Goal: Task Accomplishment & Management: Complete application form

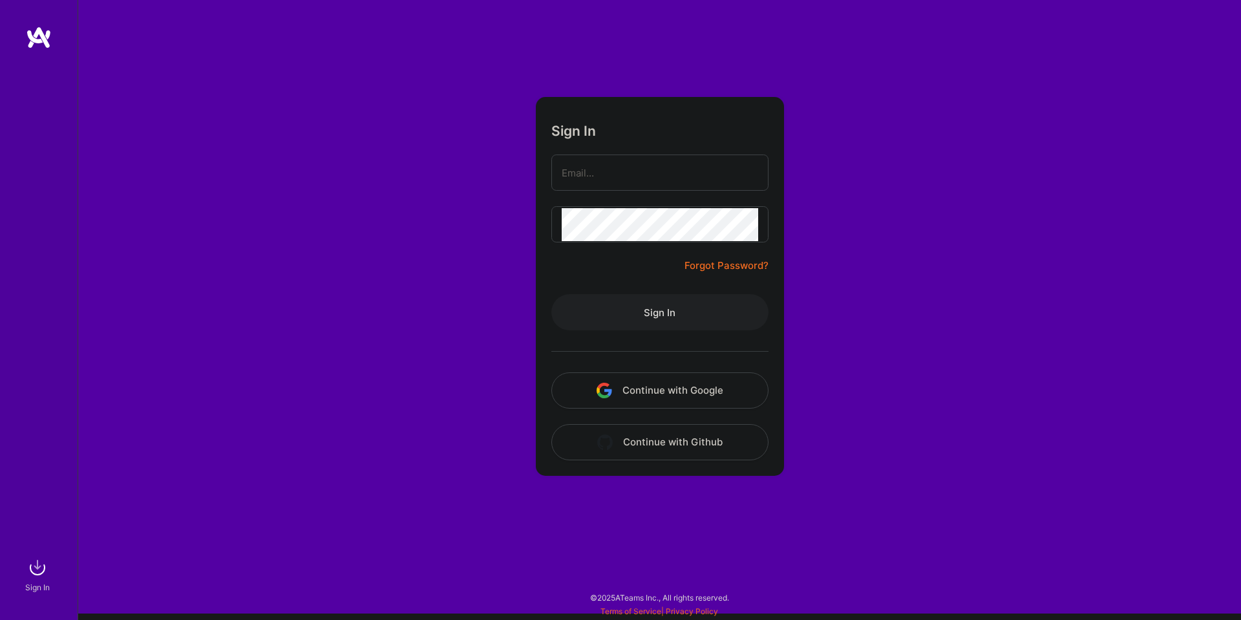
click at [634, 382] on button "Continue with Google" at bounding box center [659, 390] width 217 height 36
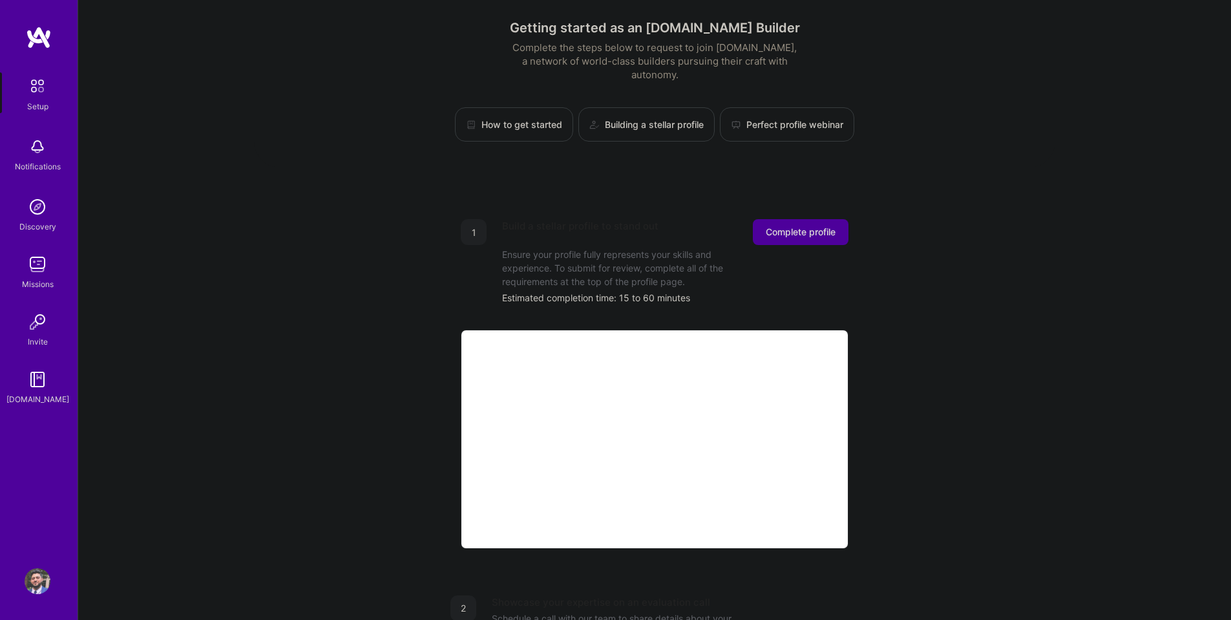
click at [788, 225] on span "Complete profile" at bounding box center [801, 231] width 70 height 13
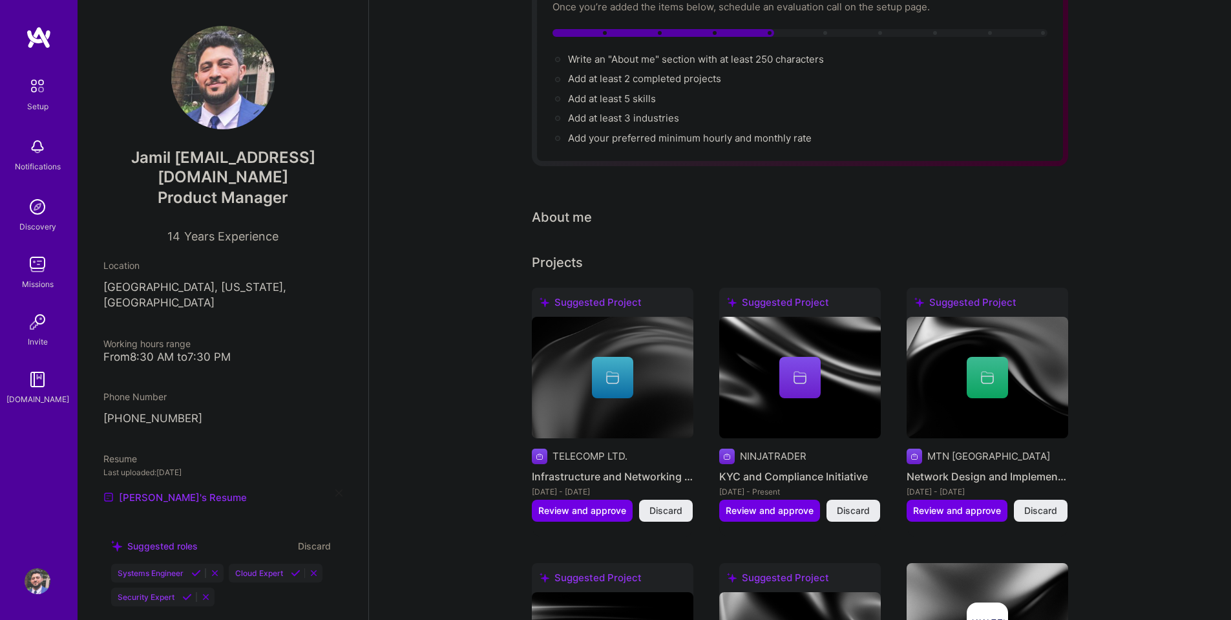
scroll to position [129, 0]
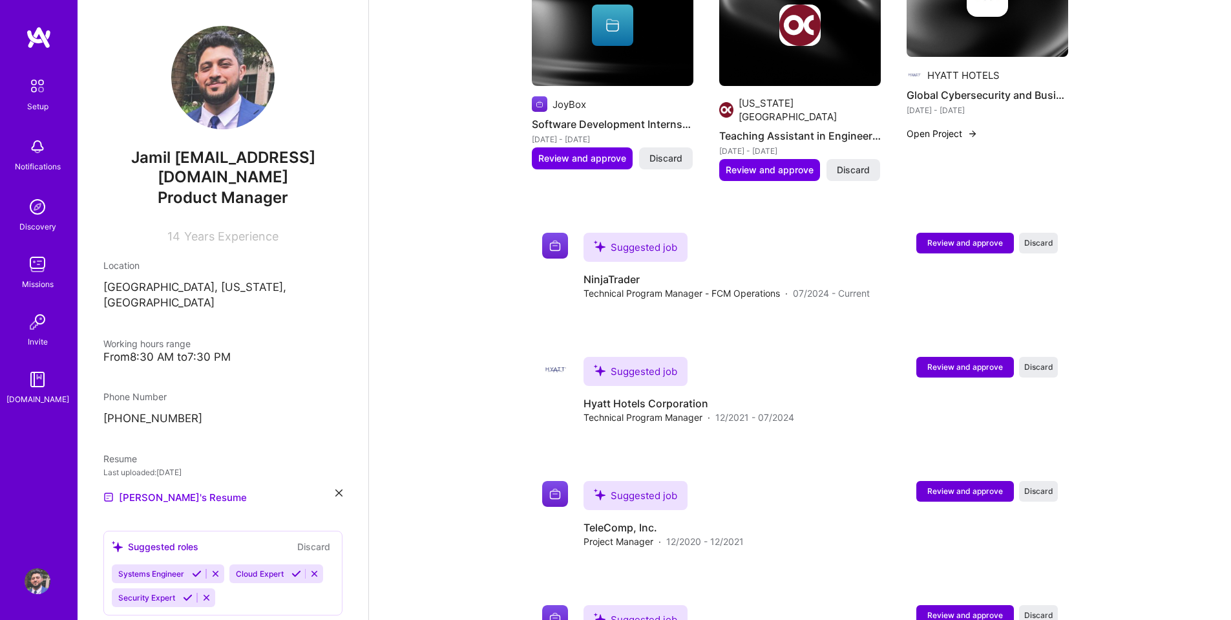
scroll to position [775, 0]
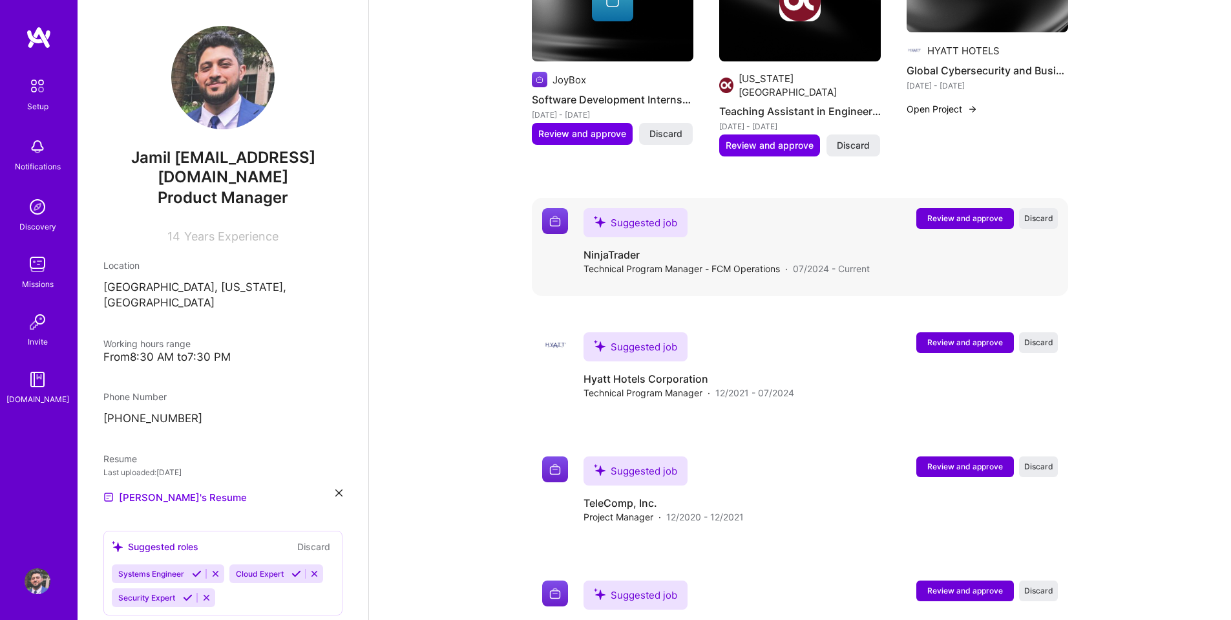
click at [632, 208] on div "Suggested job" at bounding box center [635, 222] width 104 height 29
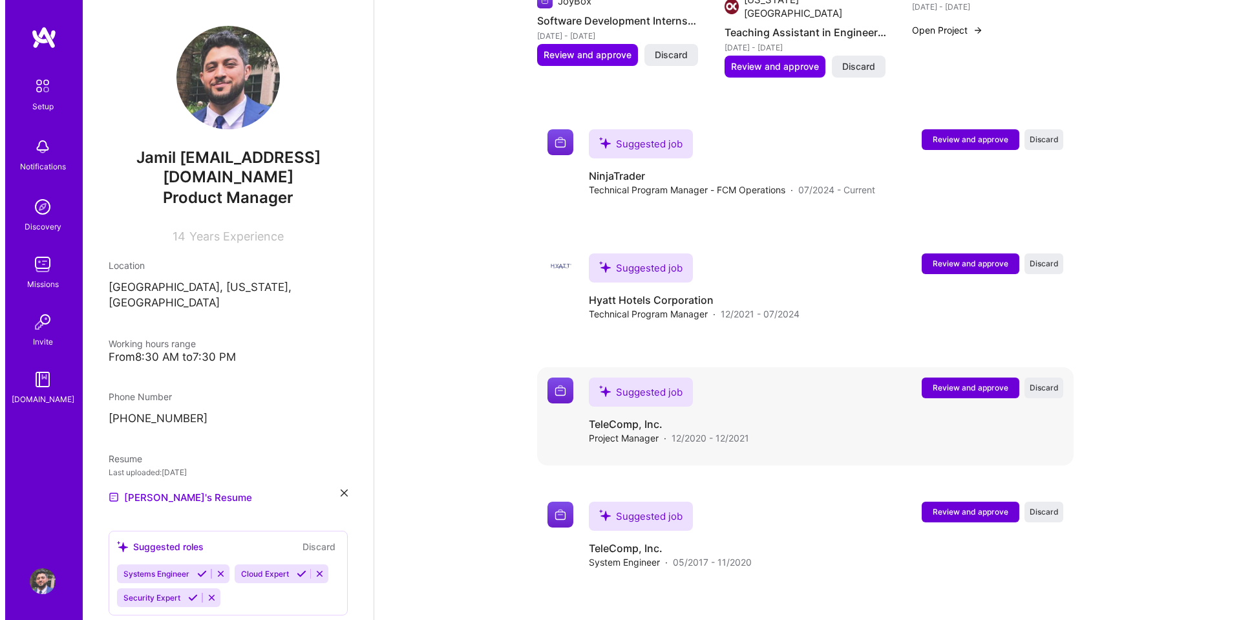
scroll to position [840, 0]
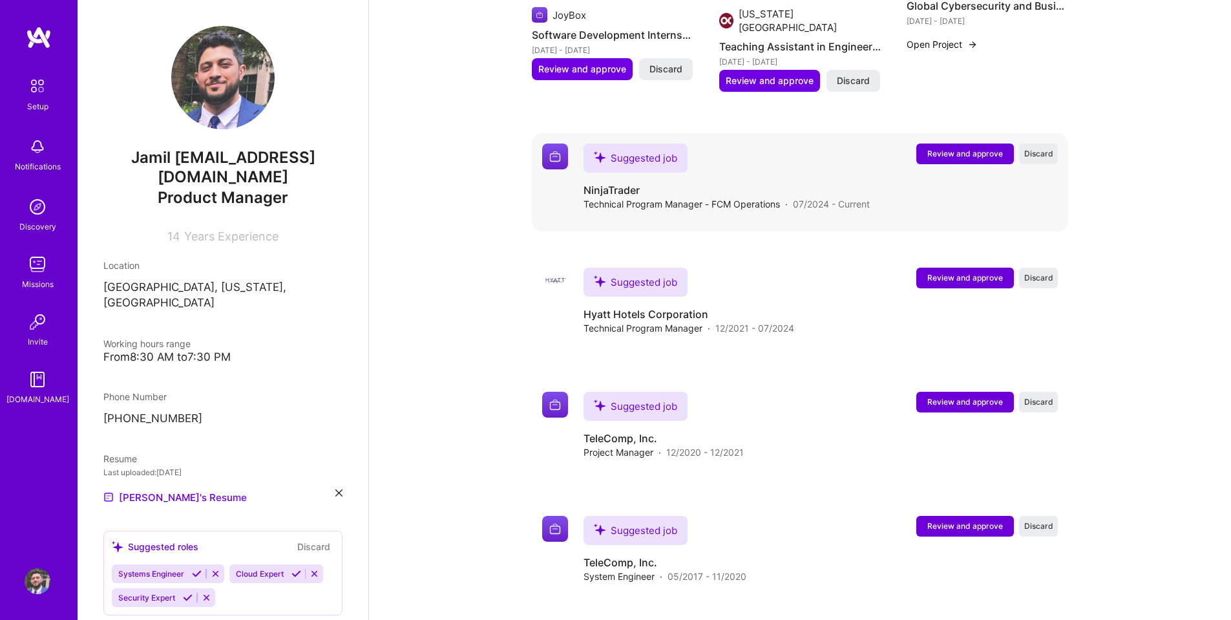
click at [963, 148] on span "Review and approve" at bounding box center [965, 153] width 76 height 11
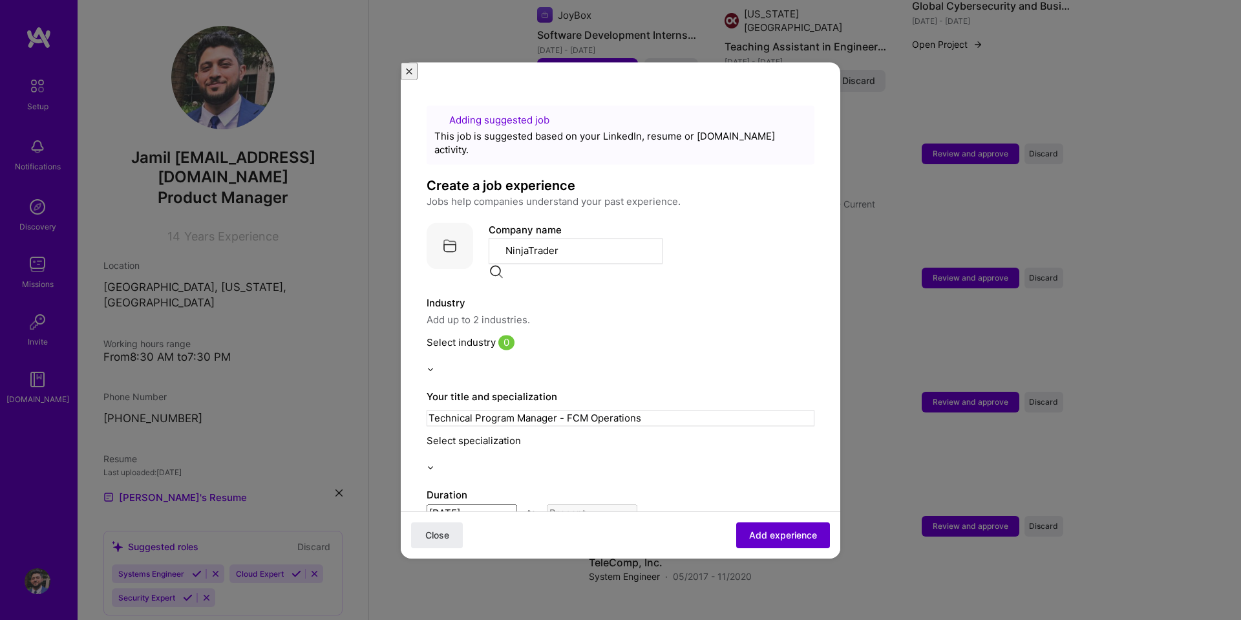
click at [793, 535] on span "Add experience" at bounding box center [783, 534] width 68 height 13
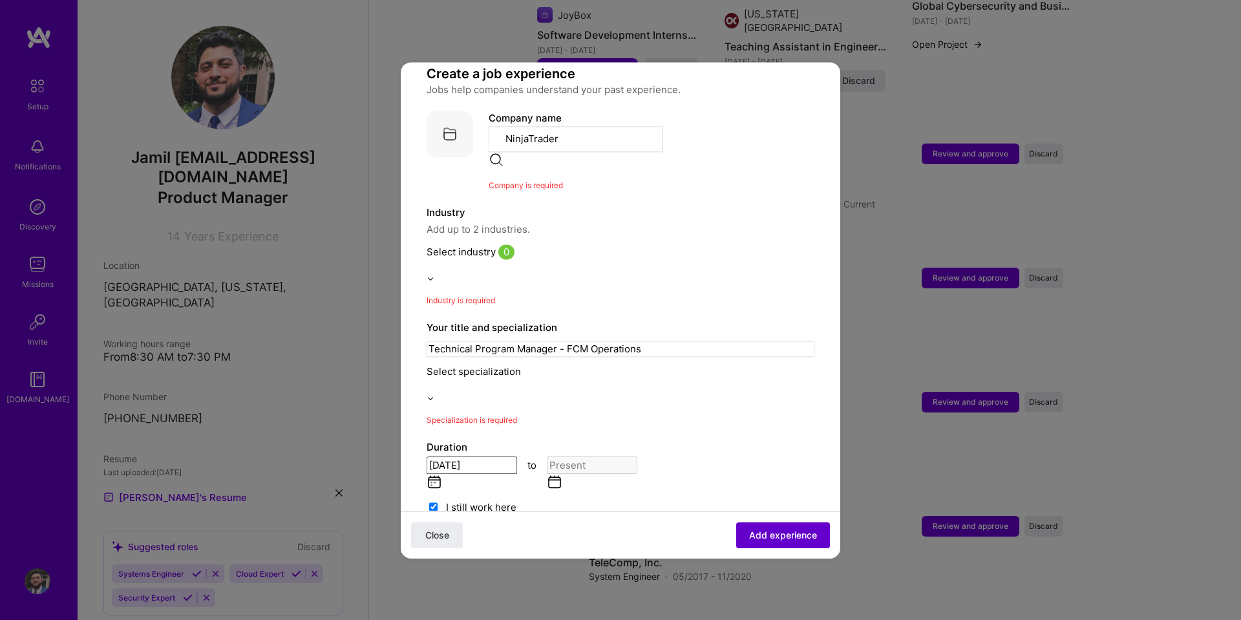
scroll to position [129, 0]
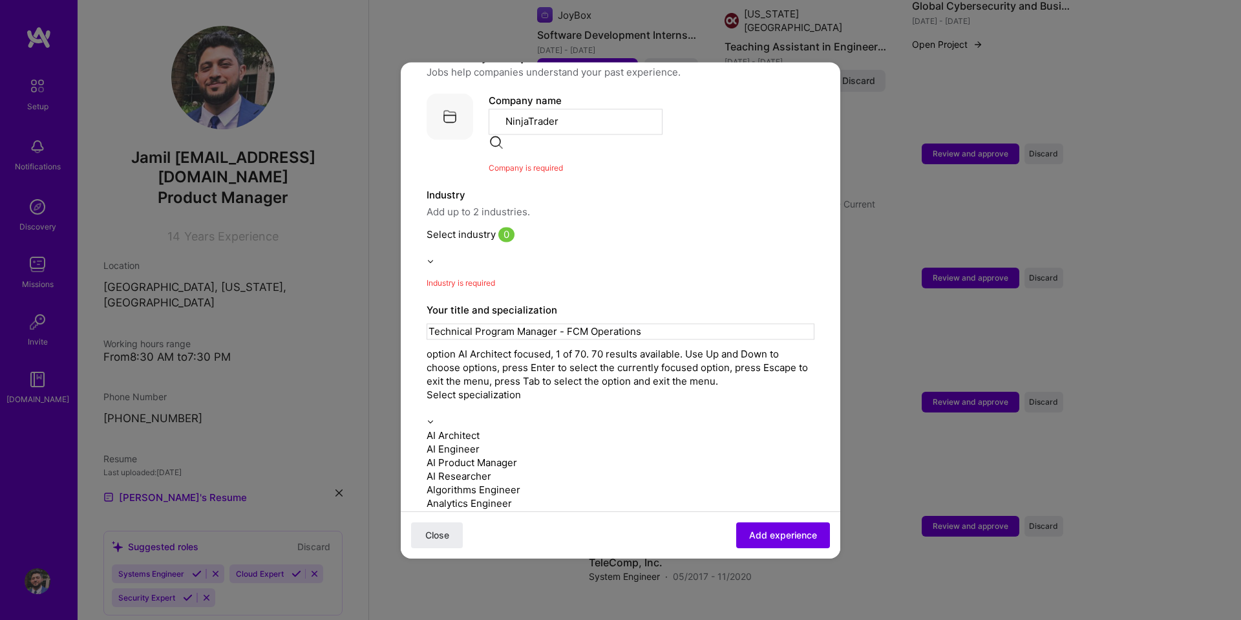
click at [664, 401] on input "text" at bounding box center [620, 408] width 388 height 14
type input "pro"
click at [503, 496] on div "Program Manager" at bounding box center [620, 503] width 388 height 14
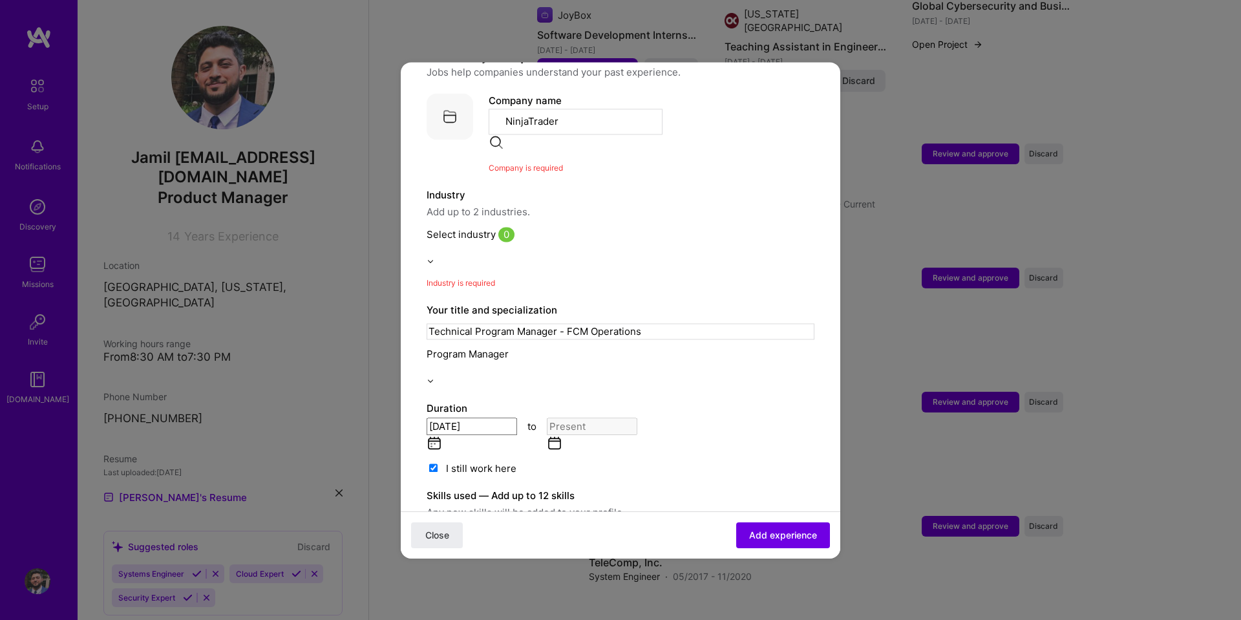
click at [768, 517] on div "Close Add experience" at bounding box center [620, 533] width 439 height 47
click at [771, 529] on span "Add experience" at bounding box center [783, 534] width 68 height 13
click at [790, 401] on div "Duration [DATE] to I still work here" at bounding box center [620, 438] width 388 height 74
click at [782, 545] on button "Add experience" at bounding box center [783, 534] width 94 height 26
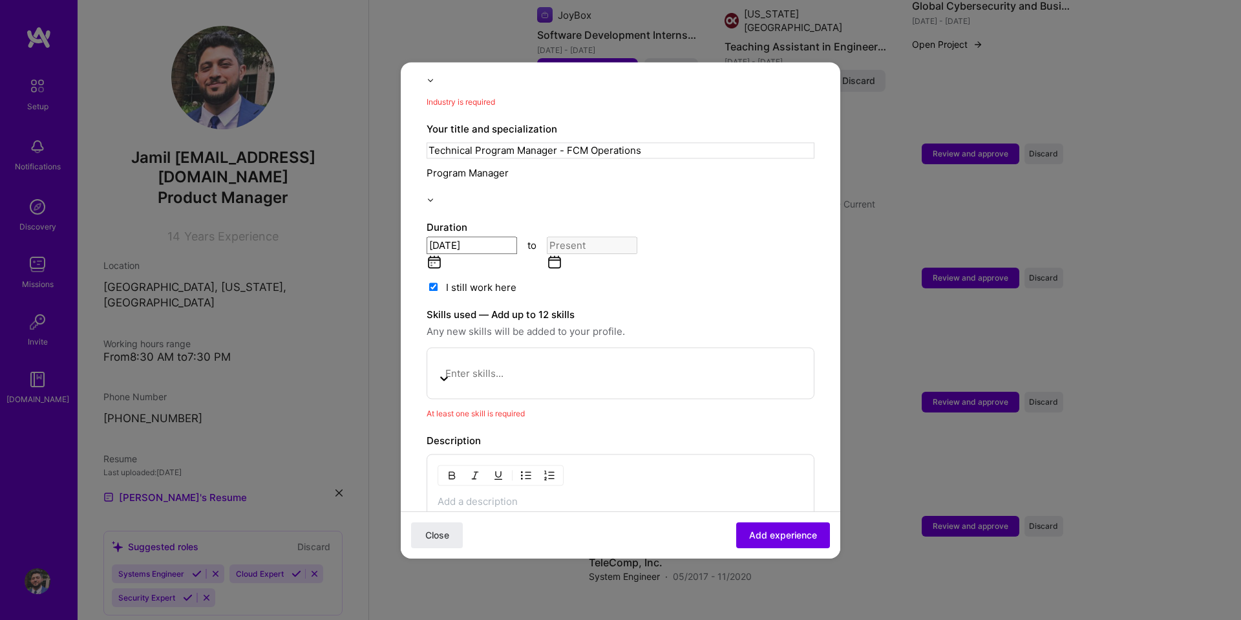
scroll to position [308, 0]
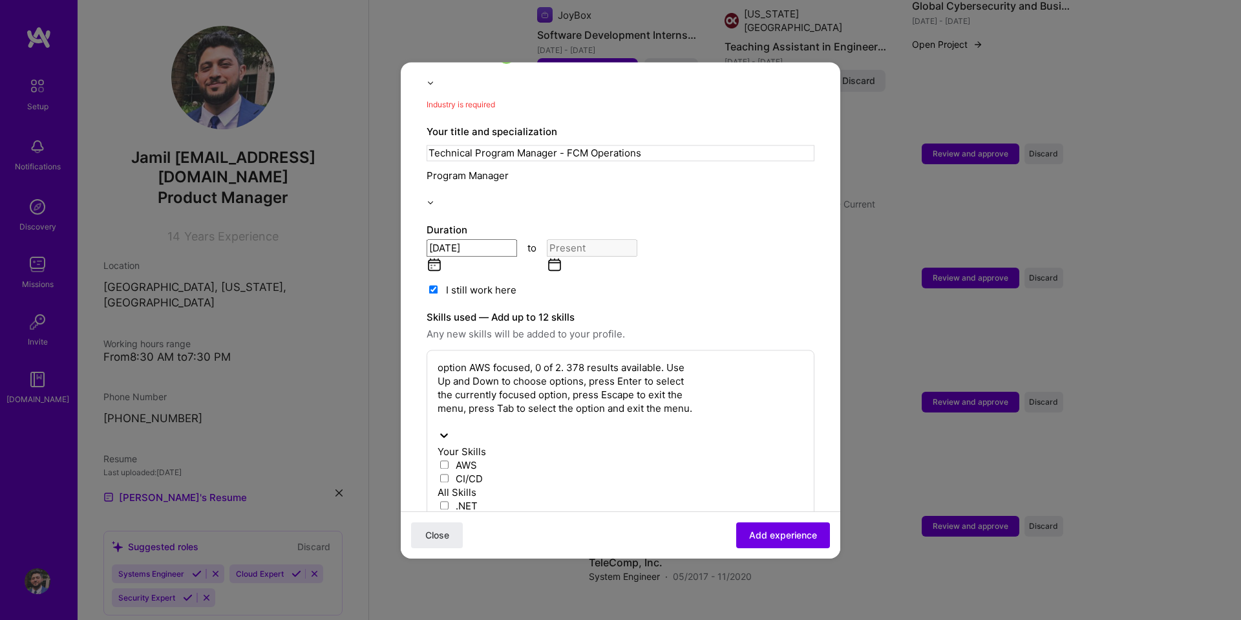
click at [622, 415] on div at bounding box center [566, 422] width 258 height 14
type input "p"
click at [450, 472] on span at bounding box center [443, 478] width 13 height 12
click at [448, 474] on input "checkbox" at bounding box center [444, 478] width 8 height 8
click at [450, 513] on span at bounding box center [443, 519] width 13 height 12
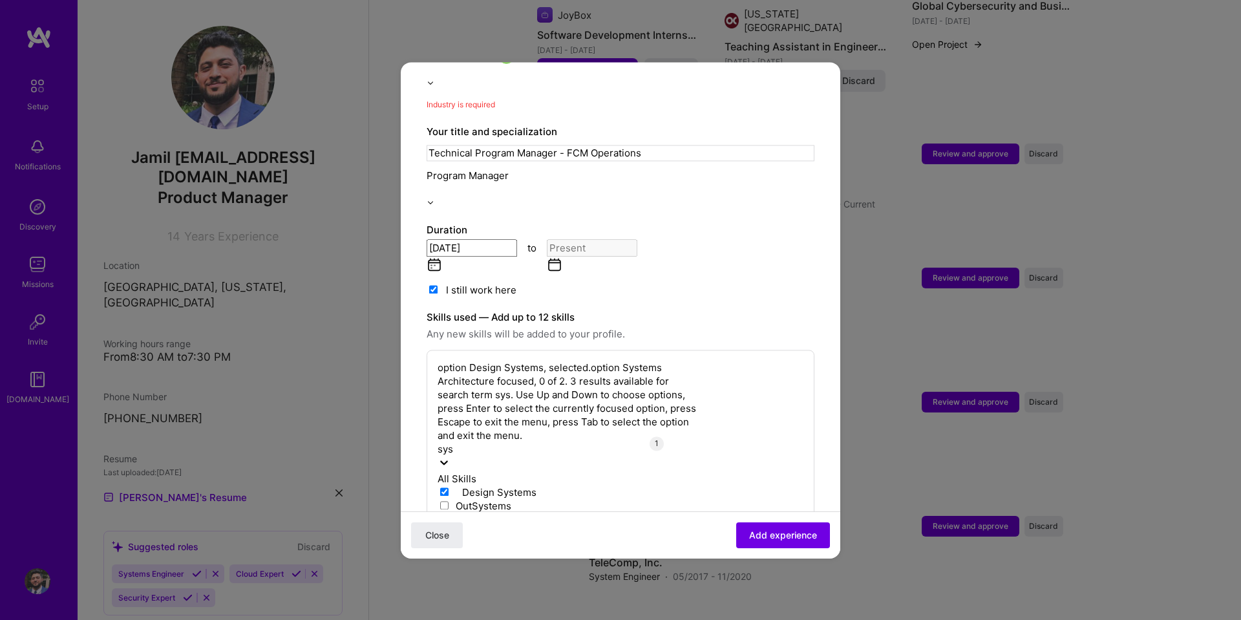
click at [448, 514] on input "checkbox" at bounding box center [444, 518] width 8 height 8
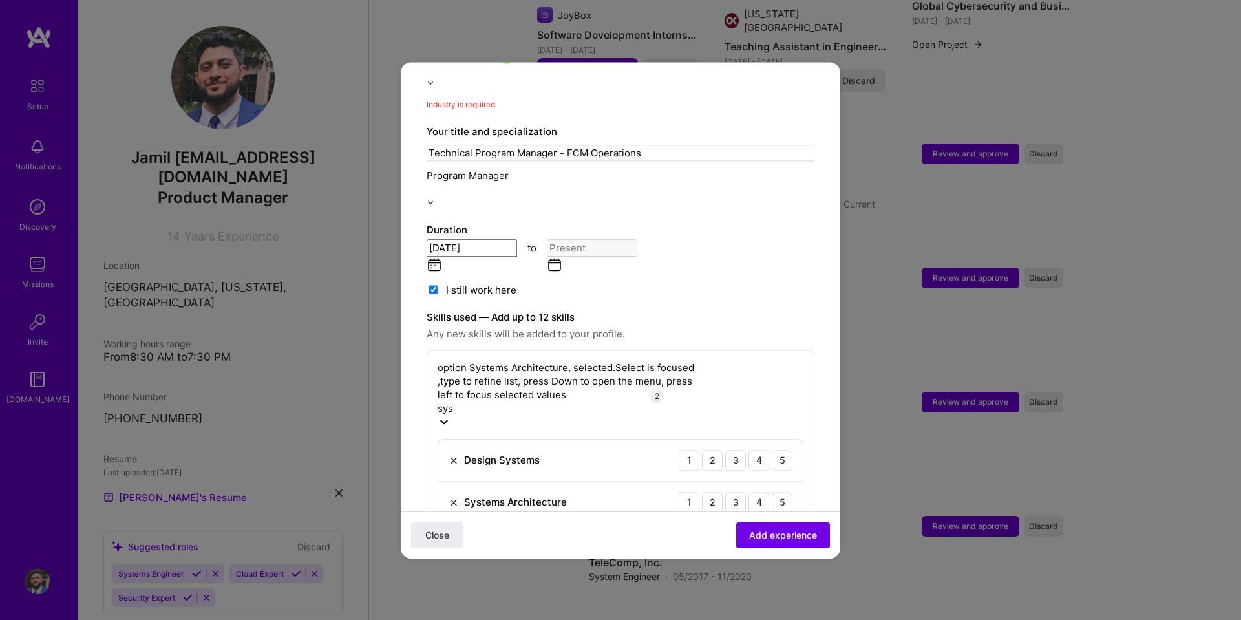
click at [515, 401] on div "sys sys" at bounding box center [566, 408] width 258 height 14
click at [480, 401] on div "sys sys" at bounding box center [566, 408] width 258 height 14
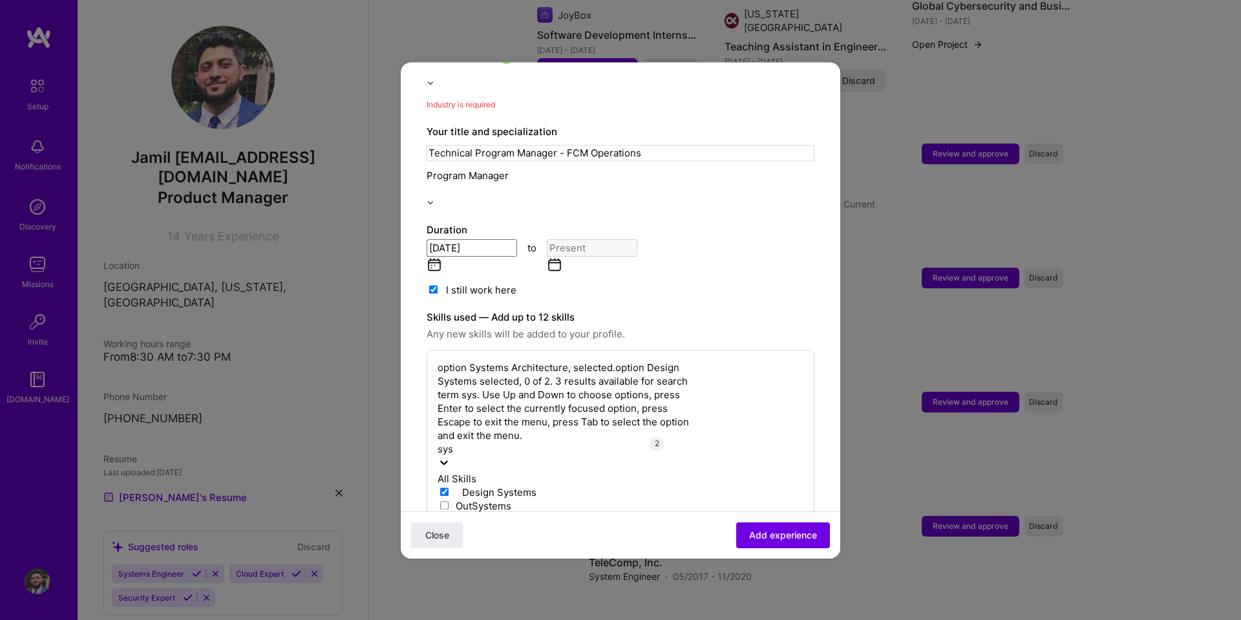
click at [466, 442] on div "sys sys" at bounding box center [566, 449] width 258 height 14
drag, startPoint x: 466, startPoint y: 304, endPoint x: 411, endPoint y: 306, distance: 55.0
click at [411, 306] on form "Adding suggested job This job is suggested based on your LinkedIn, resume or [D…" at bounding box center [620, 451] width 439 height 1307
type input "s"
click at [448, 486] on span at bounding box center [443, 492] width 13 height 12
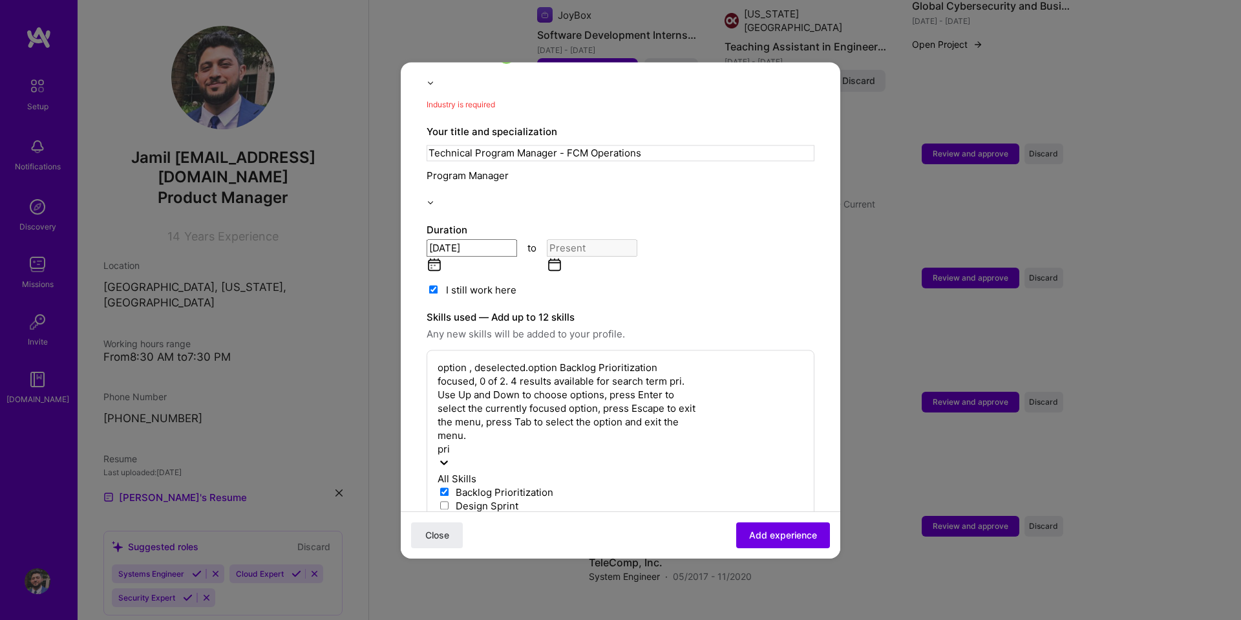
click at [448, 487] on input "checkbox" at bounding box center [444, 491] width 8 height 8
type input "p"
click at [450, 540] on span at bounding box center [443, 546] width 13 height 12
click at [448, 541] on input "checkbox" at bounding box center [444, 545] width 8 height 8
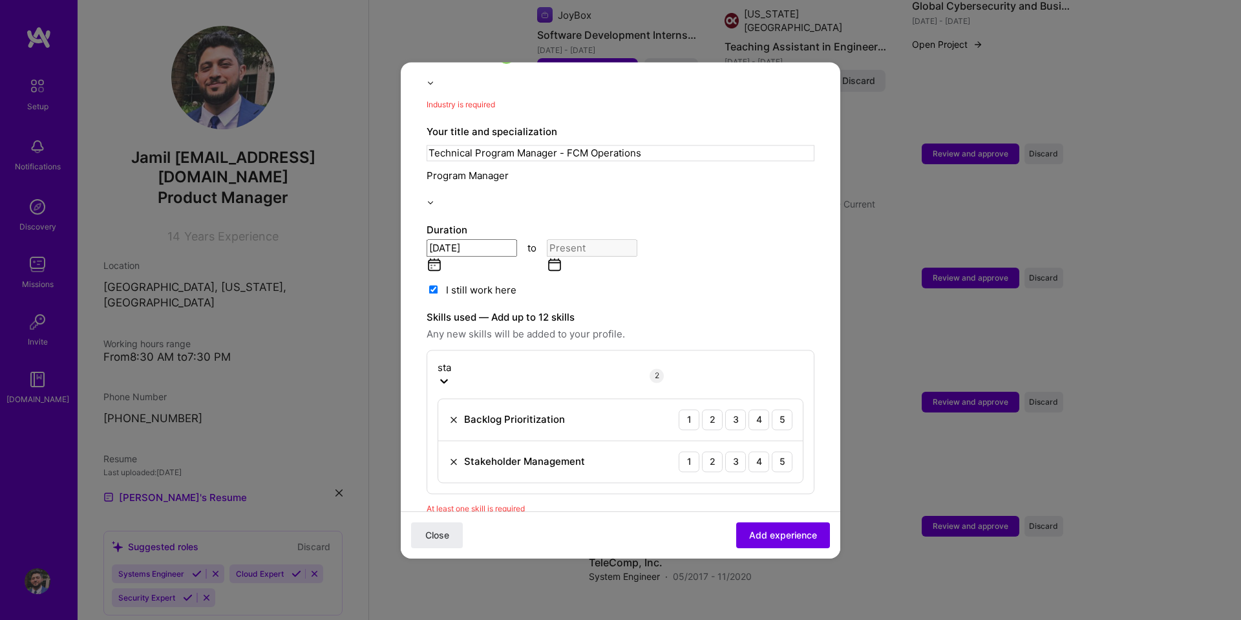
click at [733, 309] on label "Skills used — Add up to 12 skills" at bounding box center [620, 317] width 388 height 16
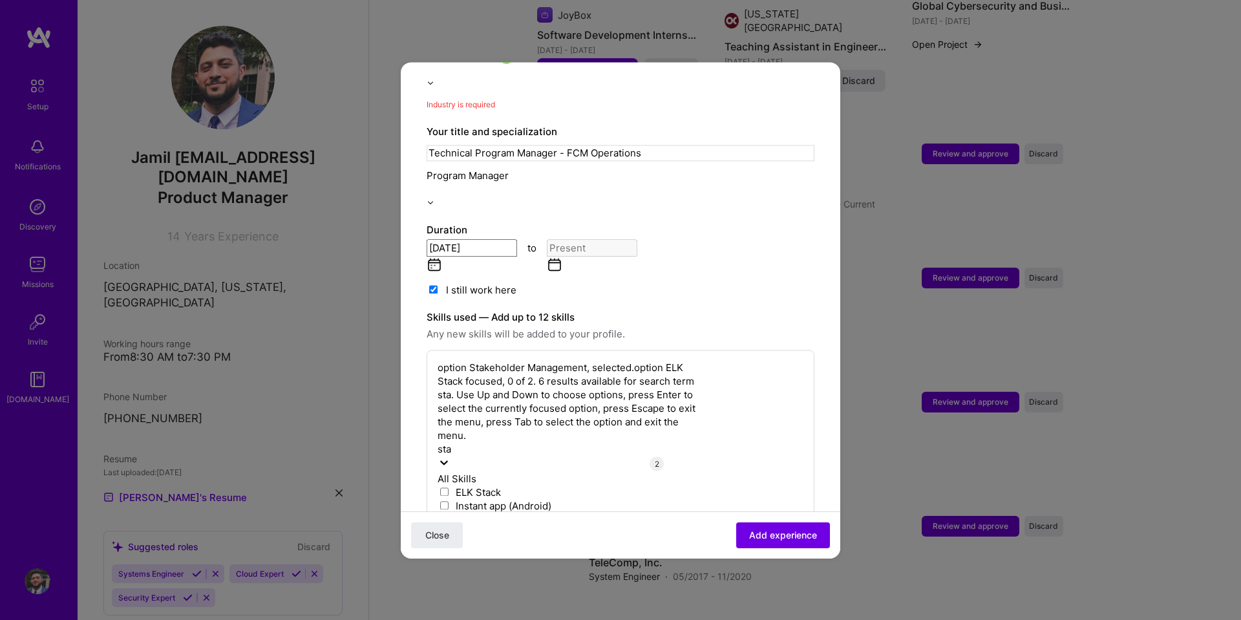
click at [623, 442] on div "sta sta" at bounding box center [566, 449] width 258 height 14
type input "s"
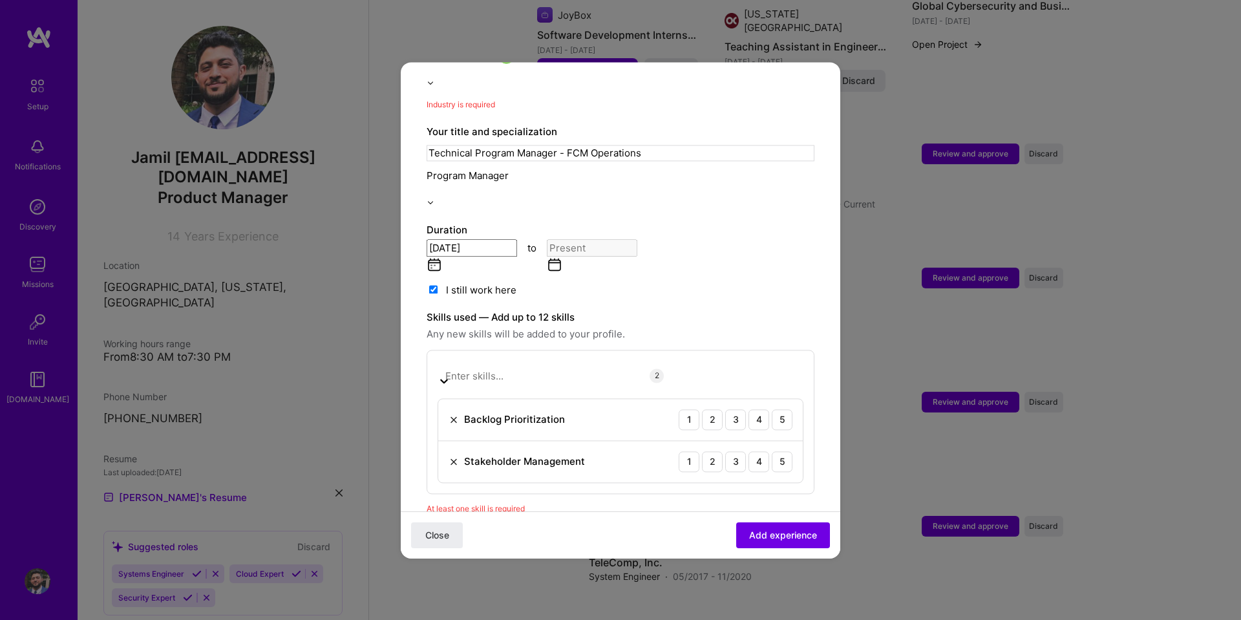
click at [760, 309] on label "Skills used — Add up to 12 skills" at bounding box center [620, 317] width 388 height 16
click at [771, 409] on div "5" at bounding box center [781, 419] width 21 height 21
click at [771, 451] on div "5" at bounding box center [781, 461] width 21 height 21
click at [559, 361] on div at bounding box center [566, 368] width 258 height 14
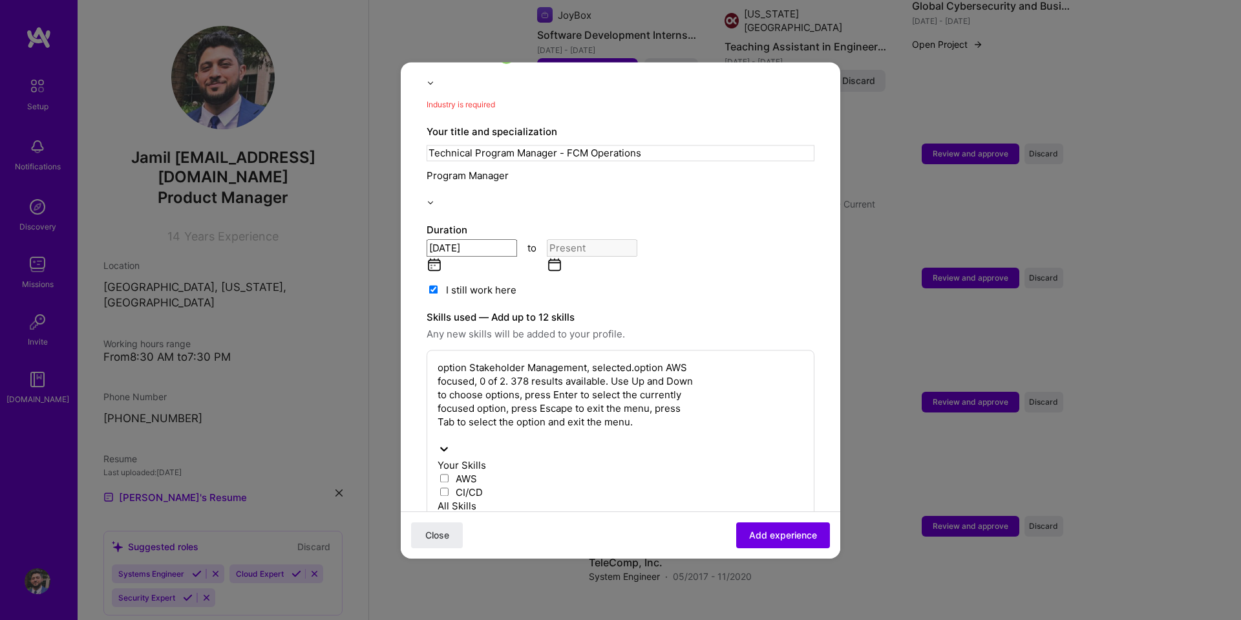
type input "s"
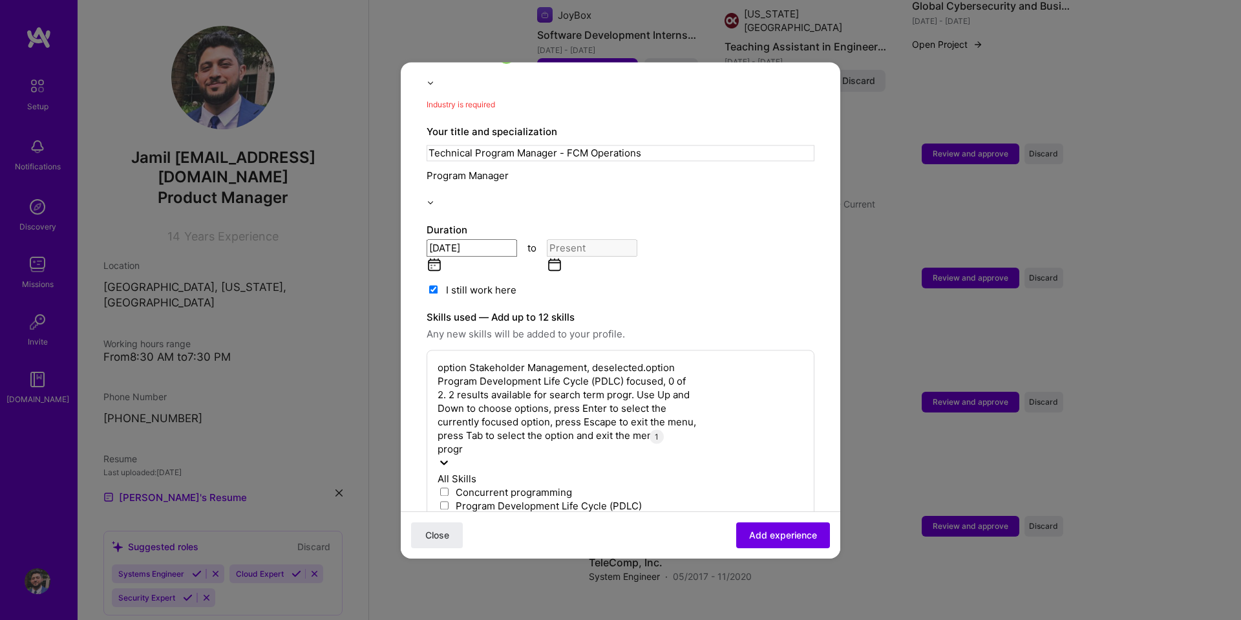
click at [450, 499] on span at bounding box center [443, 505] width 13 height 12
click at [448, 501] on input "checkbox" at bounding box center [444, 505] width 8 height 8
click at [709, 239] on div "[DATE] to" at bounding box center [620, 257] width 388 height 36
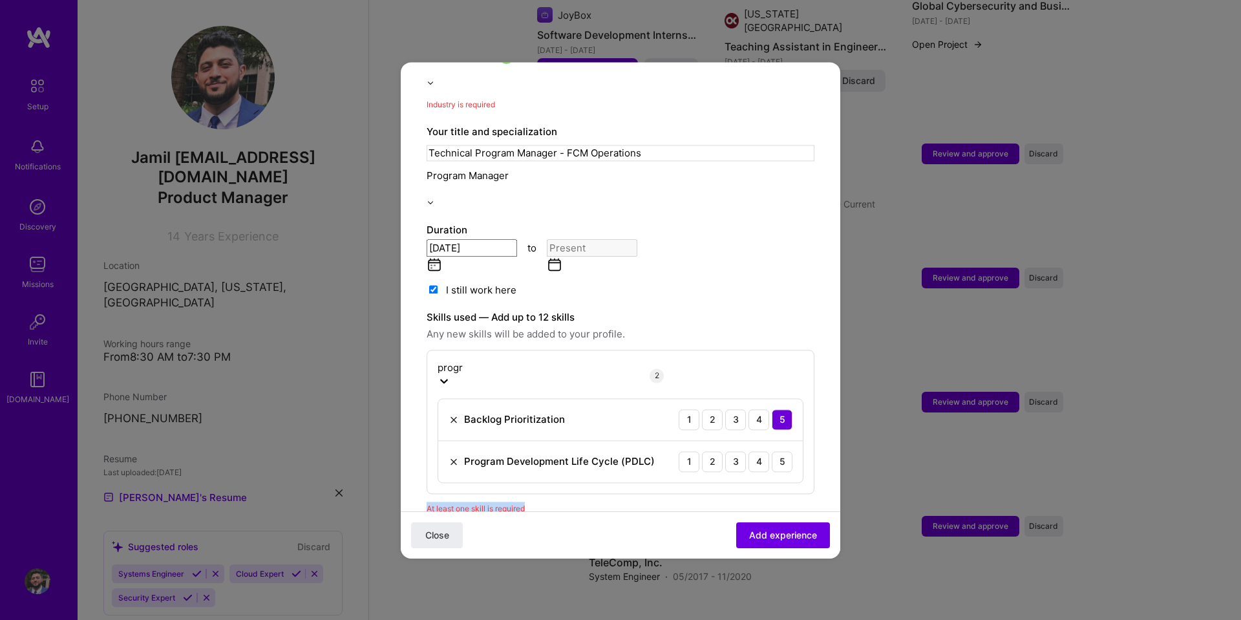
drag, startPoint x: 531, startPoint y: 435, endPoint x: 419, endPoint y: 435, distance: 111.8
click at [419, 435] on form "Adding suggested job This job is suggested based on your LinkedIn, resume or [D…" at bounding box center [620, 383] width 439 height 1171
click at [472, 503] on span "At least one skill is required" at bounding box center [475, 508] width 98 height 10
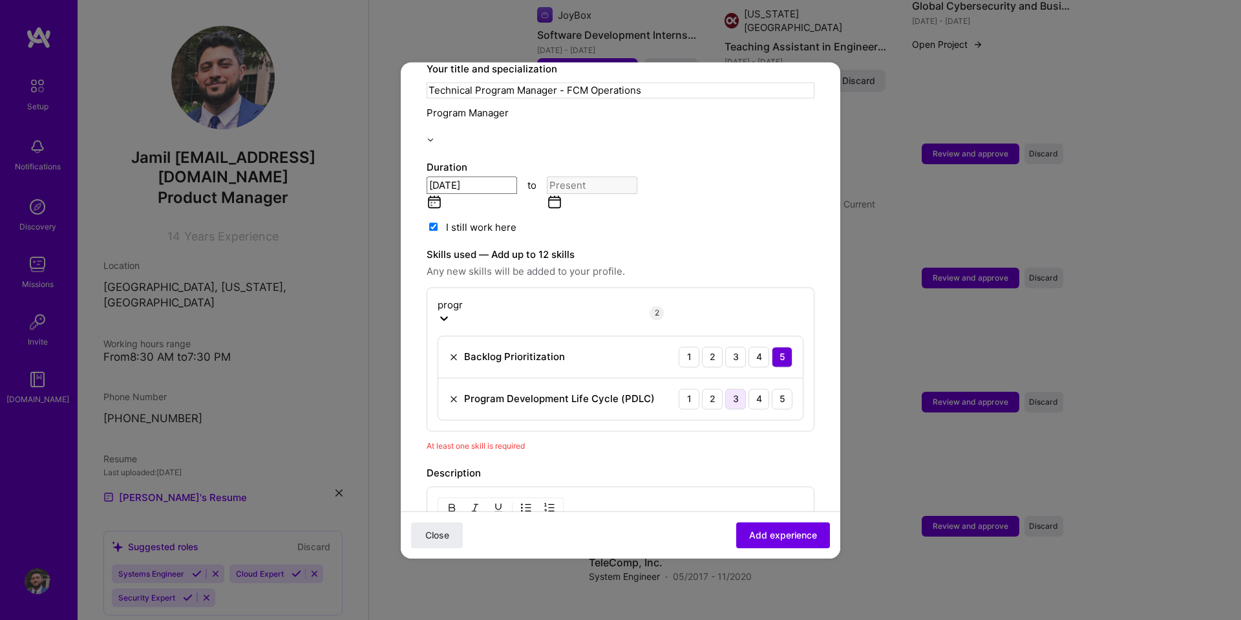
scroll to position [372, 0]
click at [735, 285] on div "progr progr 2 Backlog Prioritization 1 2 3 4 5 Program Development Life Cycle (…" at bounding box center [620, 357] width 388 height 144
drag, startPoint x: 599, startPoint y: 188, endPoint x: 405, endPoint y: 178, distance: 194.1
click at [405, 178] on form "Adding suggested job This job is suggested based on your LinkedIn, resume or [D…" at bounding box center [620, 318] width 439 height 1171
click at [463, 245] on label "Skills used — Add up to 12 skills" at bounding box center [620, 253] width 388 height 16
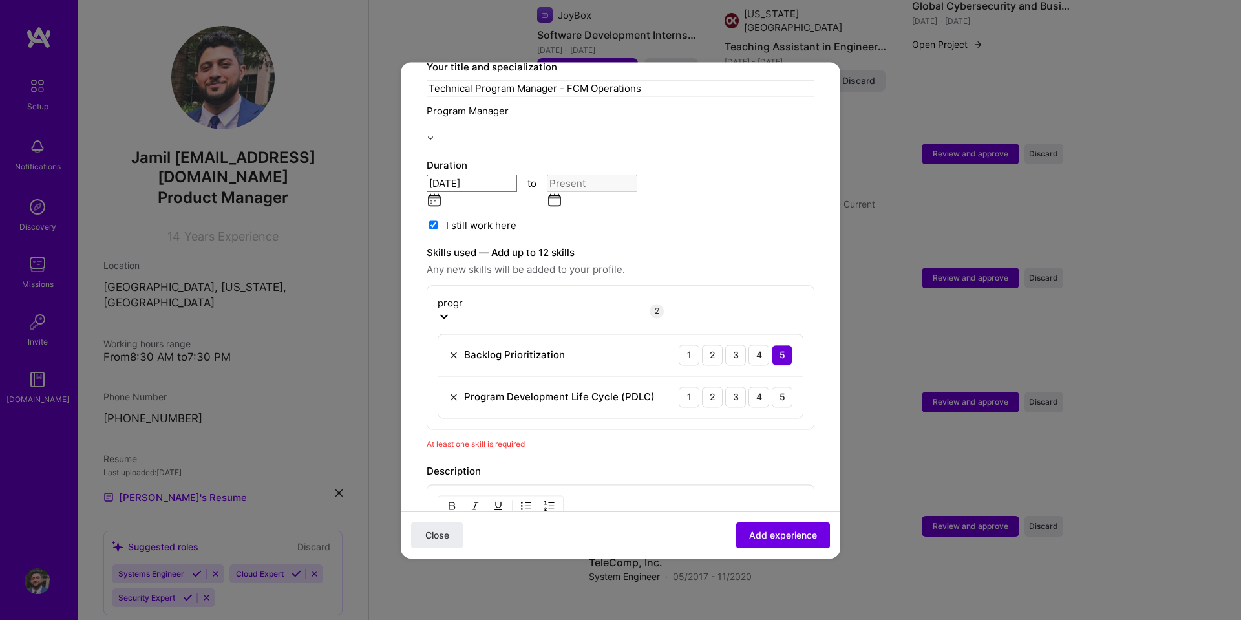
click at [490, 262] on span "Any new skills will be added to your profile." at bounding box center [620, 270] width 388 height 16
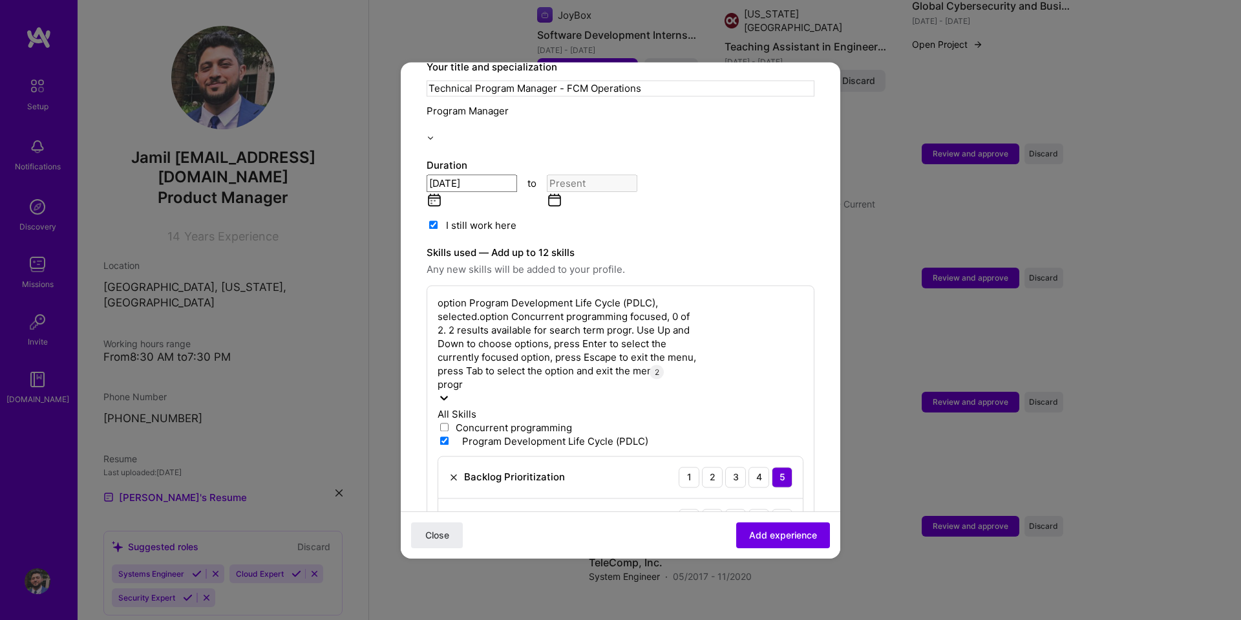
click at [450, 391] on icon at bounding box center [443, 397] width 13 height 13
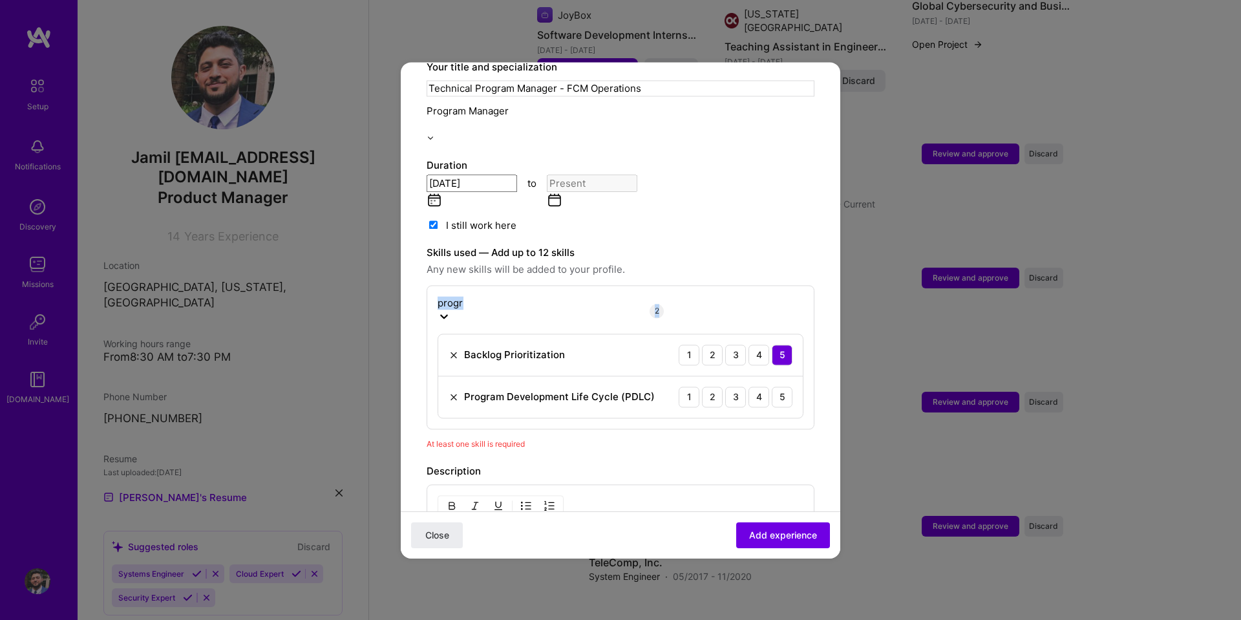
drag, startPoint x: 661, startPoint y: 235, endPoint x: 686, endPoint y: 236, distance: 24.6
click at [680, 296] on div "progr progr 2" at bounding box center [566, 311] width 258 height 30
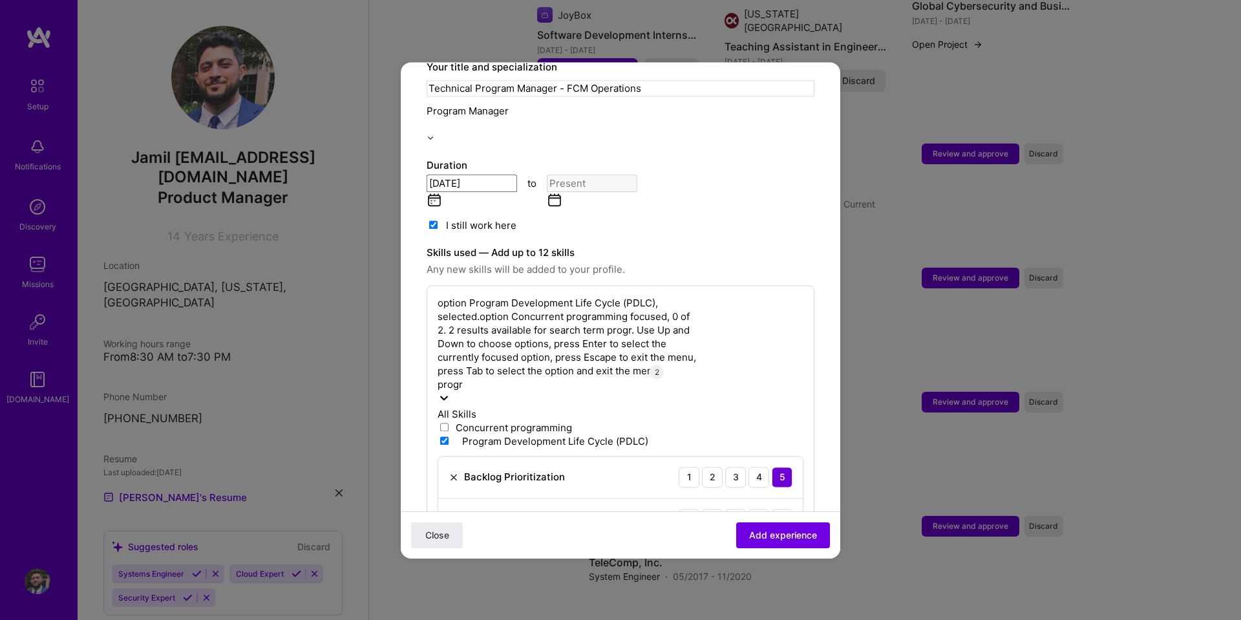
click at [450, 391] on icon at bounding box center [443, 397] width 13 height 13
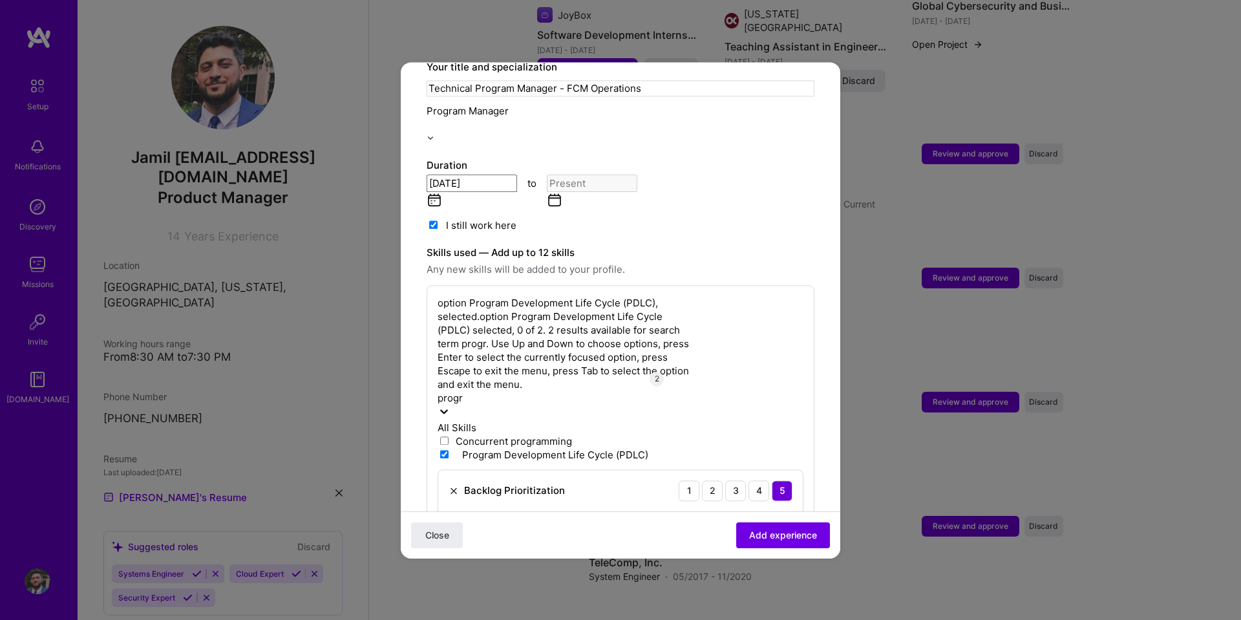
click at [452, 450] on icon at bounding box center [453, 452] width 6 height 5
click at [448, 450] on input "checkbox" at bounding box center [444, 454] width 8 height 8
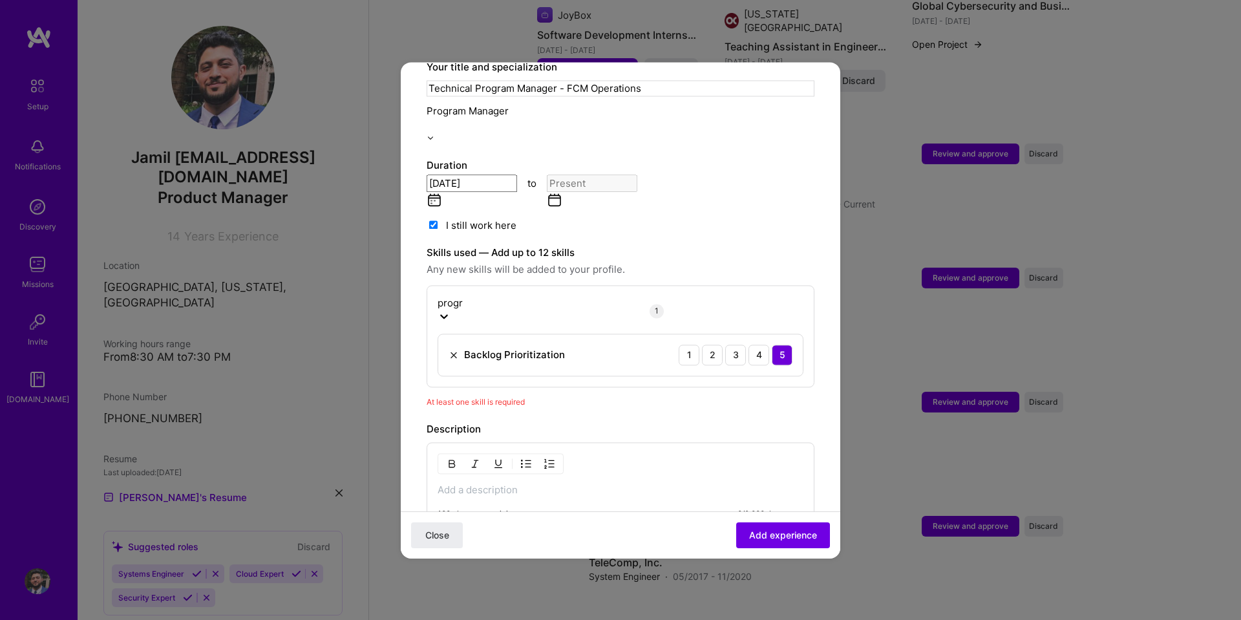
click at [668, 421] on div "Description 100 characters minimum 0 / 2,000 characters" at bounding box center [620, 475] width 388 height 109
click at [494, 397] on span "At least one skill is required" at bounding box center [475, 402] width 98 height 10
click at [549, 395] on div "At least one skill is required" at bounding box center [620, 402] width 388 height 14
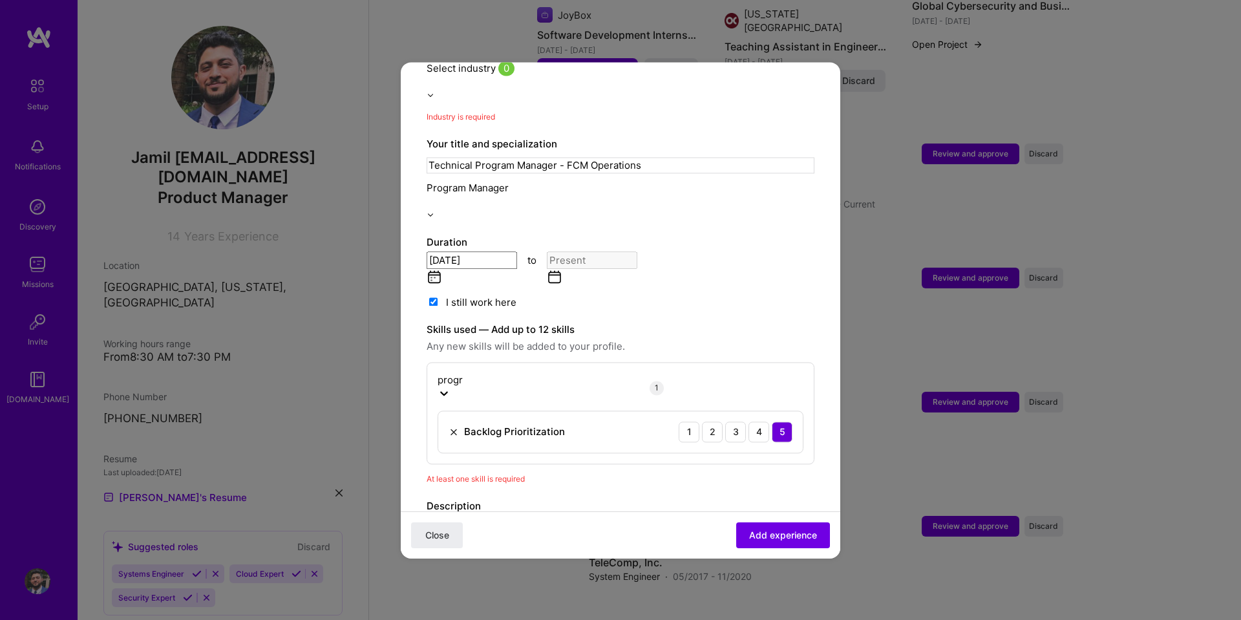
scroll to position [250, 0]
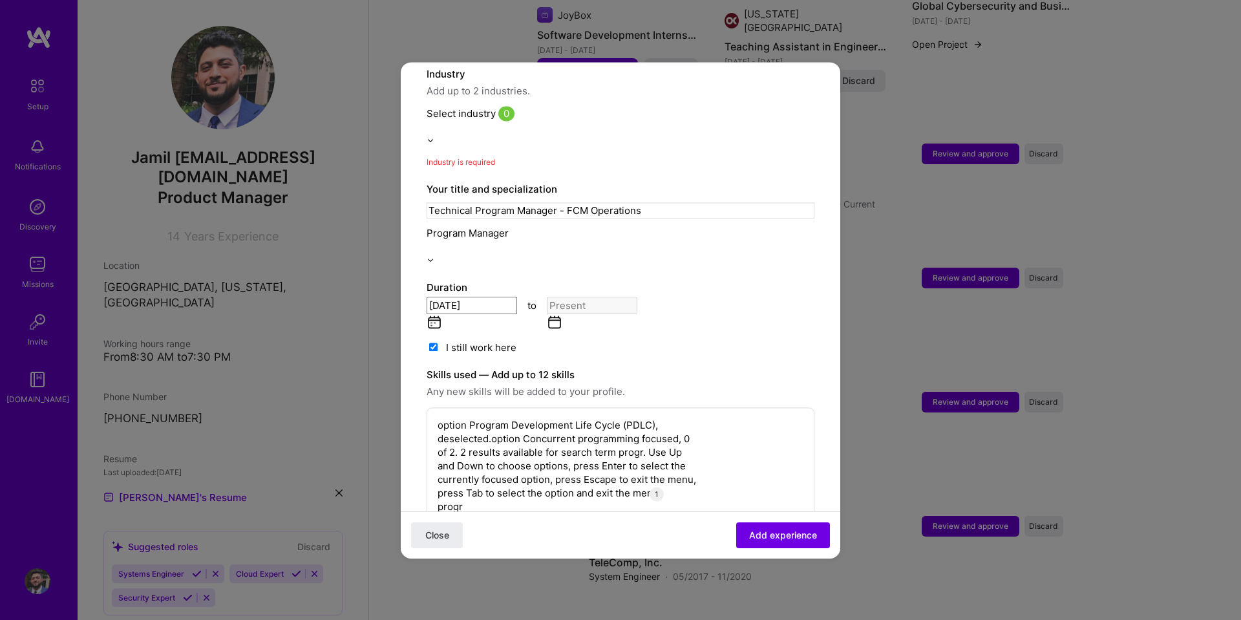
click at [591, 499] on div "progr progr" at bounding box center [566, 506] width 258 height 14
click at [445, 570] on label at bounding box center [443, 577] width 13 height 14
click at [445, 572] on input "checkbox" at bounding box center [444, 576] width 8 height 8
click at [446, 570] on label at bounding box center [446, 577] width 19 height 14
click at [446, 572] on input "checkbox" at bounding box center [444, 576] width 8 height 8
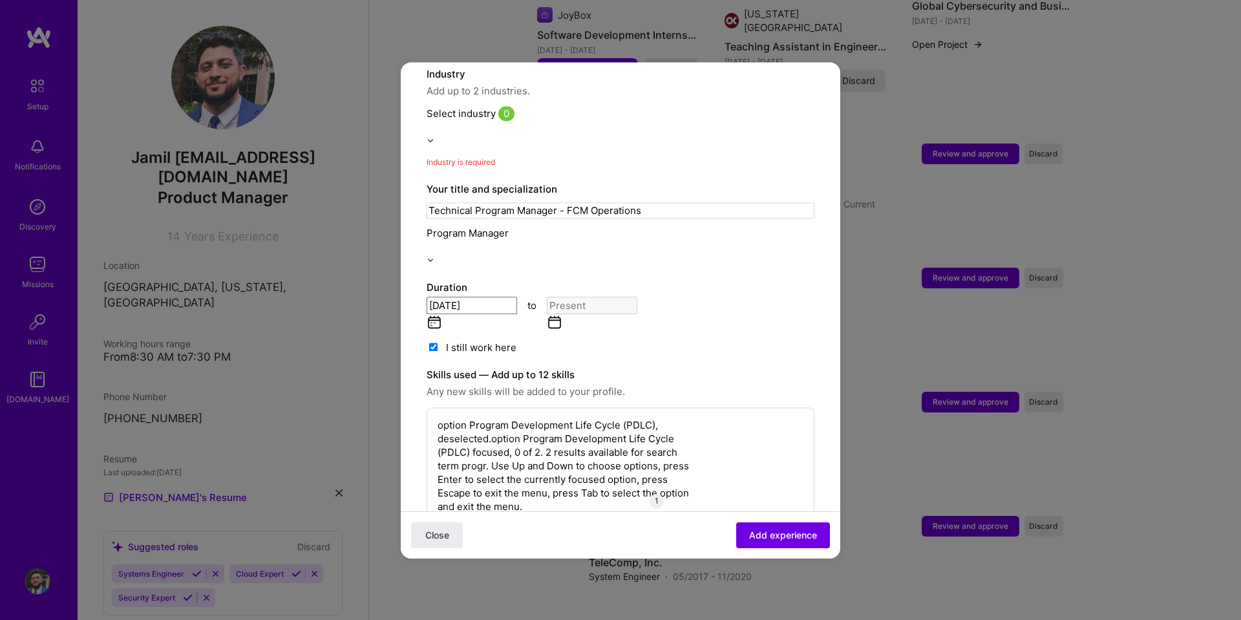
click at [450, 571] on span at bounding box center [443, 577] width 13 height 12
click at [448, 572] on input "checkbox" at bounding box center [444, 576] width 8 height 8
click at [550, 499] on div "progr progr" at bounding box center [566, 506] width 258 height 14
click at [446, 557] on span at bounding box center [443, 563] width 13 height 12
click at [446, 558] on input "checkbox" at bounding box center [444, 562] width 8 height 8
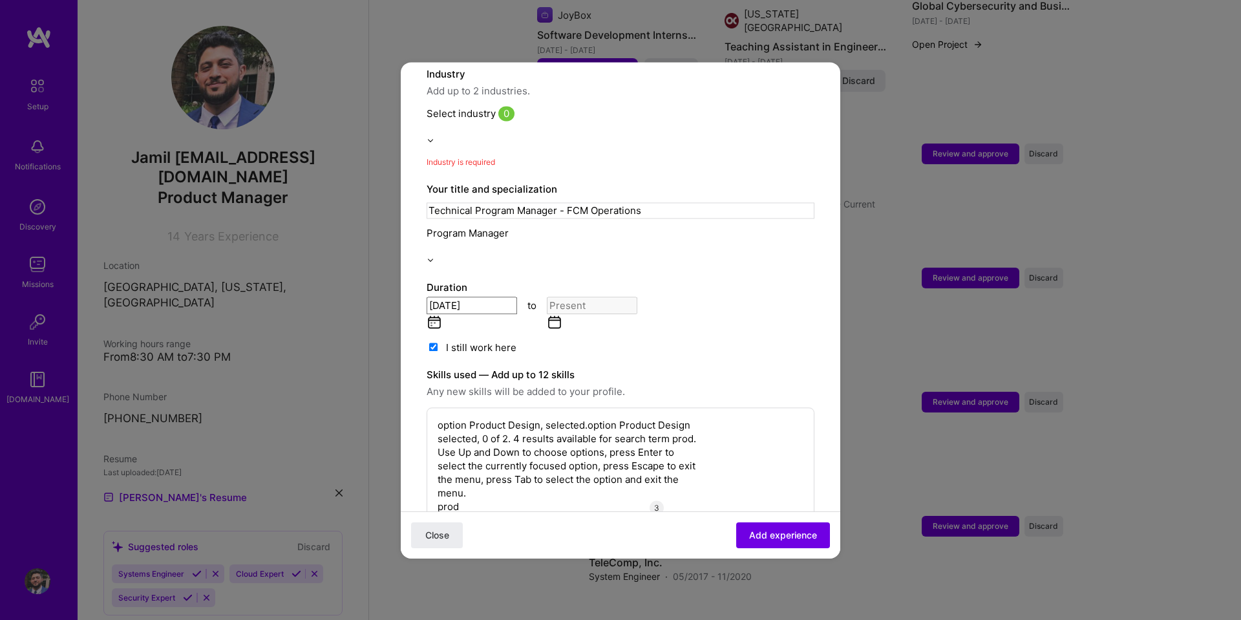
click at [447, 557] on span at bounding box center [446, 563] width 19 height 12
click at [447, 558] on input "checkbox" at bounding box center [444, 562] width 8 height 8
click at [477, 499] on div "prod prod" at bounding box center [566, 506] width 258 height 14
type input "p"
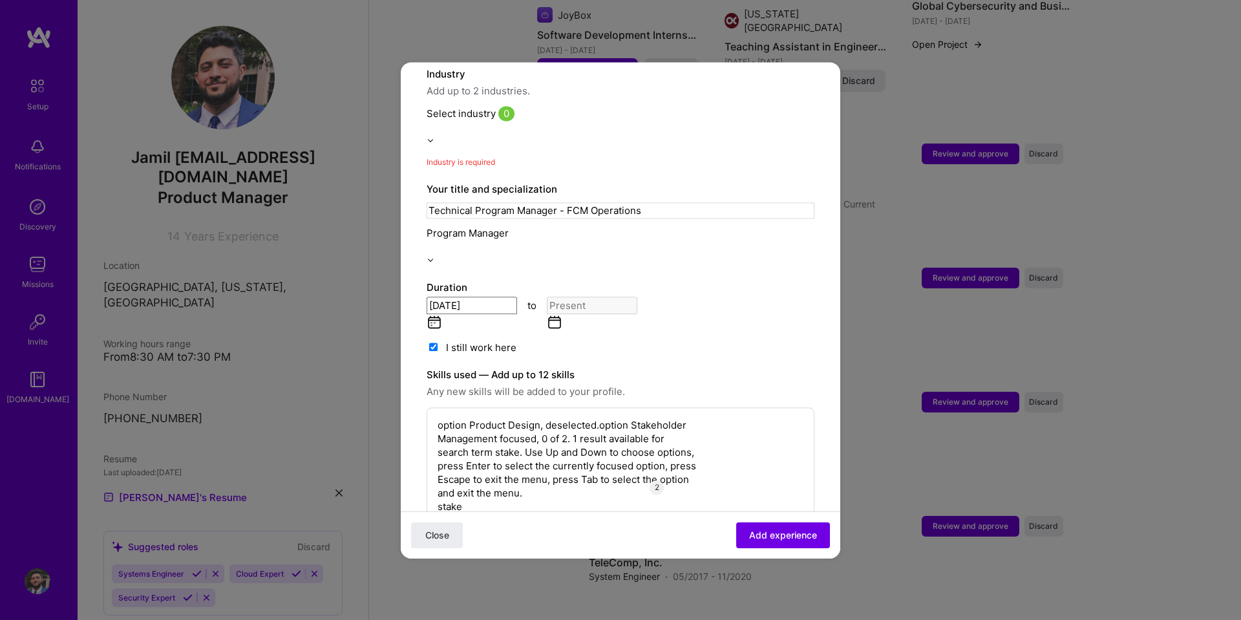
click at [510, 543] on div "Stakeholder Management" at bounding box center [566, 550] width 258 height 14
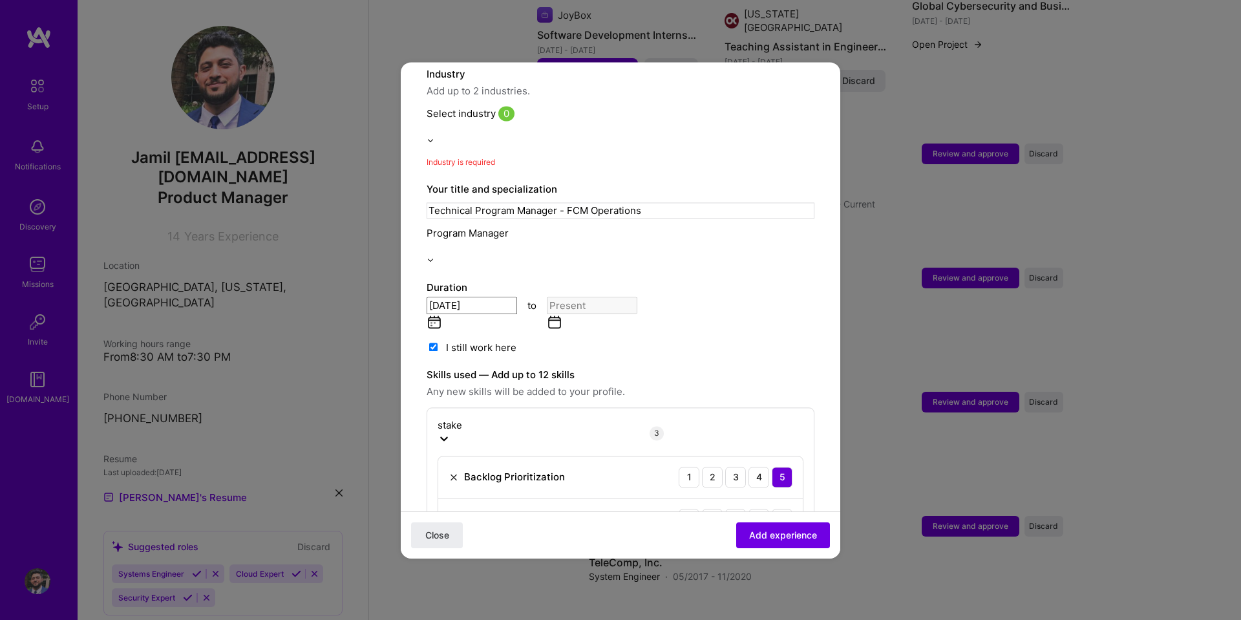
click at [783, 341] on div "I still work here" at bounding box center [620, 348] width 388 height 14
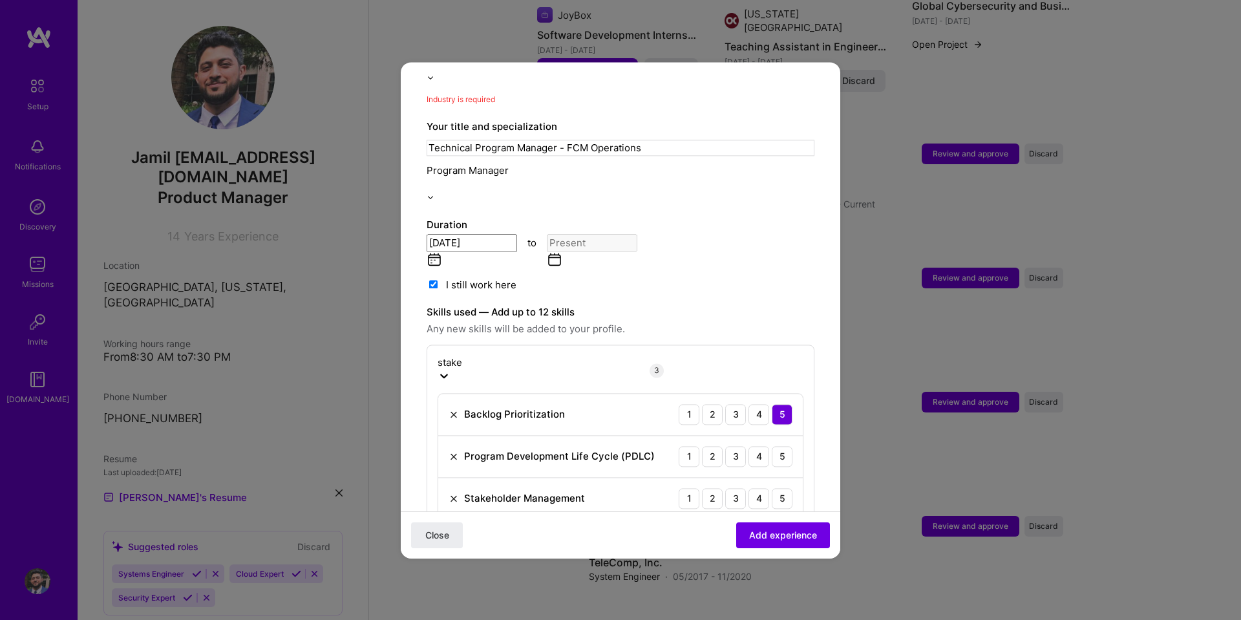
scroll to position [315, 0]
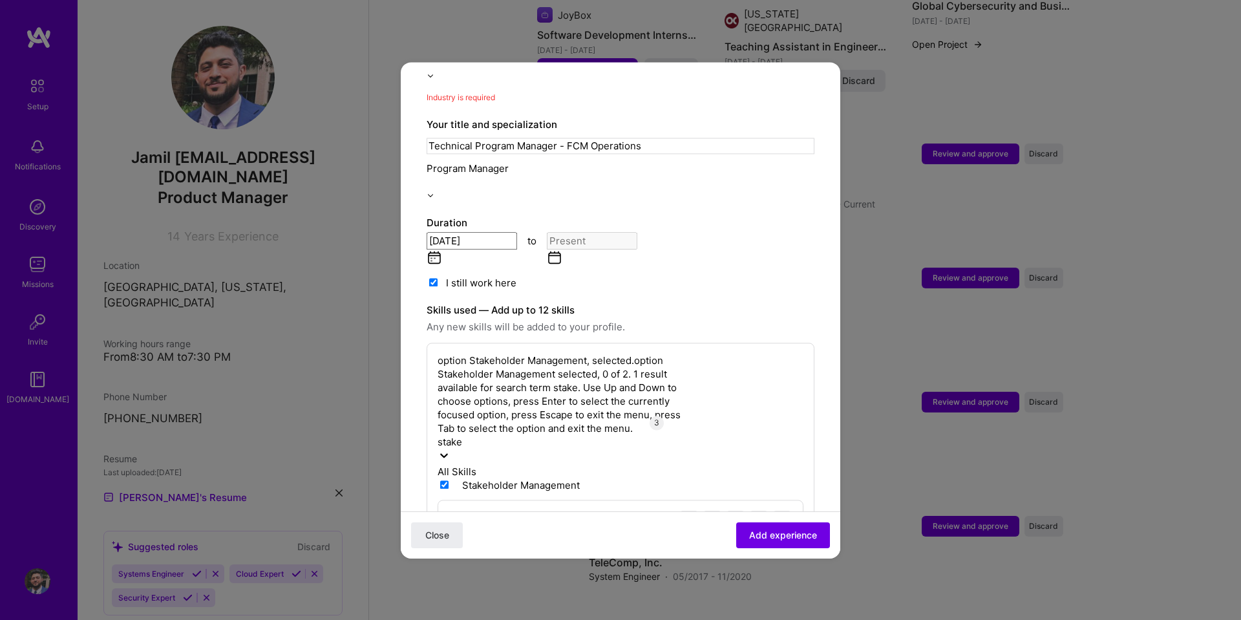
click at [563, 435] on div "stake stake" at bounding box center [566, 442] width 258 height 14
type input "s"
click at [450, 479] on span at bounding box center [443, 485] width 13 height 12
click at [448, 480] on input "checkbox" at bounding box center [444, 484] width 8 height 8
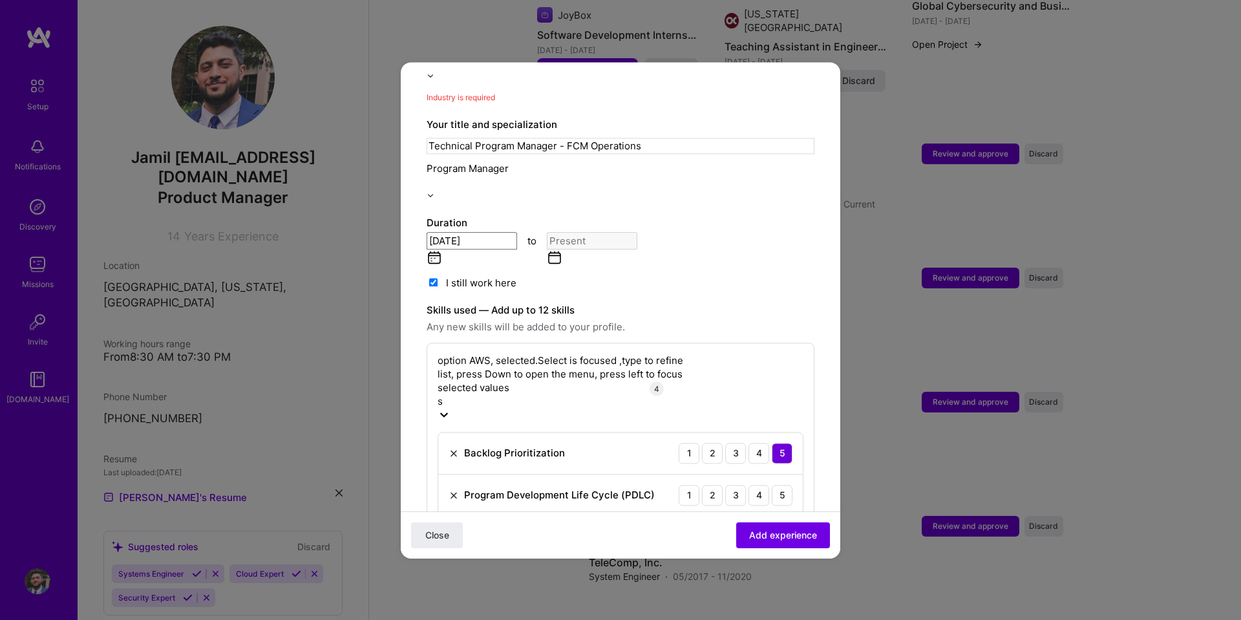
click at [506, 394] on div "s s" at bounding box center [566, 401] width 258 height 14
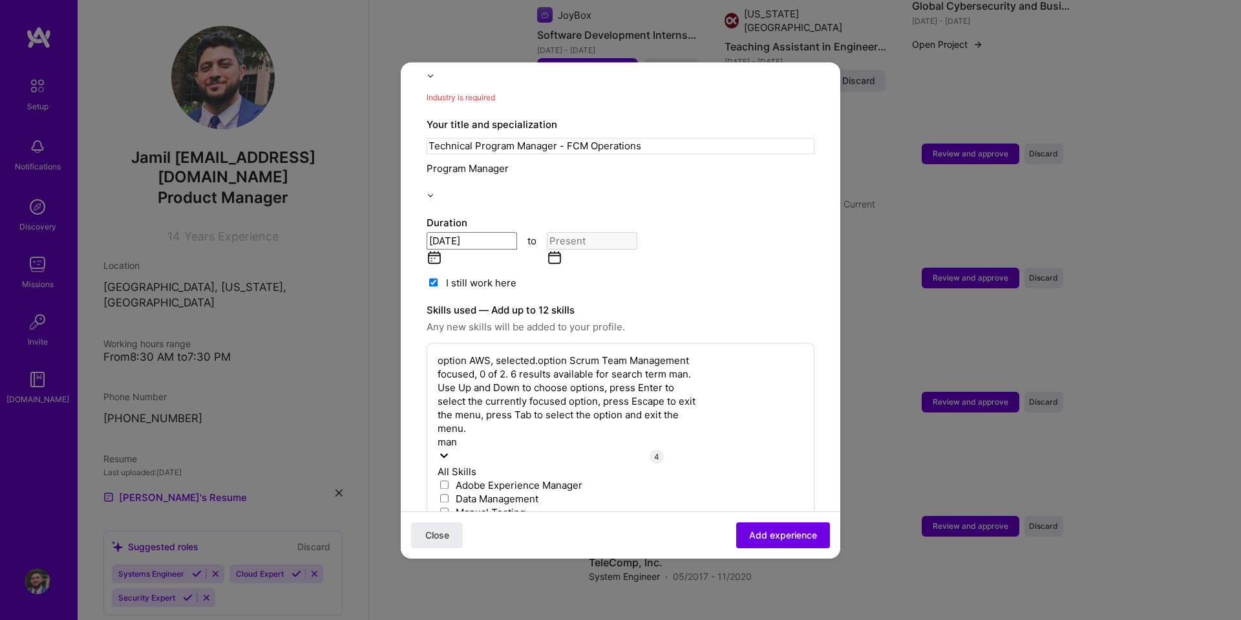
click at [450, 533] on span at bounding box center [443, 539] width 13 height 12
click at [448, 534] on input "checkbox" at bounding box center [444, 538] width 8 height 8
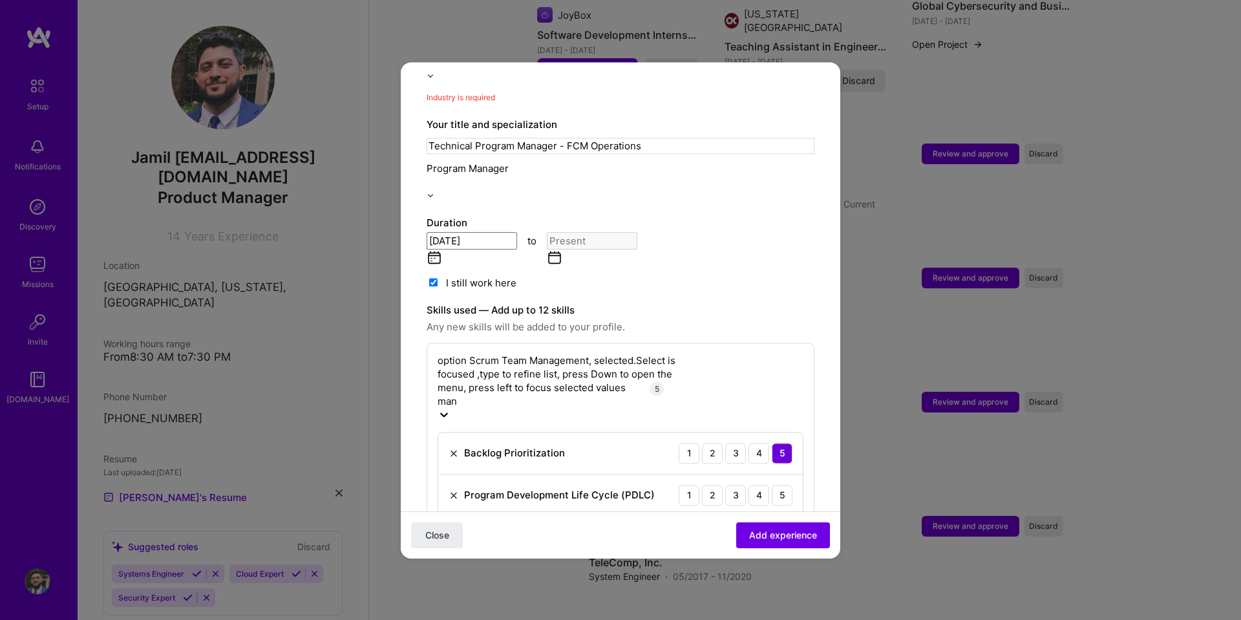
drag, startPoint x: 465, startPoint y: 295, endPoint x: 410, endPoint y: 295, distance: 54.3
click at [410, 295] on form "Adding suggested job This job is suggested based on your LinkedIn, resume or [D…" at bounding box center [620, 460] width 439 height 1338
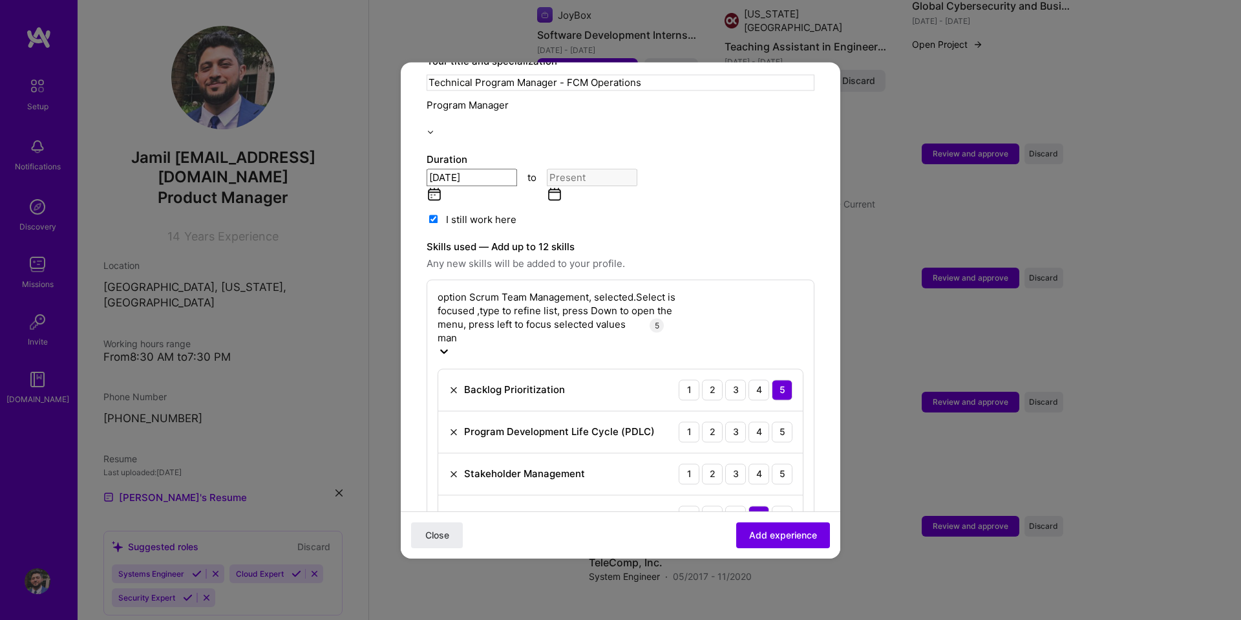
scroll to position [379, 0]
click at [771, 420] on div "5" at bounding box center [781, 430] width 21 height 21
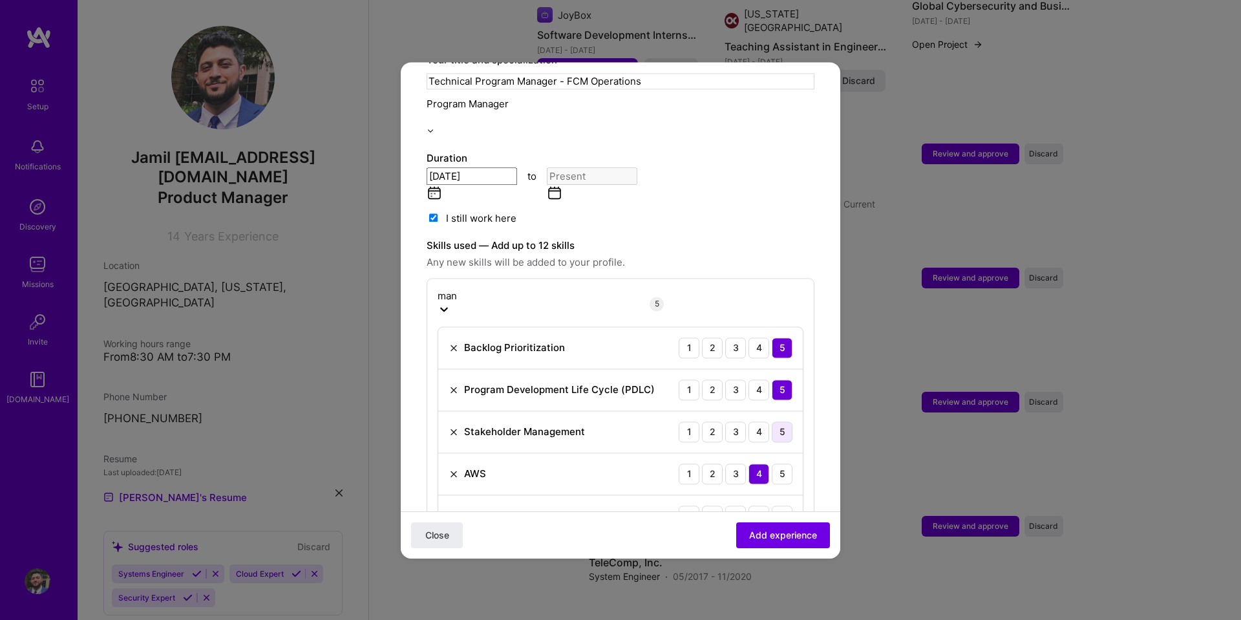
click at [771, 421] on div "5" at bounding box center [781, 431] width 21 height 21
click at [771, 505] on div "5" at bounding box center [781, 515] width 21 height 21
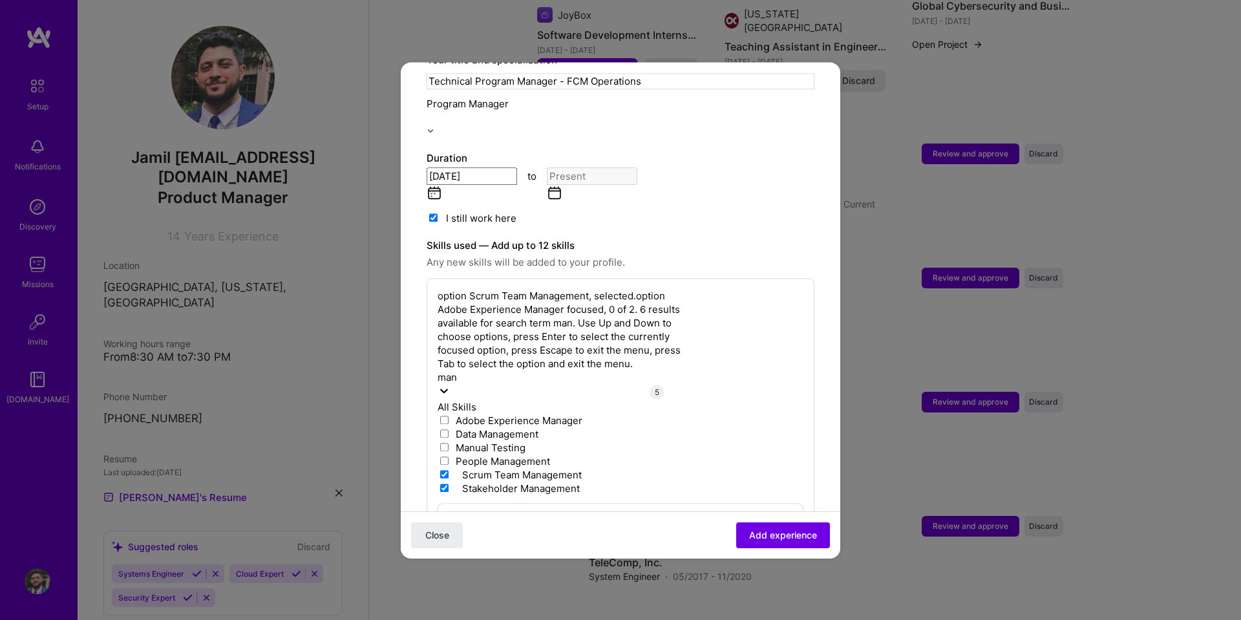
click at [547, 370] on div "man man" at bounding box center [566, 377] width 258 height 14
type input "m"
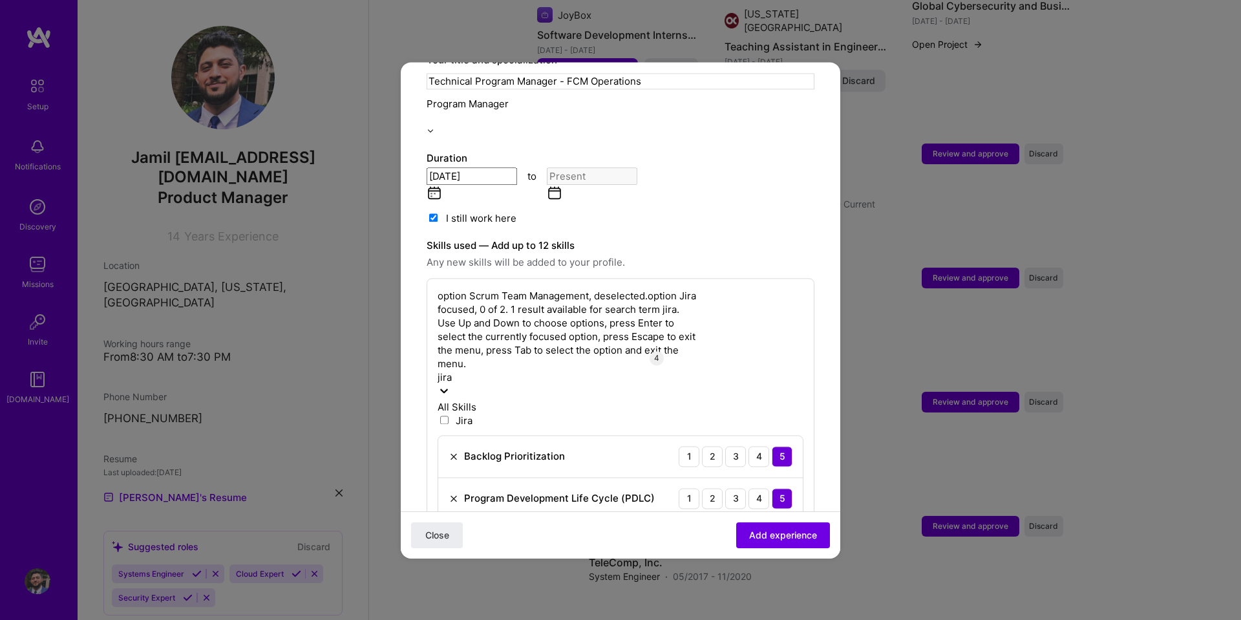
click at [450, 414] on span at bounding box center [443, 420] width 13 height 12
click at [448, 415] on input "checkbox" at bounding box center [444, 419] width 8 height 8
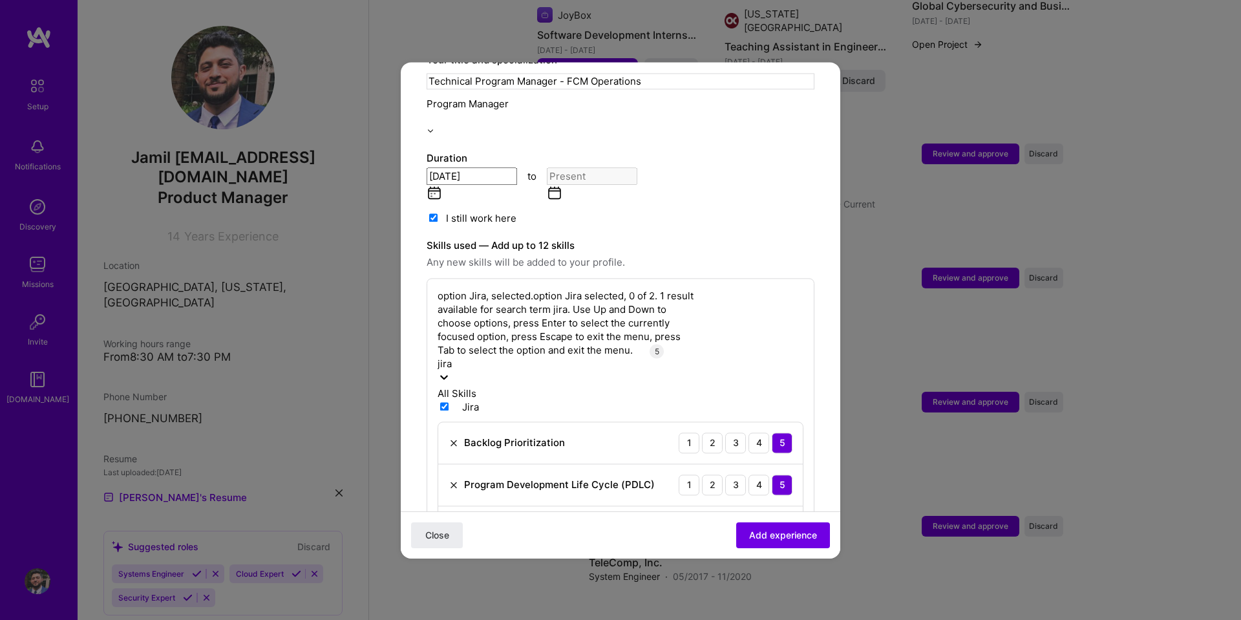
click at [748, 600] on div "4" at bounding box center [758, 610] width 21 height 21
click at [548, 357] on div "[PERSON_NAME]" at bounding box center [566, 364] width 258 height 14
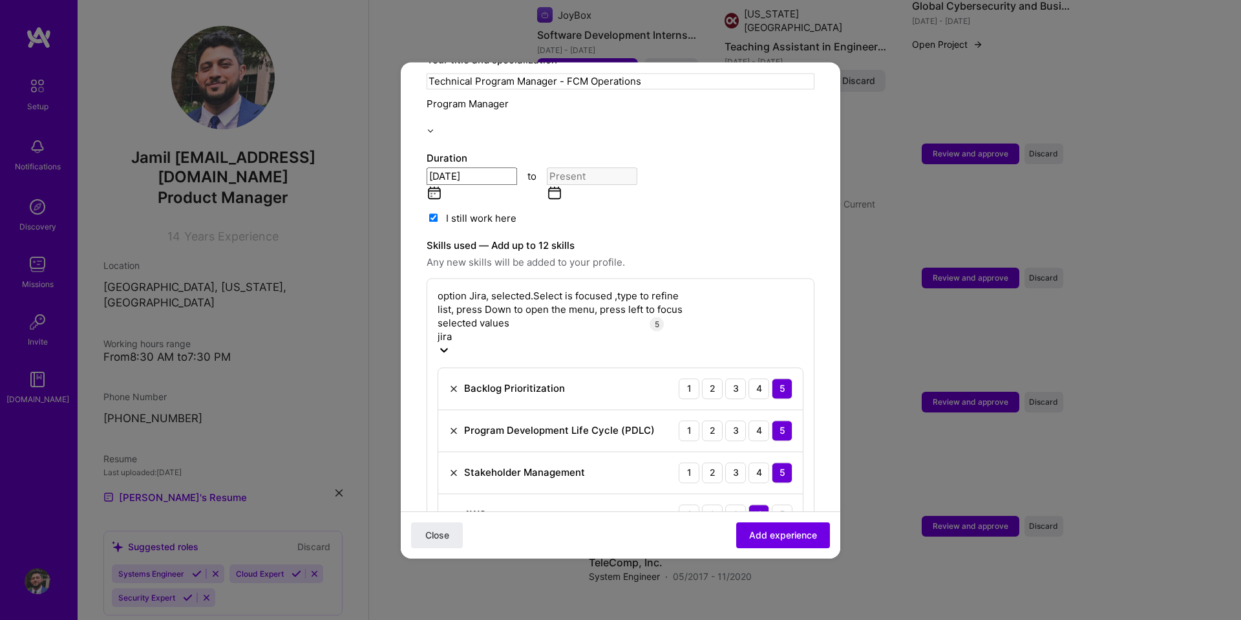
drag, startPoint x: 496, startPoint y: 225, endPoint x: 415, endPoint y: 227, distance: 80.8
click at [415, 227] on form "Adding suggested job This job is suggested based on your LinkedIn, resume or [D…" at bounding box center [620, 395] width 439 height 1338
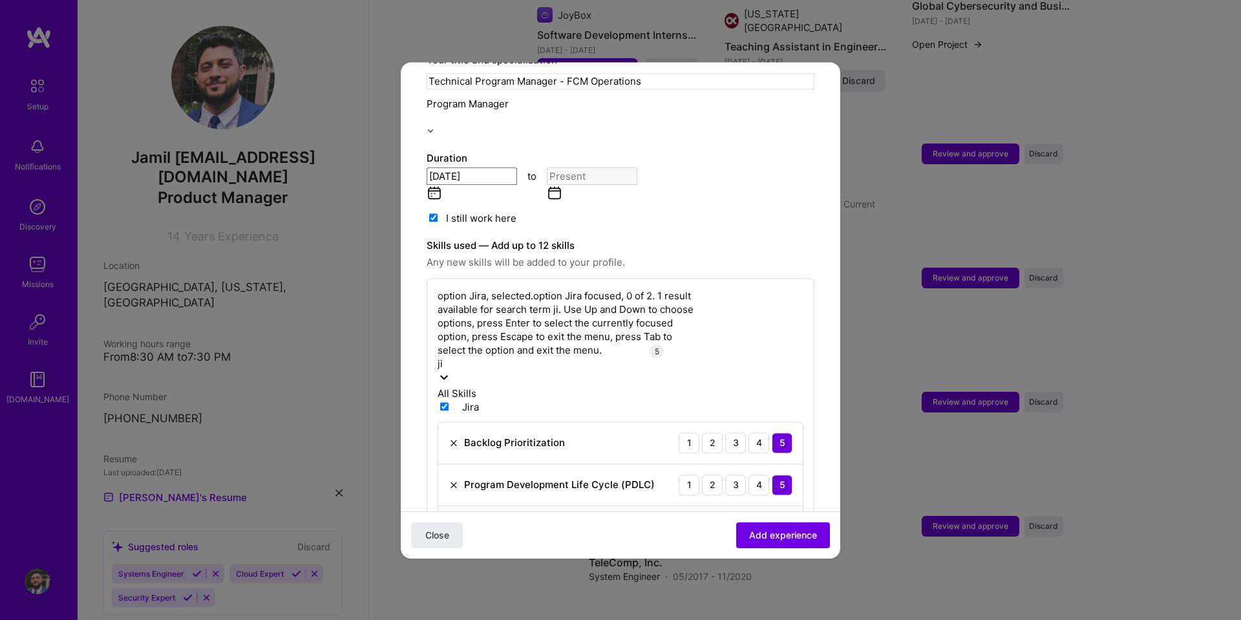
type input "j"
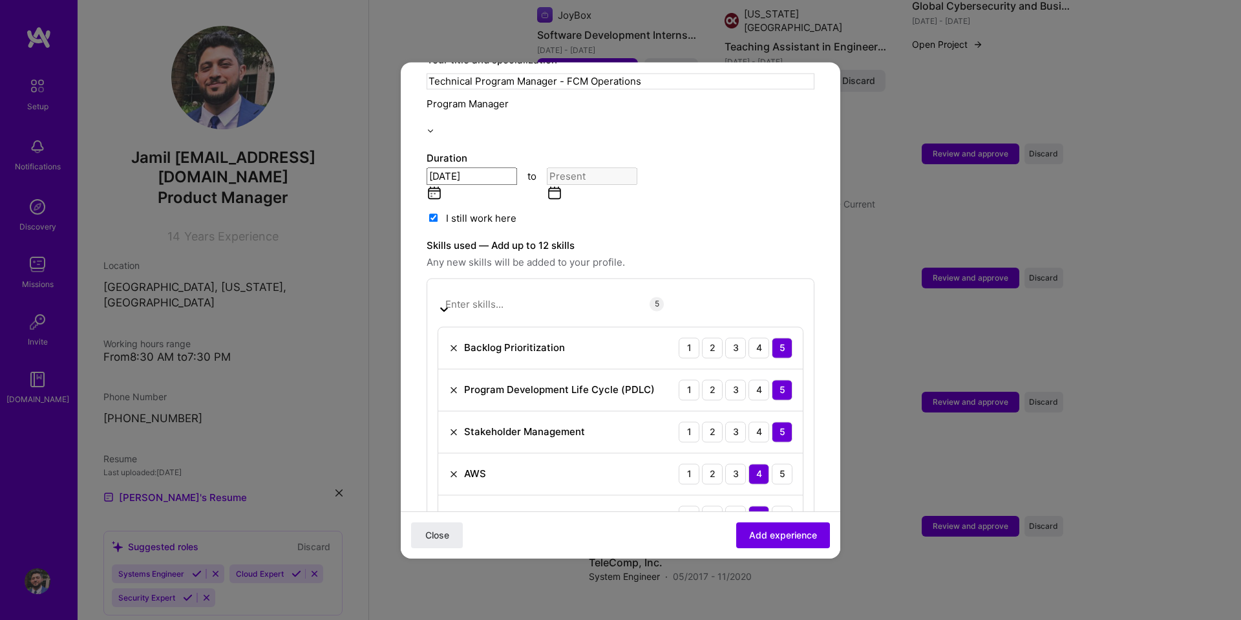
click at [738, 166] on div "Adding suggested job This job is suggested based on your LinkedIn, resume or [D…" at bounding box center [620, 338] width 388 height 1224
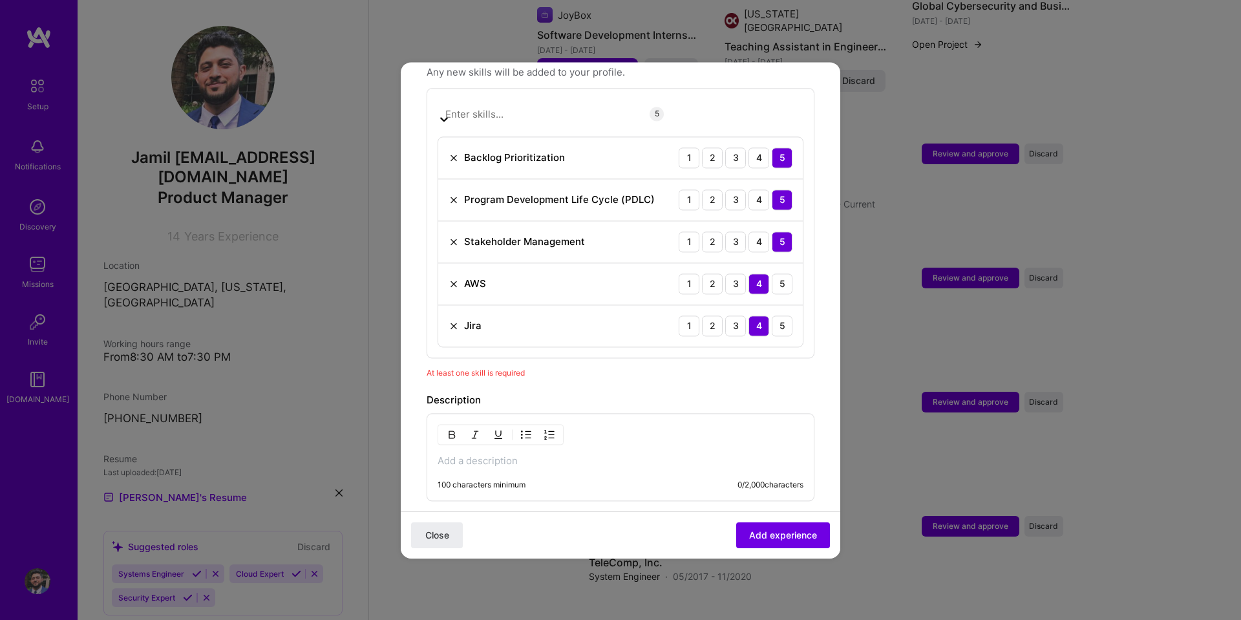
scroll to position [573, 0]
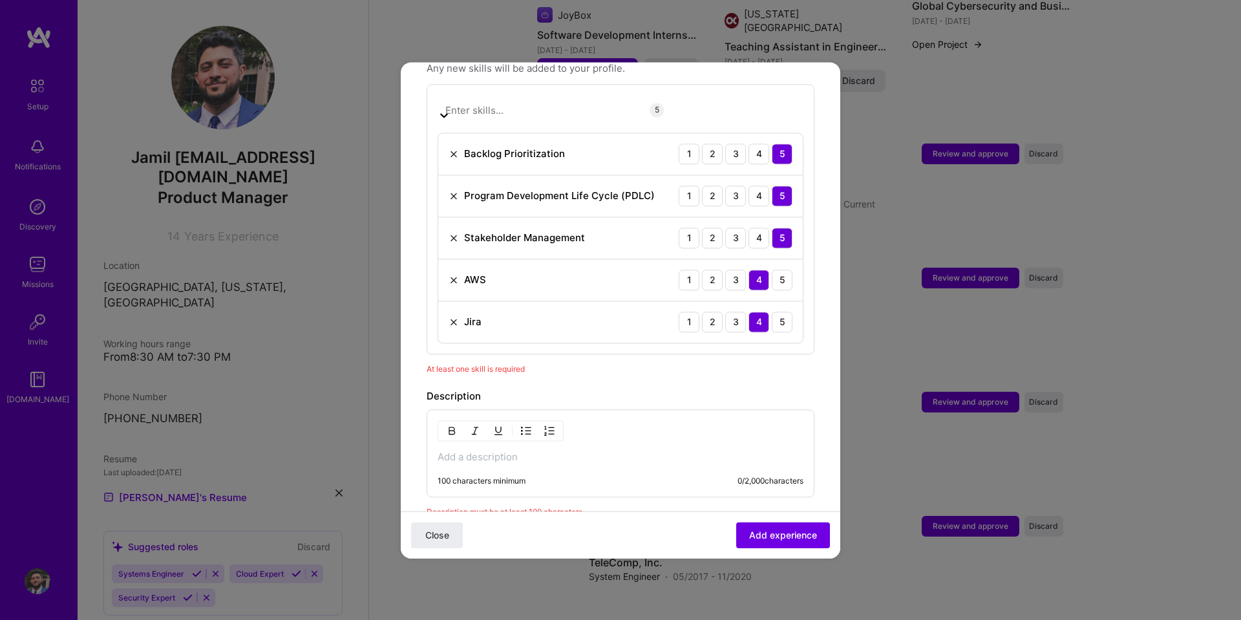
click at [513, 409] on div "100 characters minimum 0 / 2,000 characters" at bounding box center [620, 453] width 388 height 88
click at [490, 450] on p at bounding box center [620, 456] width 366 height 13
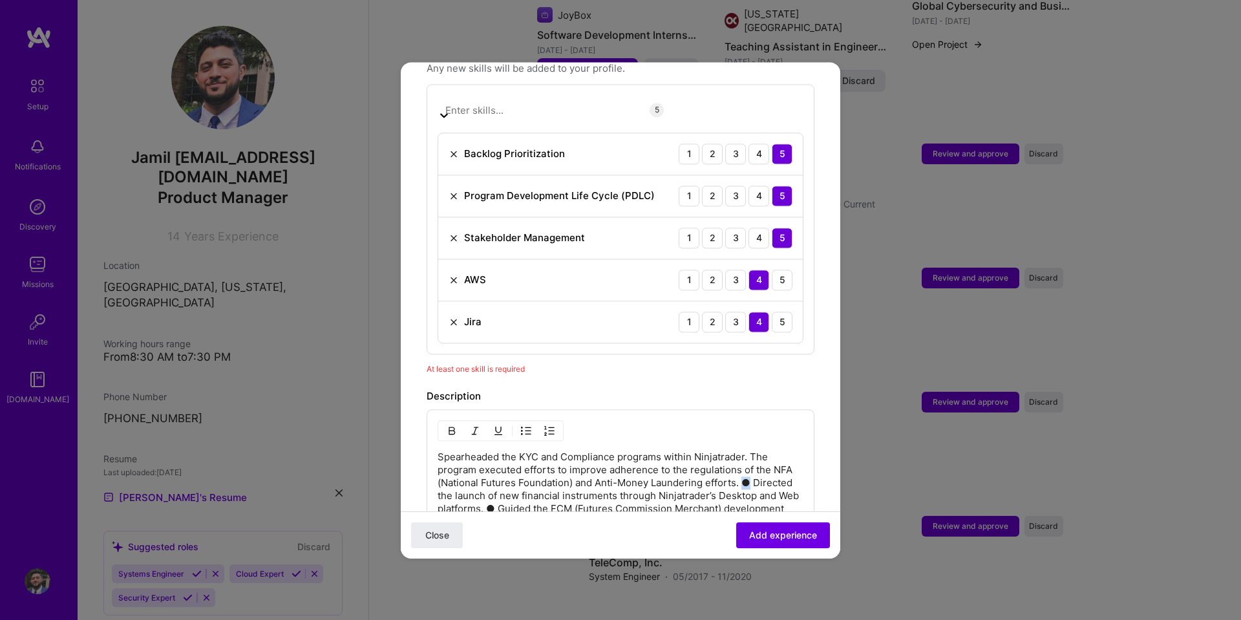
click at [770, 450] on p "Spearheaded the KYC and Compliance programs within Ninjatrader. The program exe…" at bounding box center [620, 495] width 366 height 90
click at [570, 450] on p "Spearheaded the KYC and Compliance programs within Ninjatrader. The program exe…" at bounding box center [620, 495] width 366 height 90
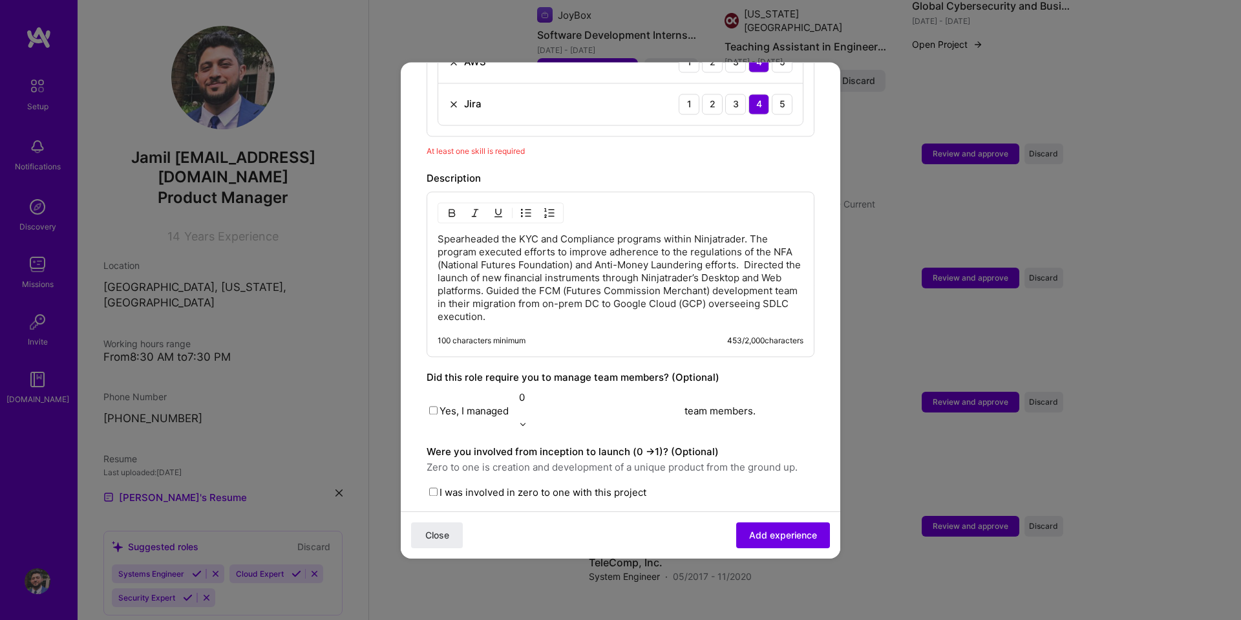
scroll to position [797, 0]
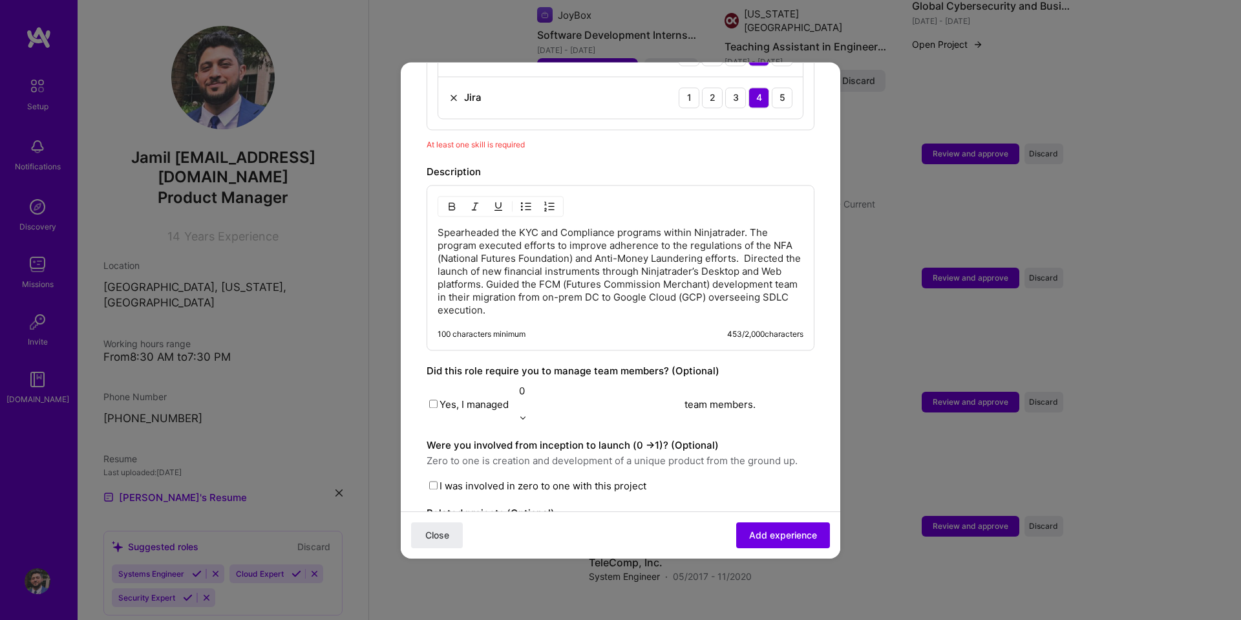
click at [709, 559] on input "text" at bounding box center [620, 566] width 388 height 14
click at [709, 613] on input "text" at bounding box center [620, 620] width 388 height 14
click at [753, 528] on span "Add experience" at bounding box center [783, 534] width 68 height 13
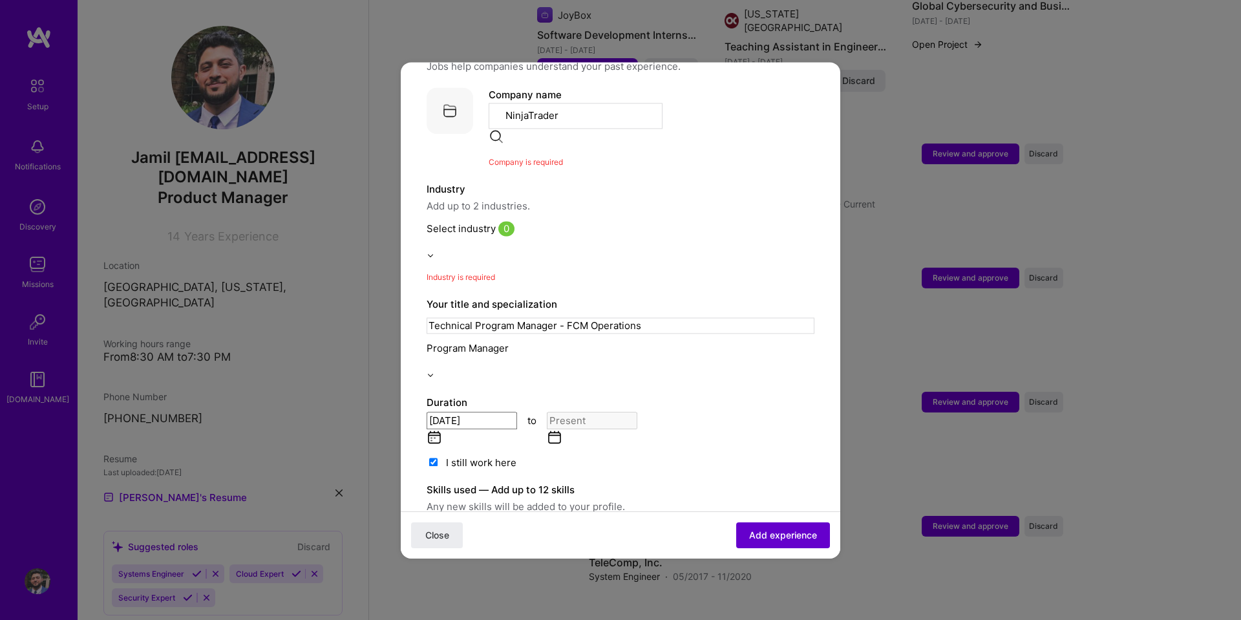
scroll to position [129, 0]
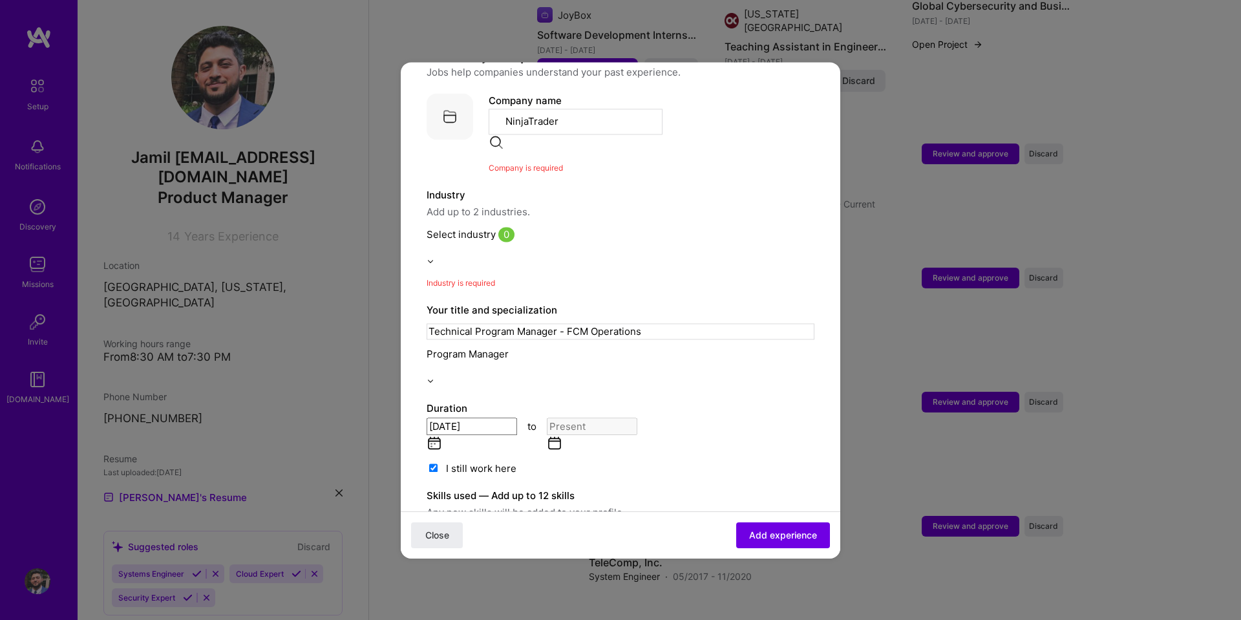
click at [525, 241] on input "text" at bounding box center [620, 248] width 388 height 14
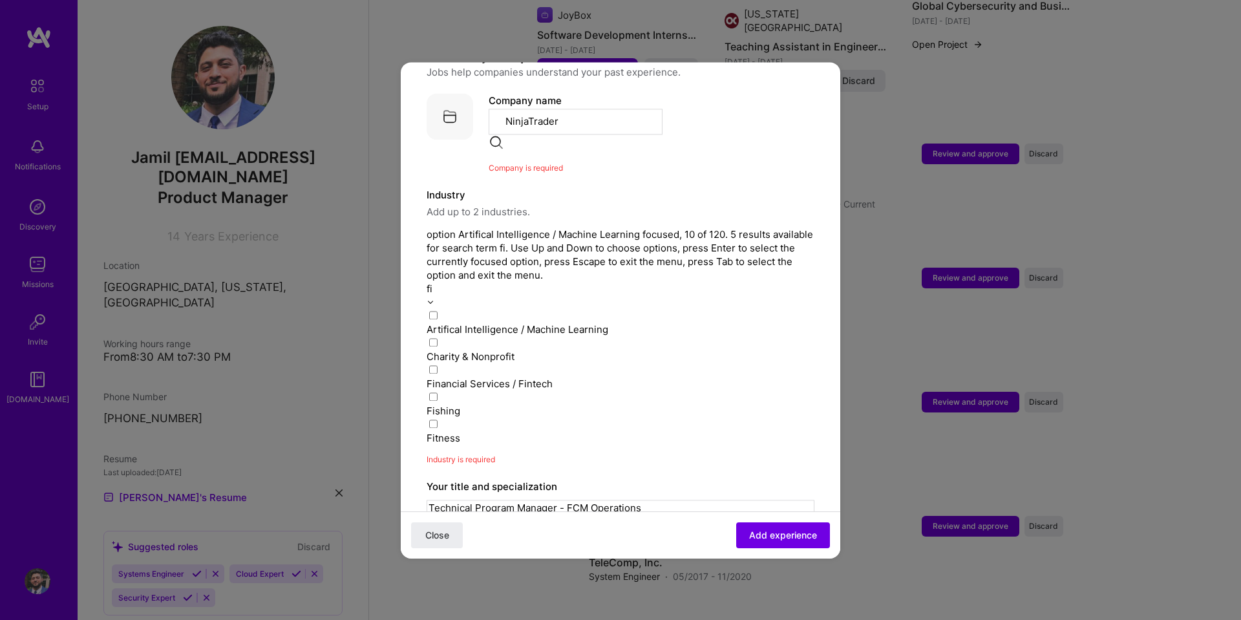
type input "fin"
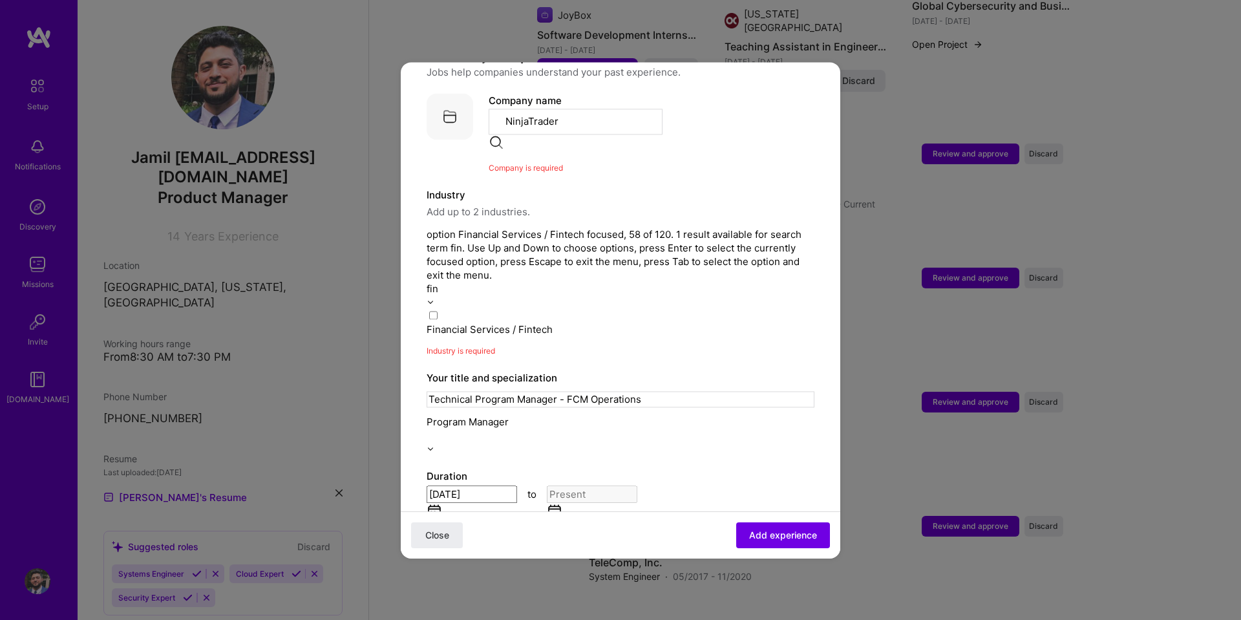
click at [439, 309] on span at bounding box center [432, 315] width 13 height 12
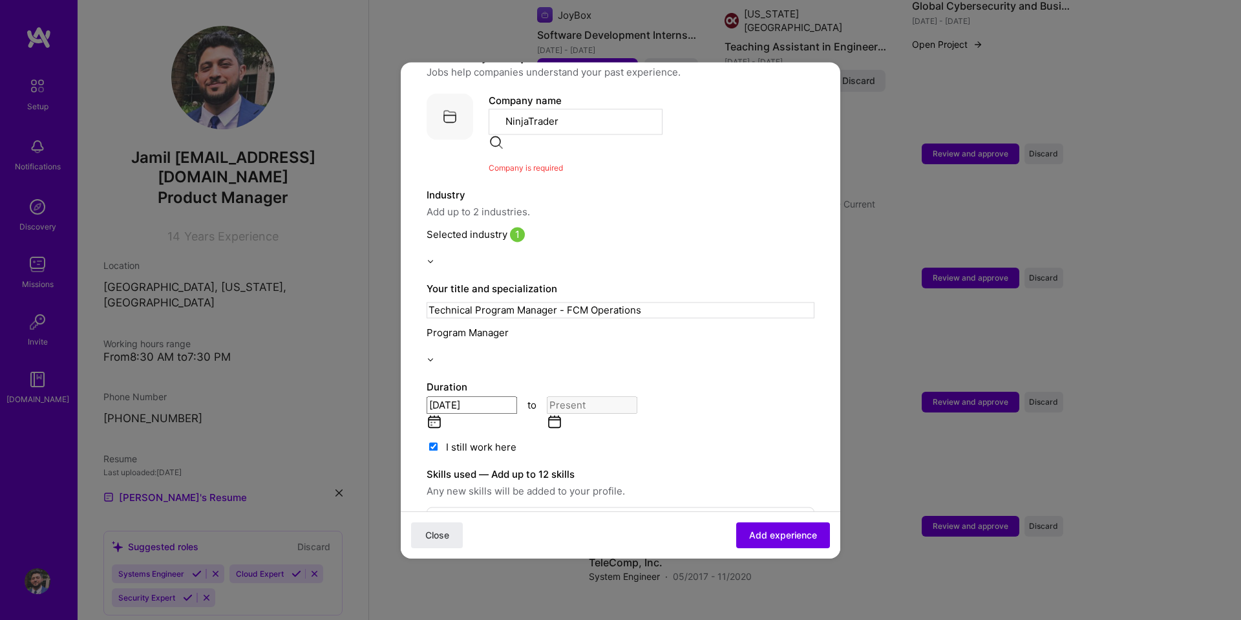
click at [769, 204] on span "Add up to 2 industries." at bounding box center [620, 212] width 388 height 16
click at [794, 530] on span "Add experience" at bounding box center [783, 534] width 68 height 13
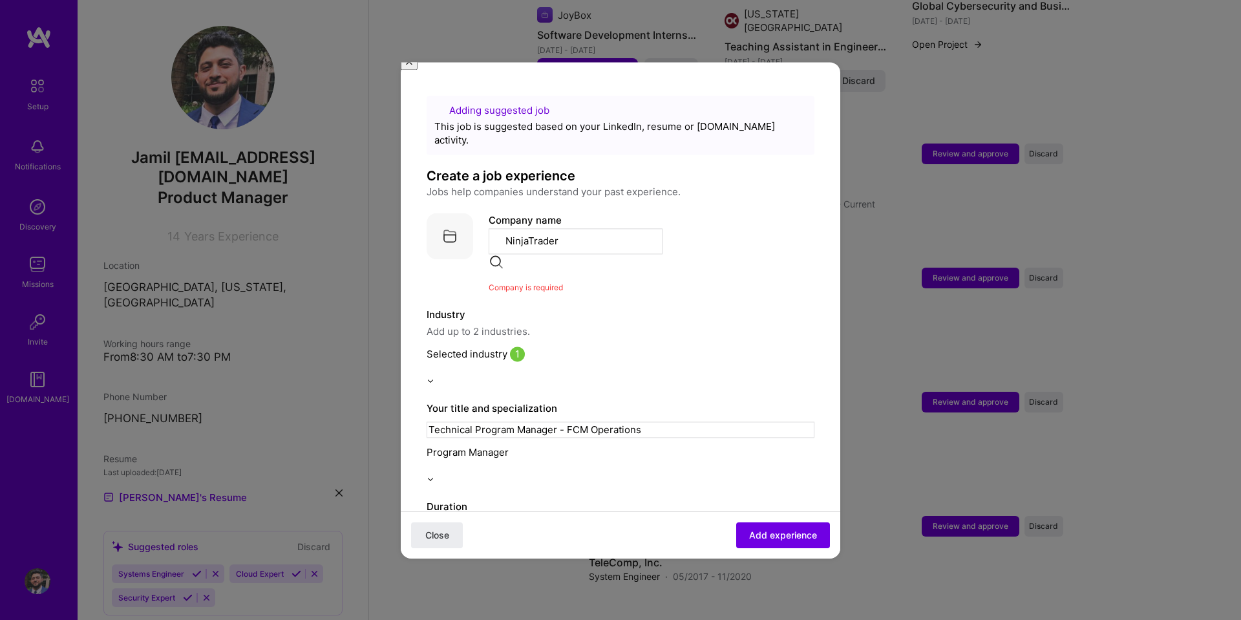
scroll to position [0, 0]
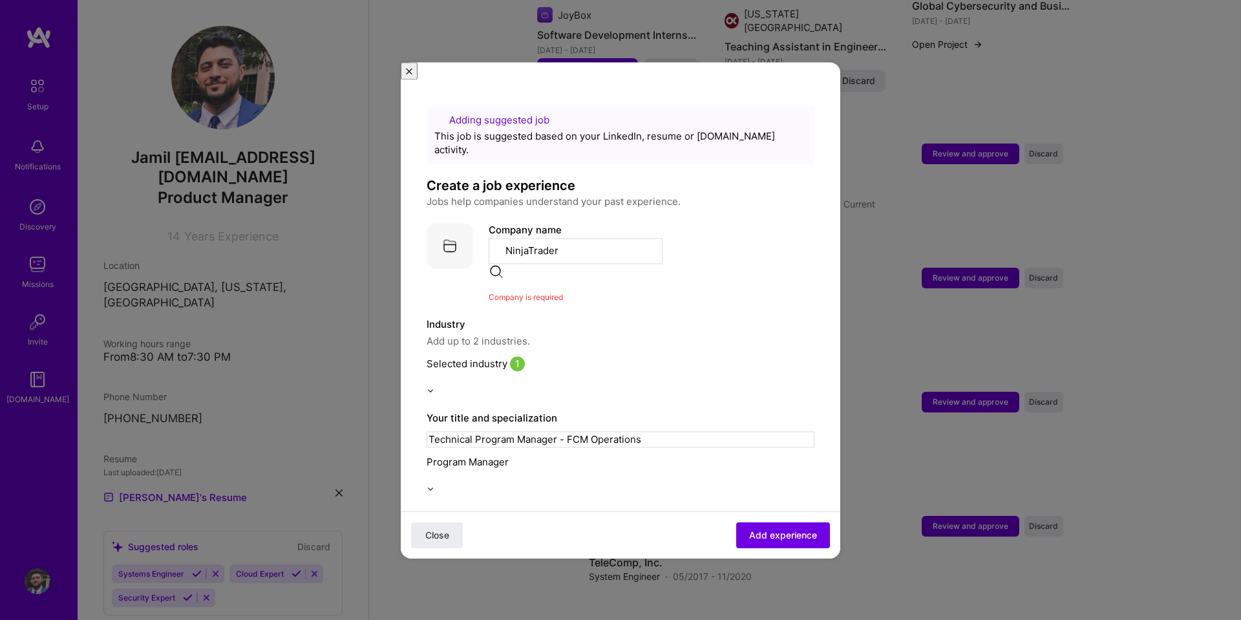
click at [640, 238] on input "NinjaTrader" at bounding box center [575, 251] width 174 height 26
drag, startPoint x: 640, startPoint y: 224, endPoint x: 409, endPoint y: 216, distance: 230.8
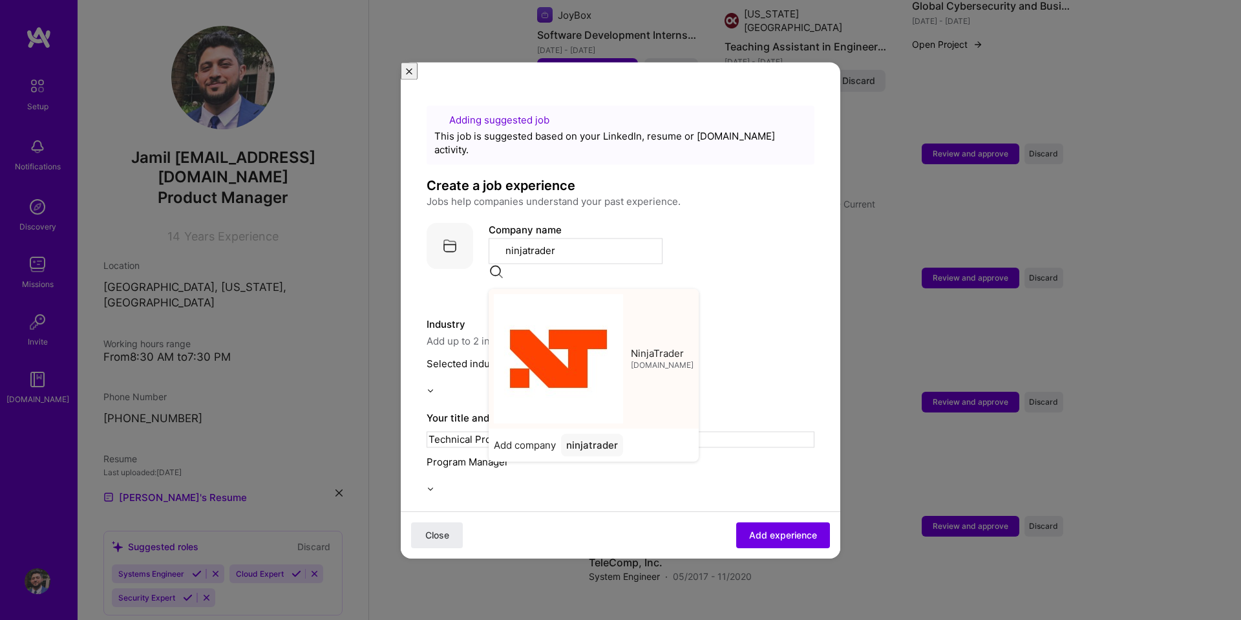
click at [631, 346] on span "NinjaTrader" at bounding box center [657, 353] width 53 height 14
type input "NinjaTrader"
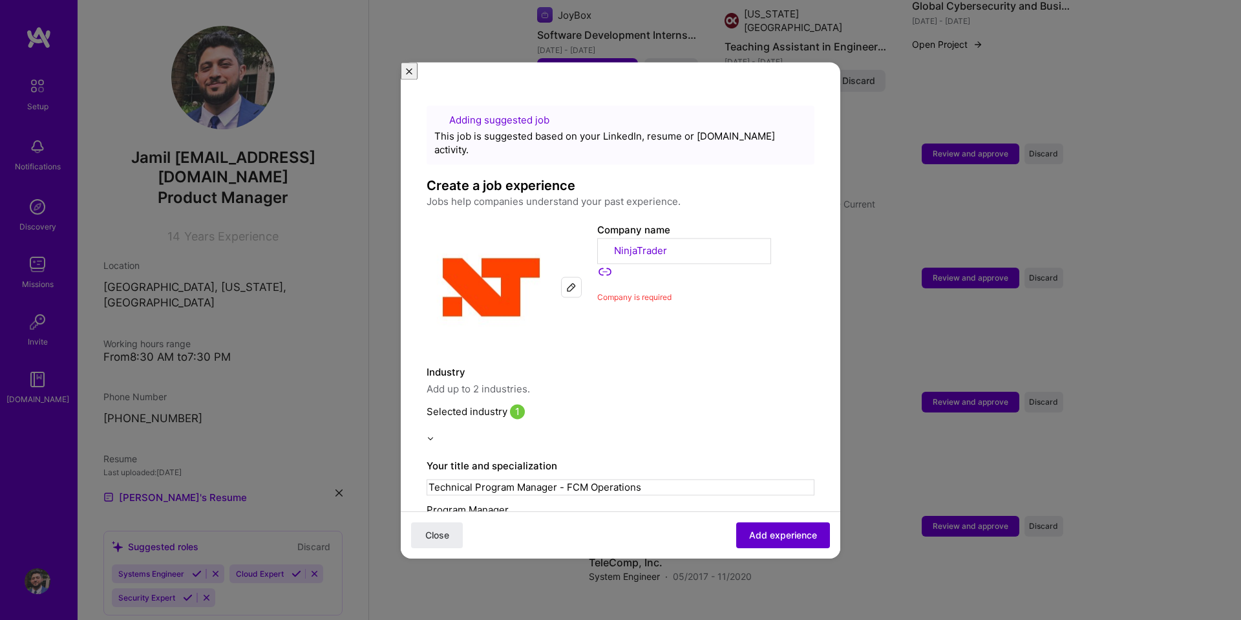
click at [784, 533] on span "Add experience" at bounding box center [783, 534] width 68 height 13
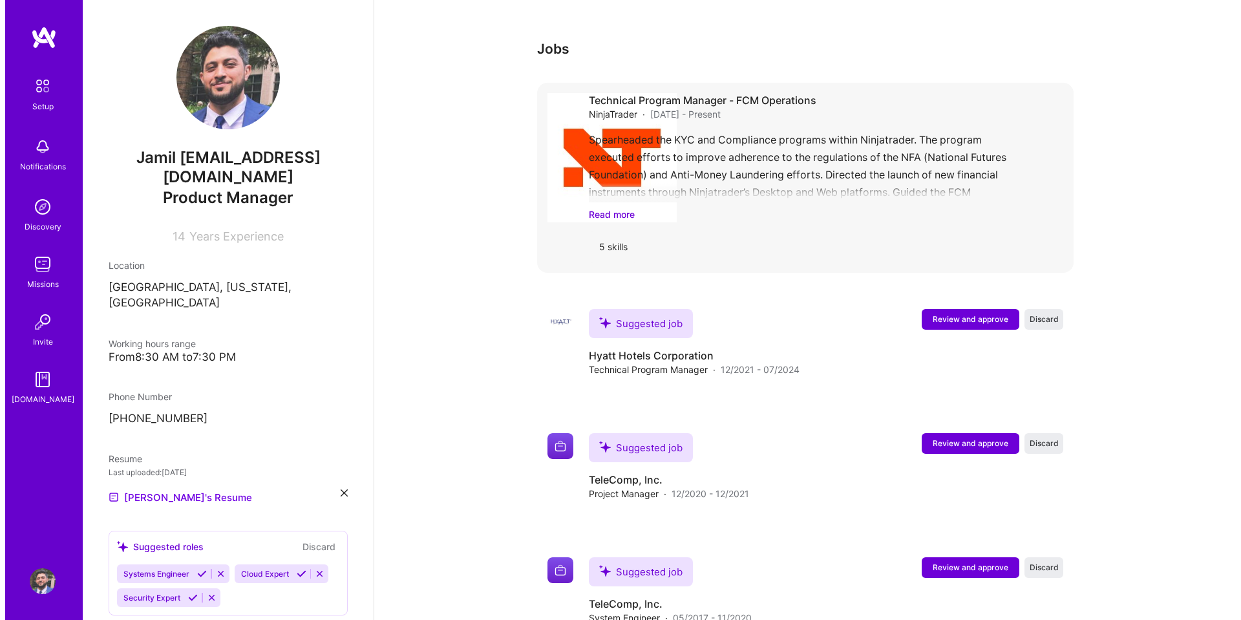
scroll to position [921, 0]
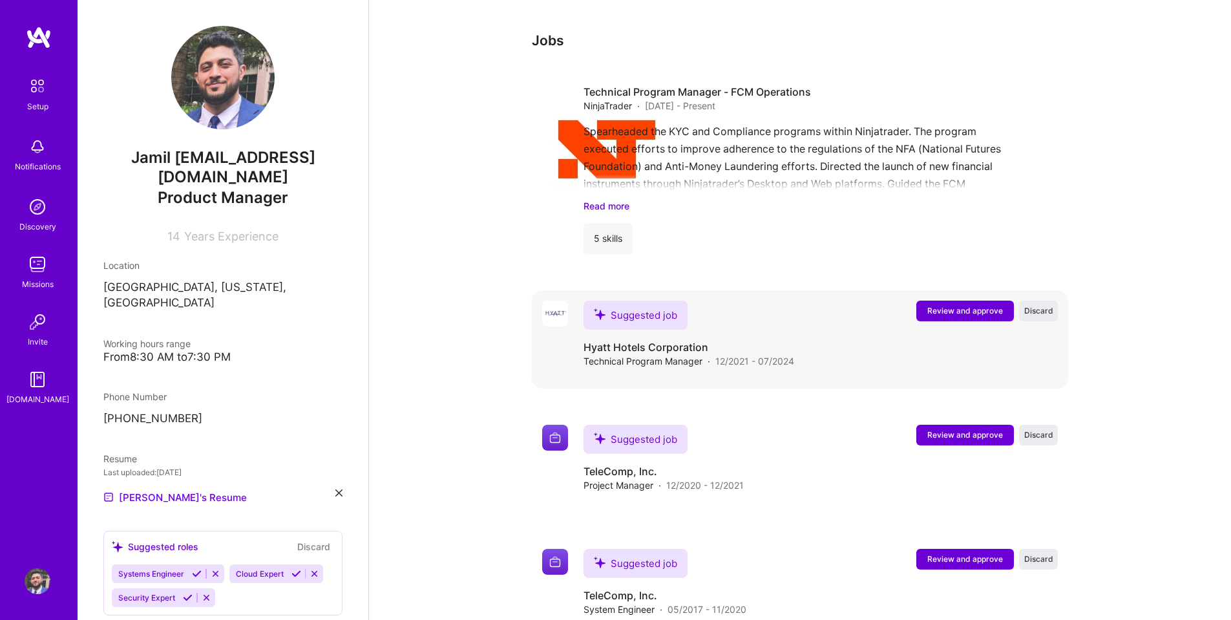
click at [950, 305] on span "Review and approve" at bounding box center [965, 310] width 76 height 11
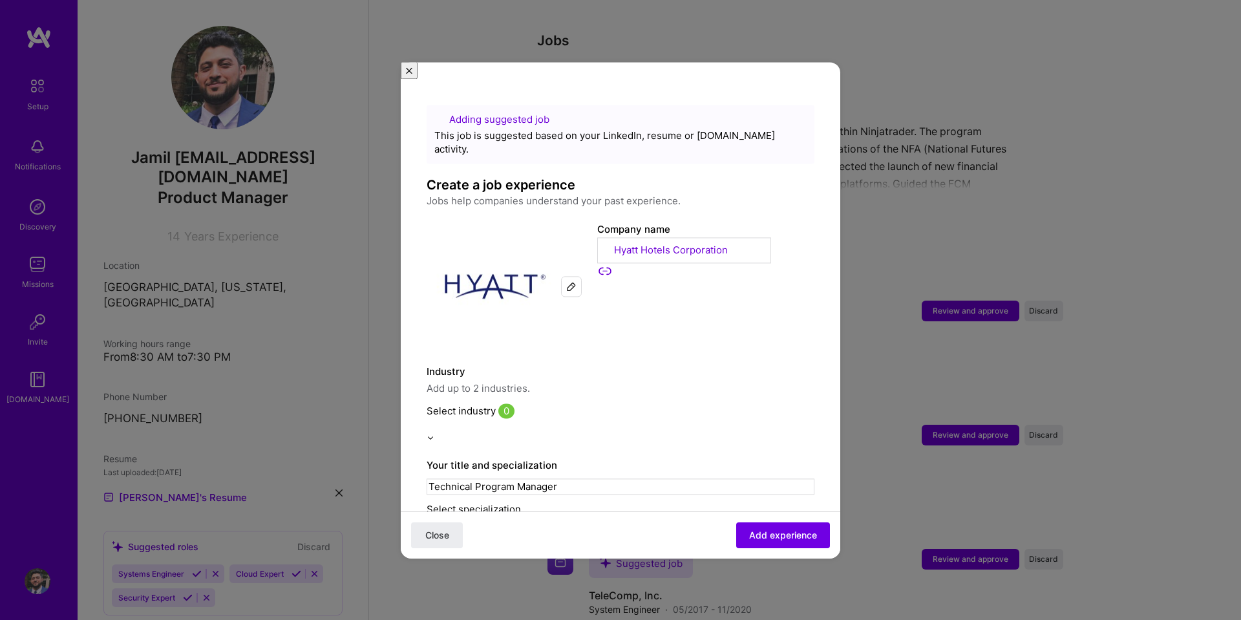
scroll to position [0, 0]
click at [562, 516] on input "text" at bounding box center [620, 523] width 388 height 14
click at [562, 557] on input "text" at bounding box center [620, 564] width 388 height 14
click at [627, 458] on label "Your title and specialization" at bounding box center [620, 466] width 388 height 16
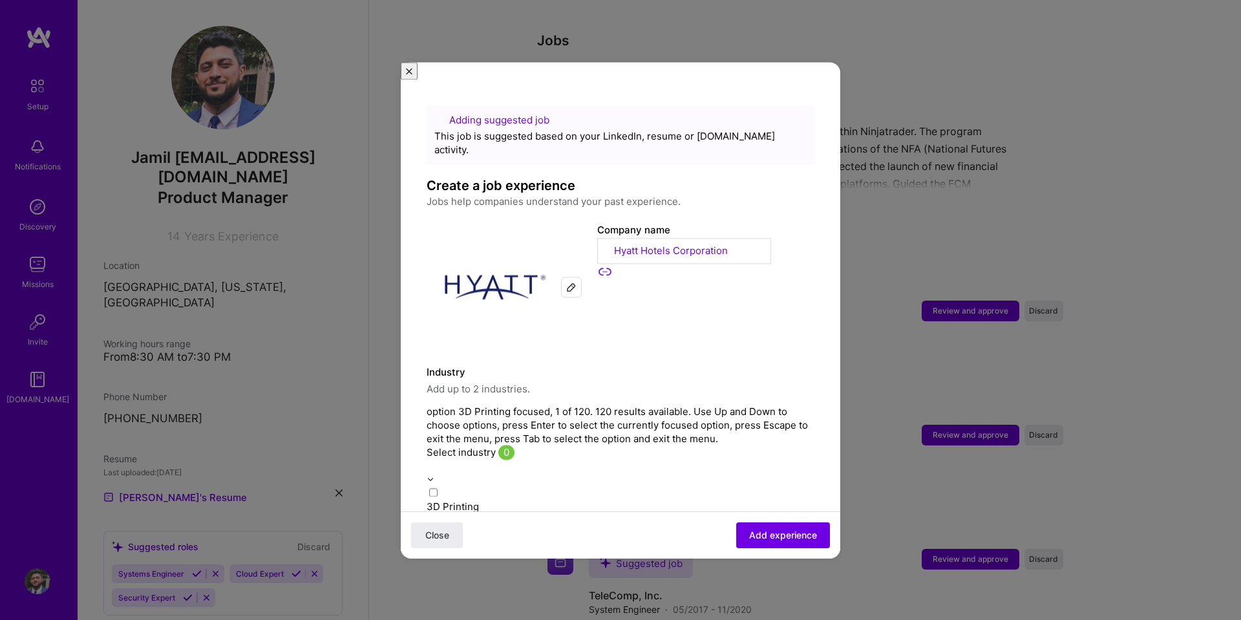
click at [619, 459] on input "text" at bounding box center [620, 466] width 388 height 14
type input "t"
type input "tra"
click at [557, 472] on div "Travel" at bounding box center [620, 485] width 388 height 27
click at [655, 364] on label "Industry" at bounding box center [620, 372] width 388 height 16
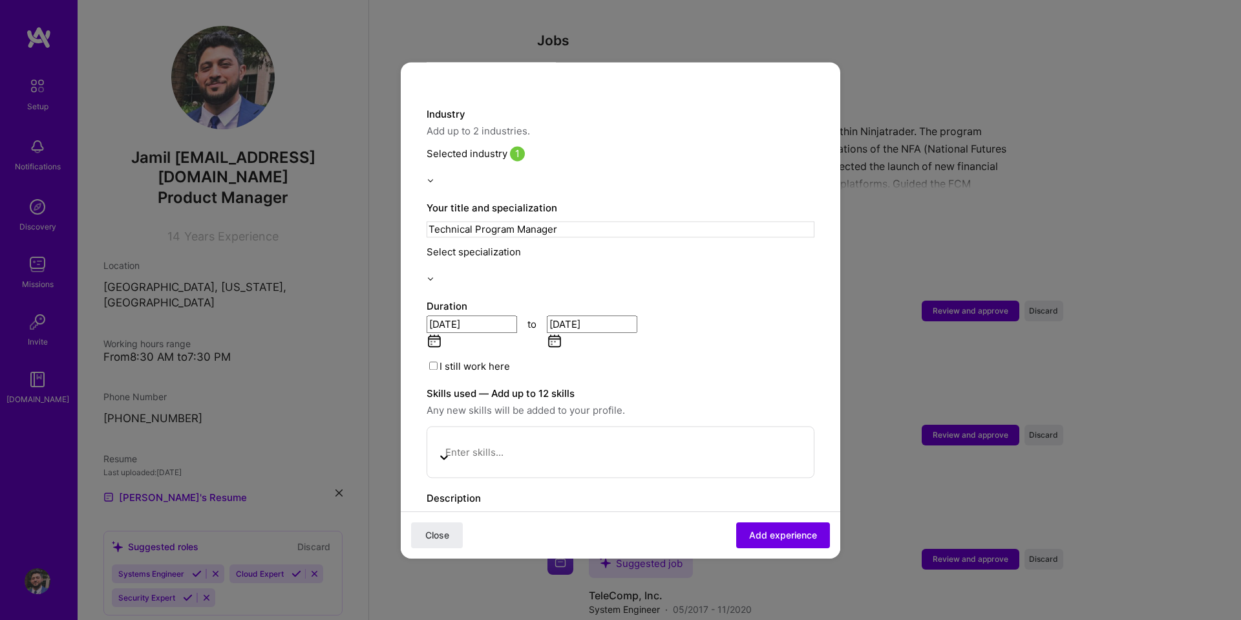
scroll to position [258, 0]
click at [660, 436] on div at bounding box center [566, 443] width 258 height 14
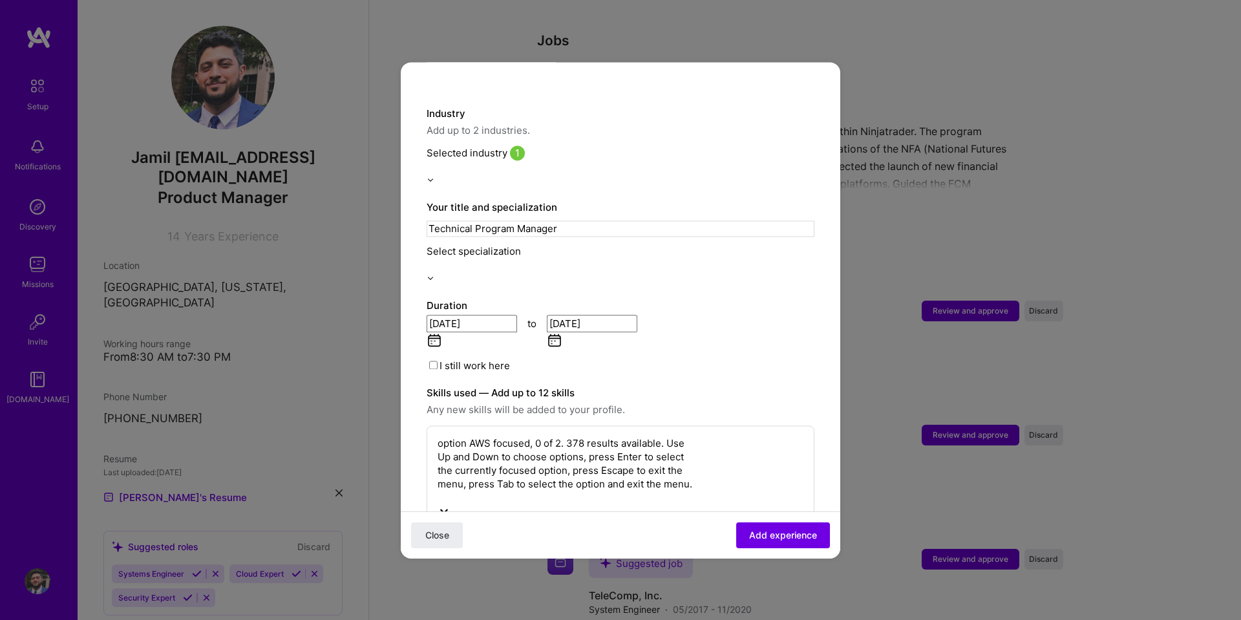
click at [450, 534] on span at bounding box center [443, 540] width 13 height 12
click at [448, 536] on input "checkbox" at bounding box center [444, 540] width 8 height 8
click at [450, 561] on span at bounding box center [443, 567] width 13 height 12
click at [448, 563] on input "checkbox" at bounding box center [444, 567] width 8 height 8
click at [452, 574] on div "Backlog Prioritization" at bounding box center [566, 581] width 258 height 14
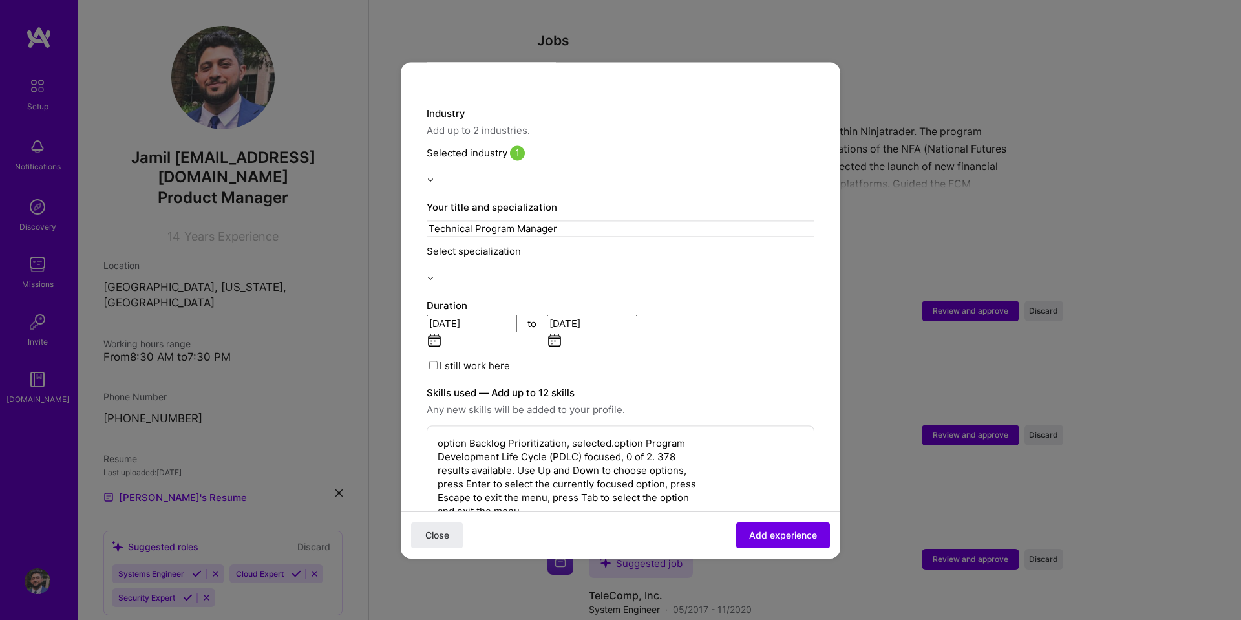
drag, startPoint x: 450, startPoint y: 432, endPoint x: 449, endPoint y: 460, distance: 27.8
click at [450, 602] on div "Program Development Life Cycle (PDLC)" at bounding box center [566, 609] width 258 height 14
click at [448, 616] on span at bounding box center [443, 622] width 13 height 12
click at [448, 617] on input "checkbox" at bounding box center [444, 621] width 8 height 8
click at [447, 616] on span at bounding box center [443, 622] width 13 height 12
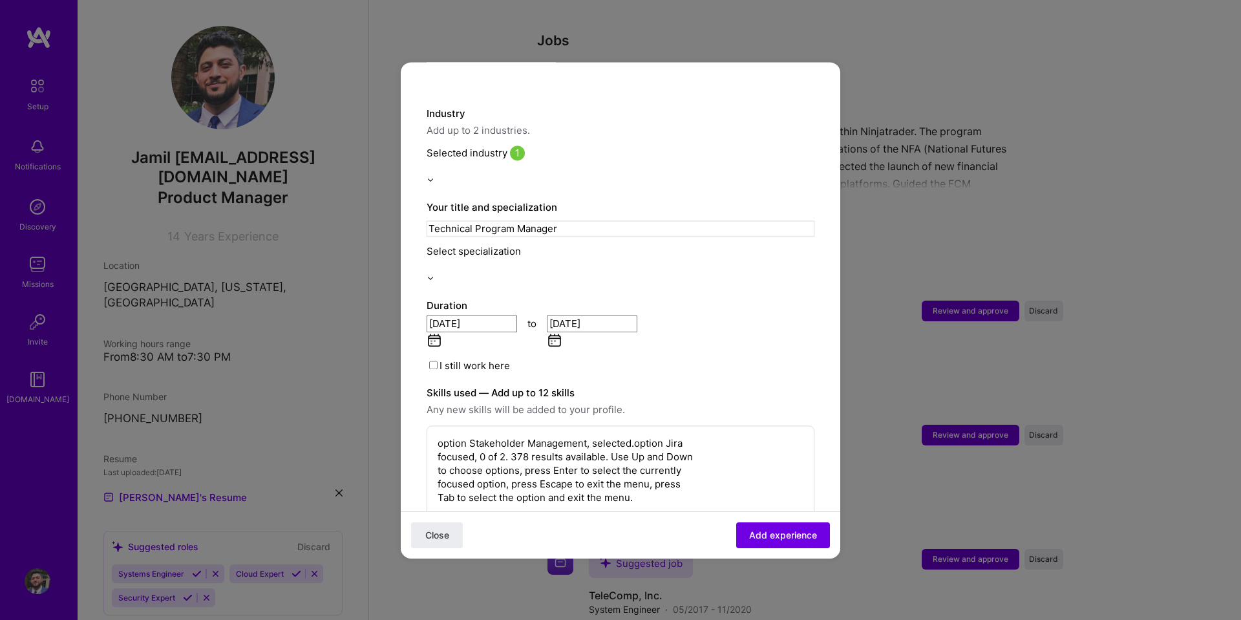
click at [447, 617] on input "checkbox" at bounding box center [444, 621] width 8 height 8
type input "s"
click at [450, 616] on span at bounding box center [443, 622] width 13 height 12
click at [448, 617] on input "checkbox" at bounding box center [444, 621] width 8 height 8
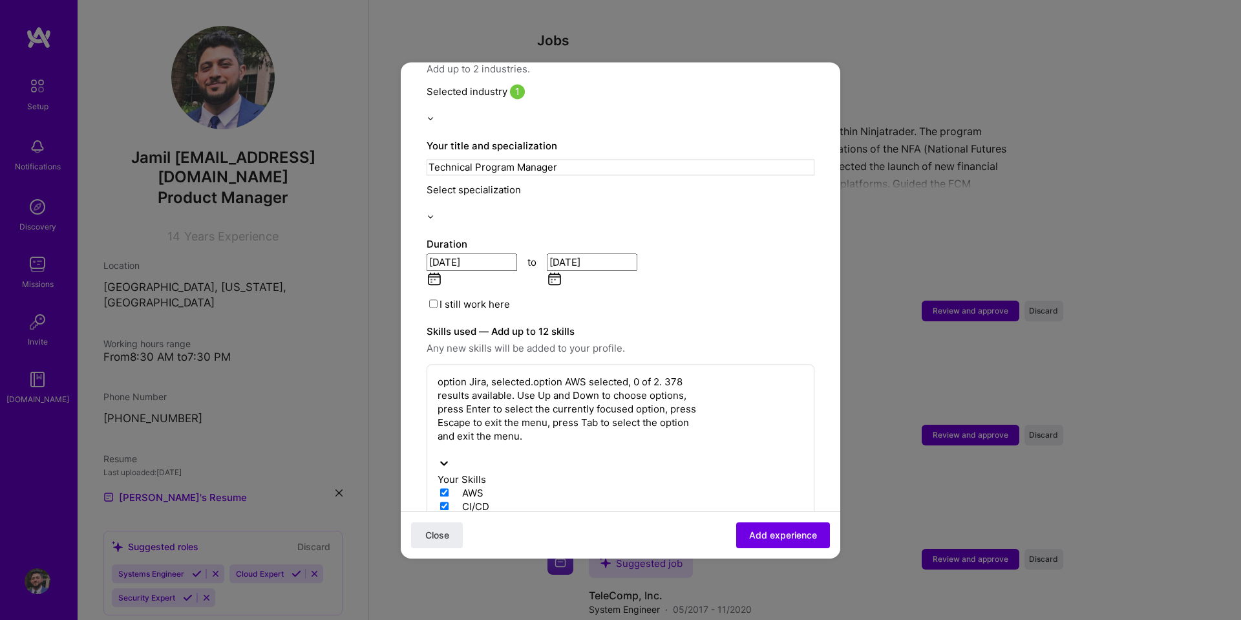
scroll to position [323, 0]
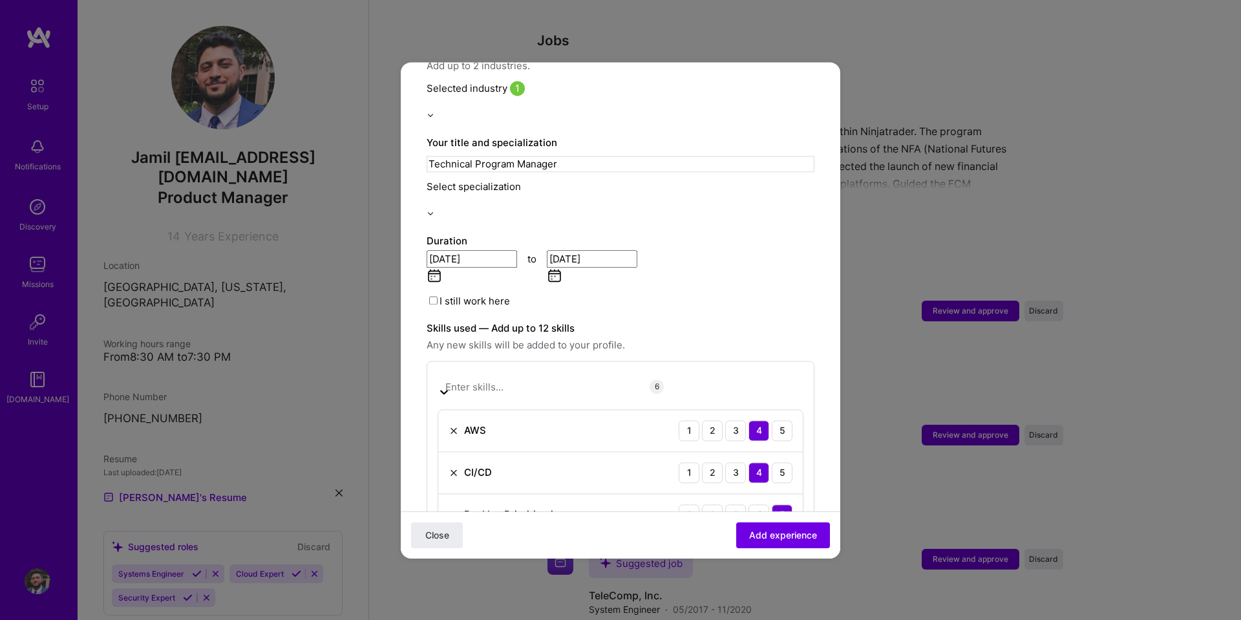
click at [624, 530] on div "Close Add experience" at bounding box center [620, 533] width 439 height 47
click at [755, 531] on span "Add experience" at bounding box center [783, 534] width 68 height 13
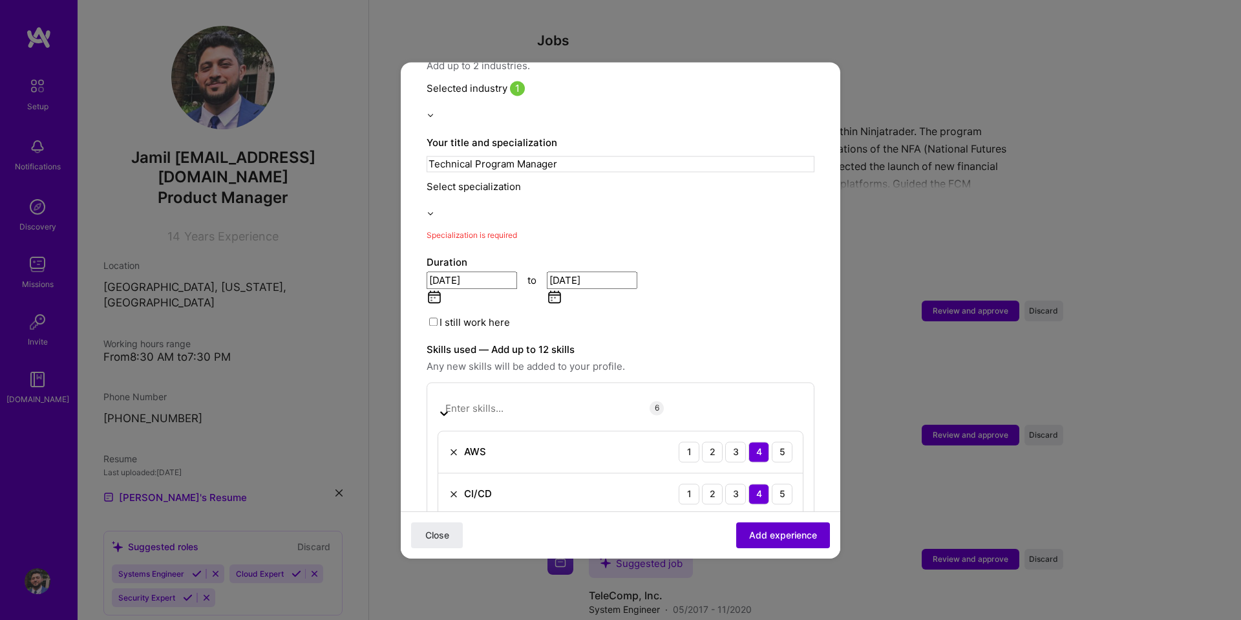
scroll to position [268, 0]
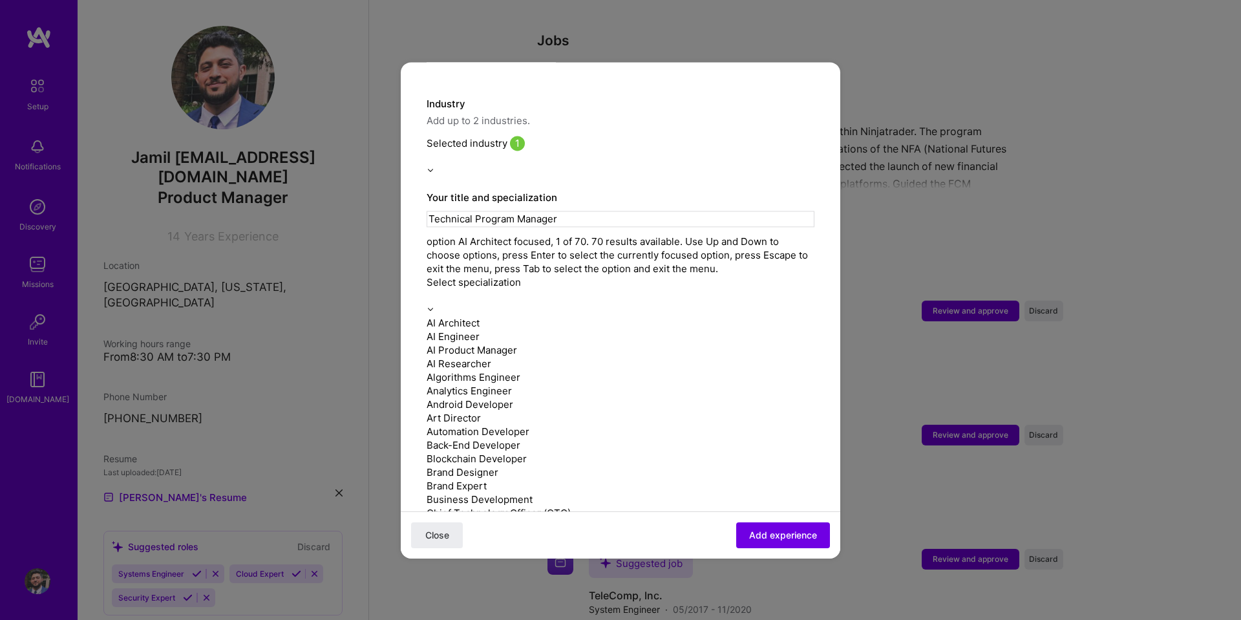
click at [519, 275] on div "Select specialization" at bounding box center [620, 288] width 388 height 27
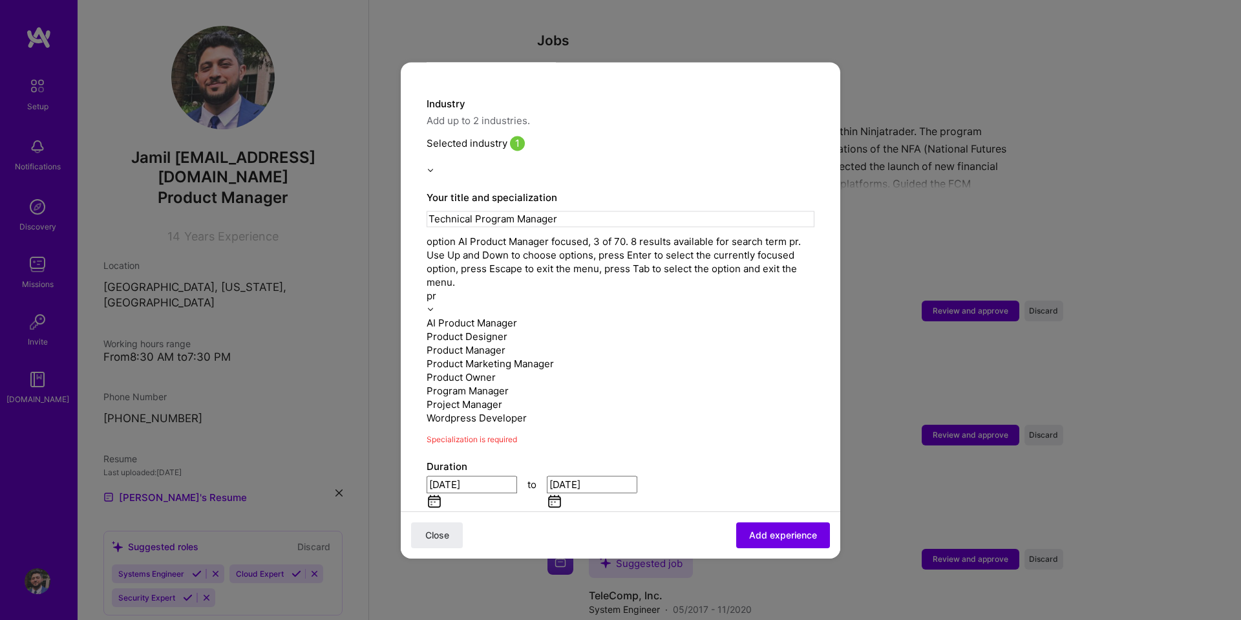
type input "pro"
click at [563, 384] on div "Program Manager" at bounding box center [620, 391] width 388 height 14
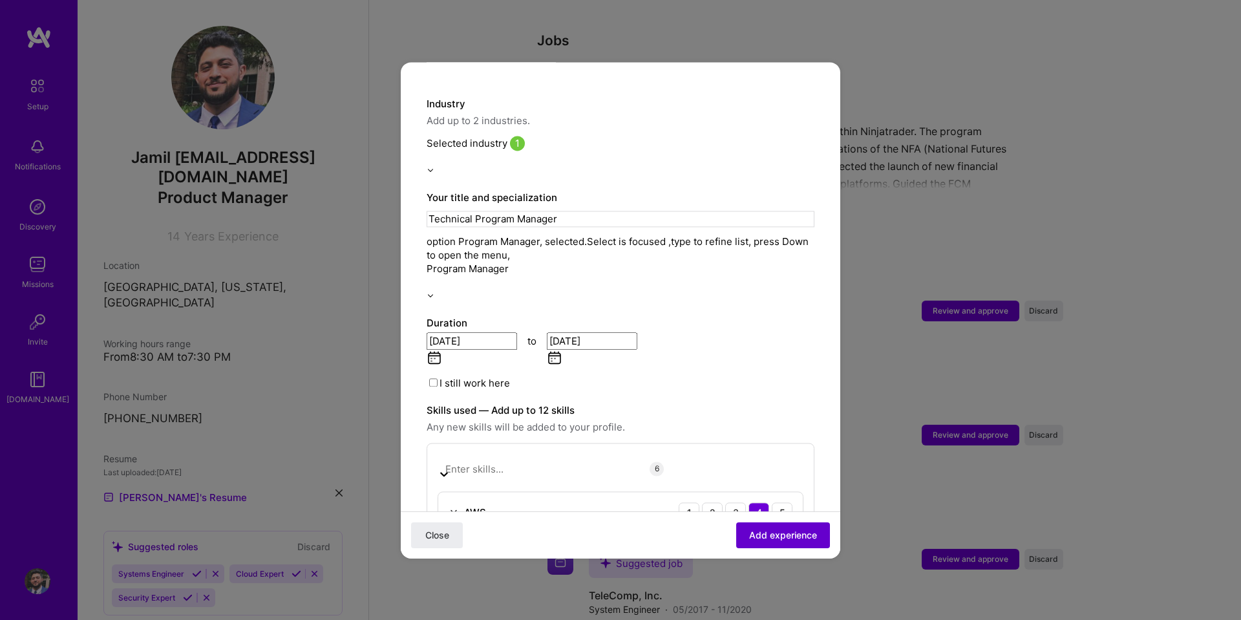
click at [754, 531] on span "Add experience" at bounding box center [783, 534] width 68 height 13
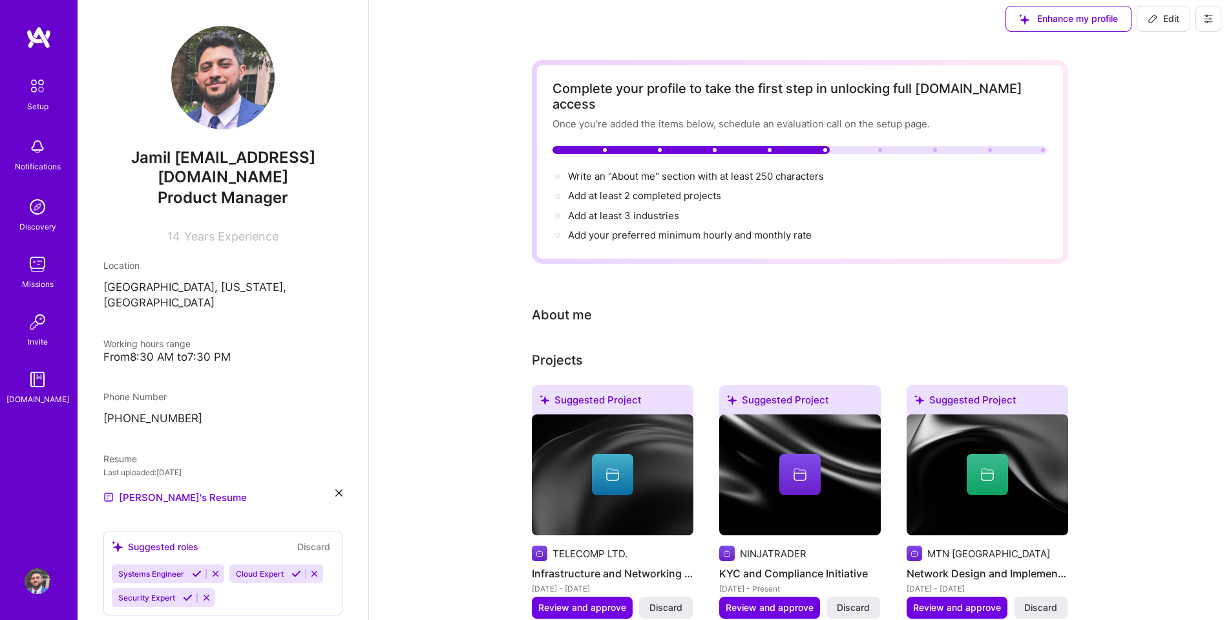
scroll to position [0, 0]
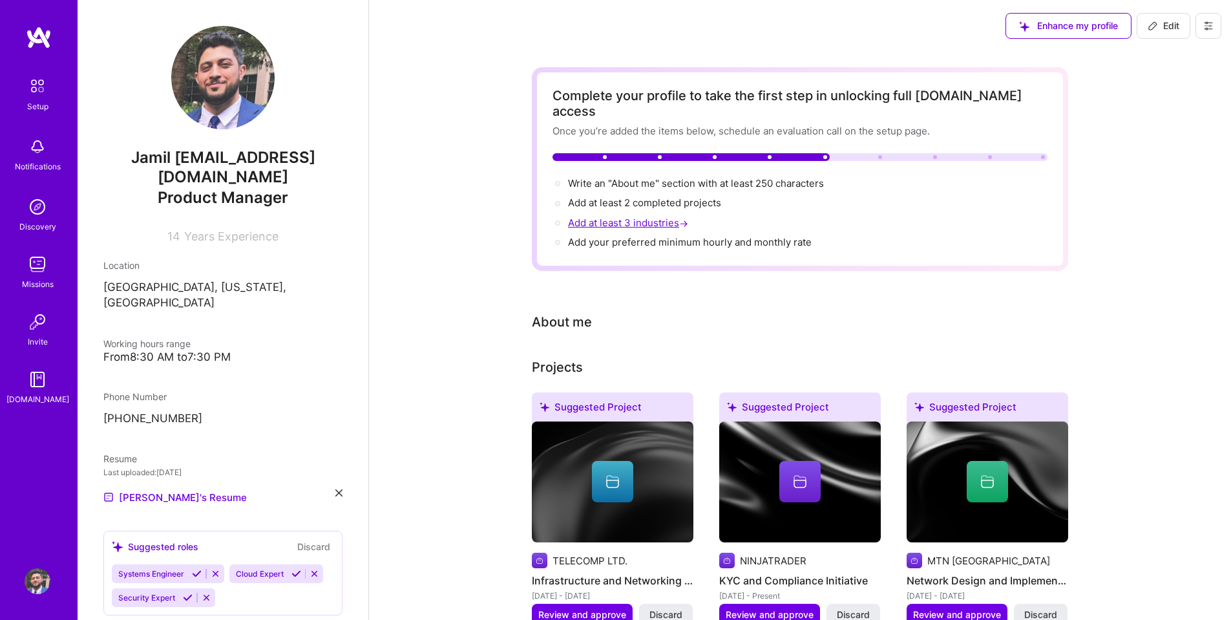
click at [640, 216] on span "Add at least 3 industries →" at bounding box center [629, 222] width 123 height 12
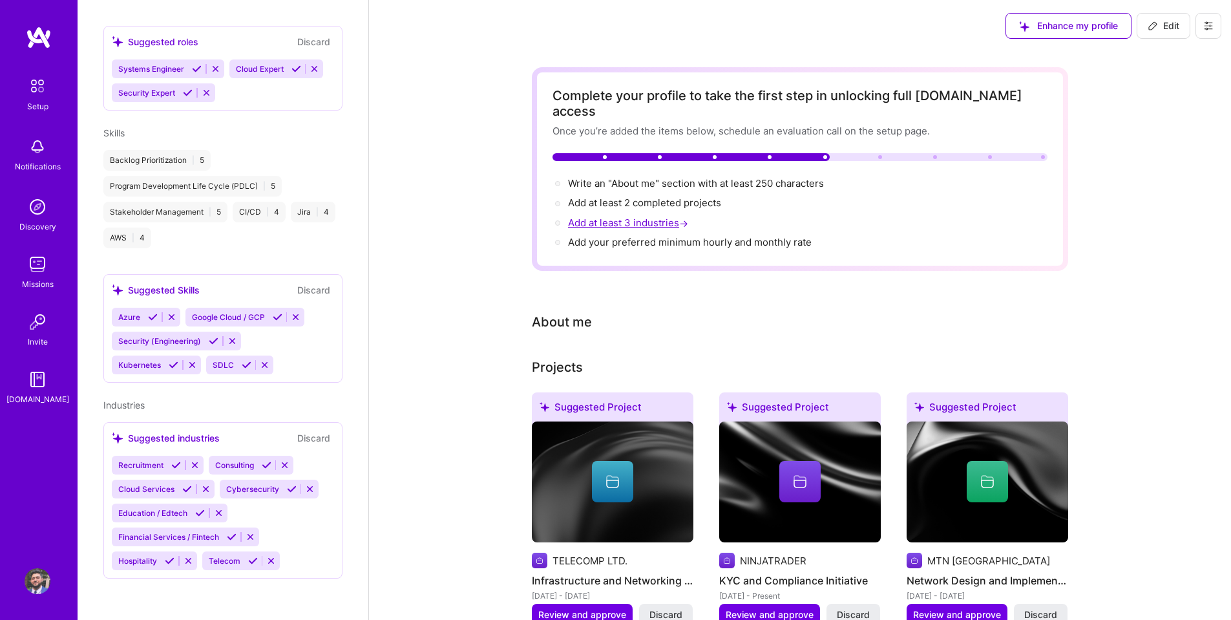
select select "US"
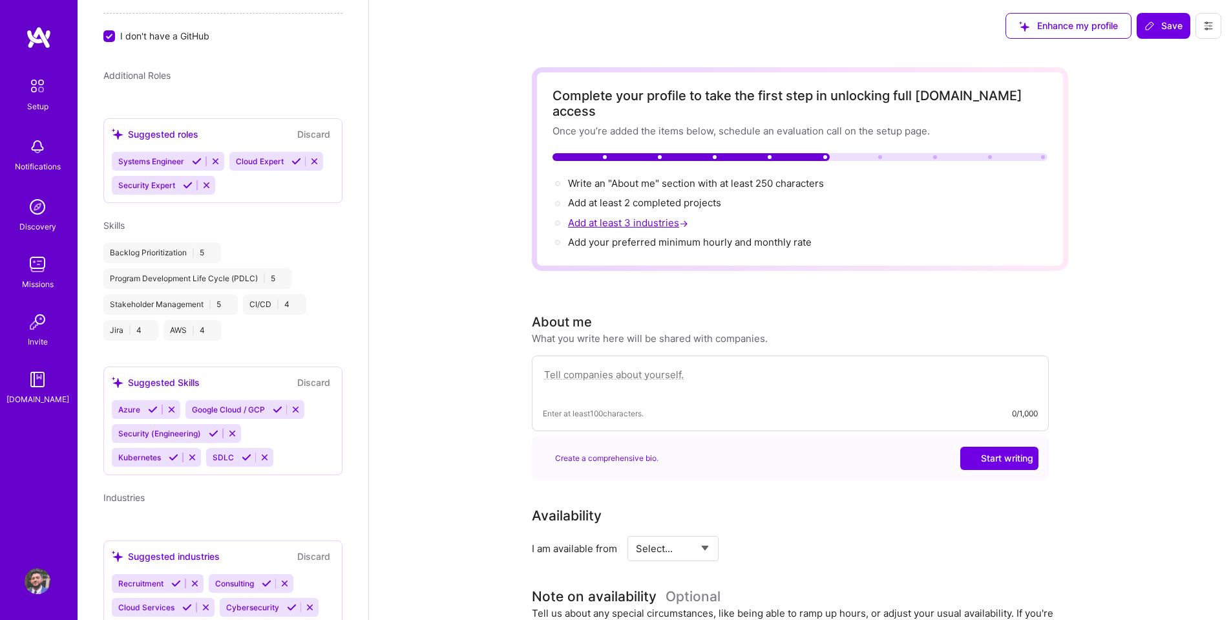
scroll to position [958, 0]
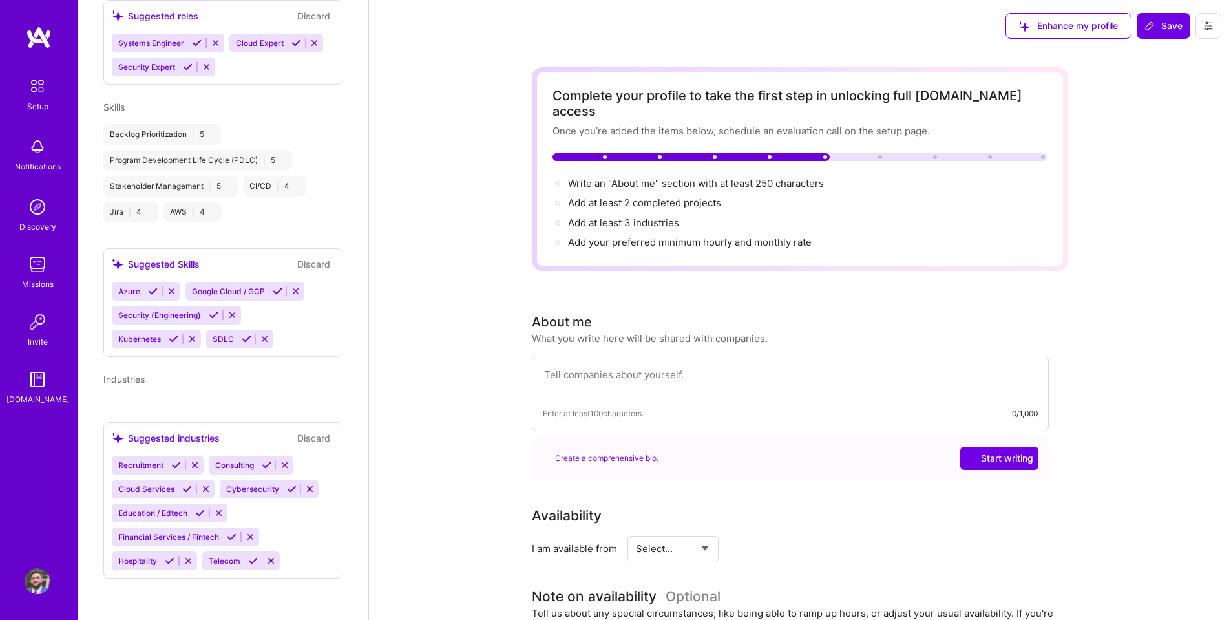
click at [209, 315] on icon at bounding box center [214, 315] width 10 height 10
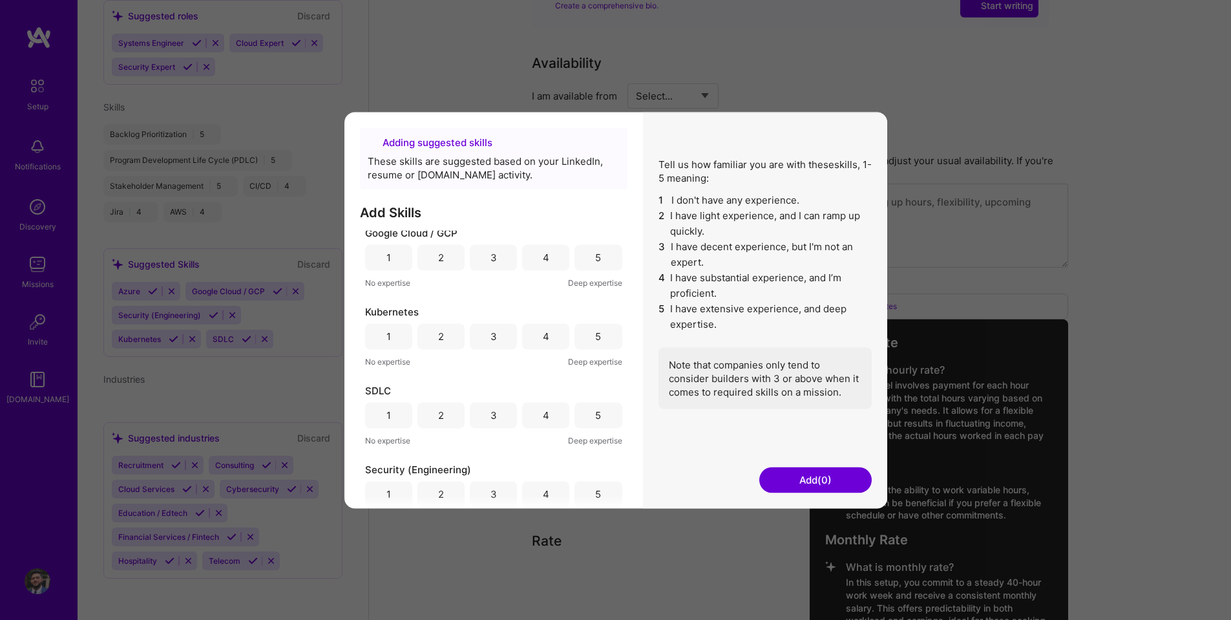
scroll to position [101, 0]
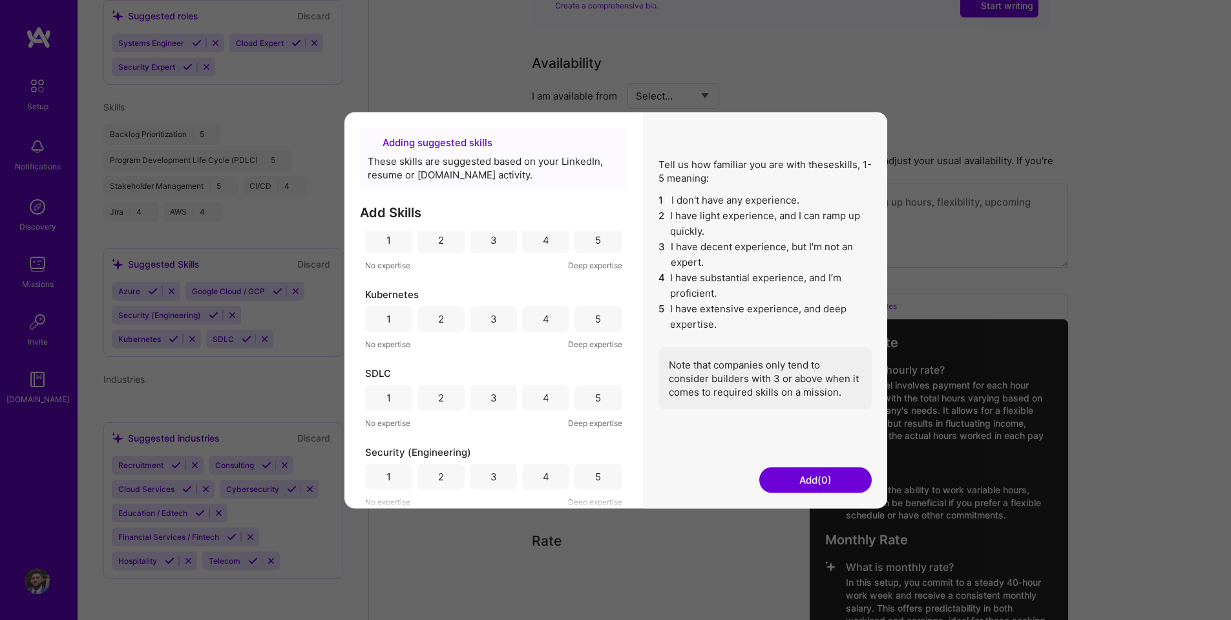
click at [534, 397] on div "4" at bounding box center [545, 397] width 47 height 26
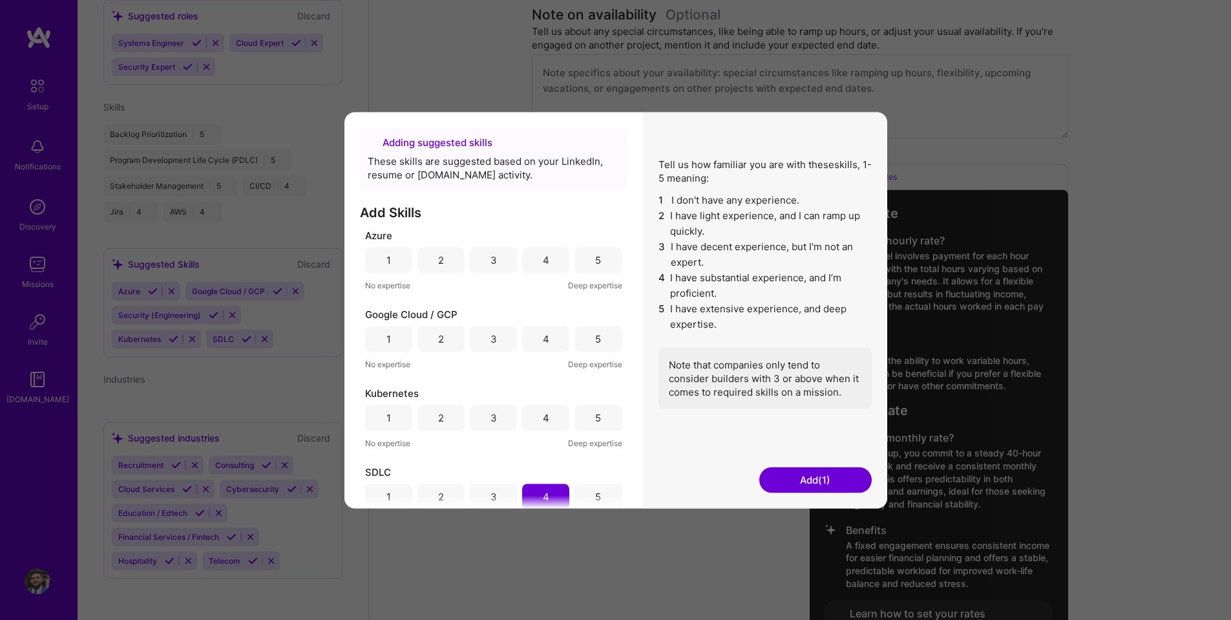
scroll to position [0, 0]
click at [538, 340] on div "4" at bounding box center [545, 341] width 47 height 26
click at [543, 257] on div "4" at bounding box center [546, 262] width 6 height 14
click at [495, 425] on div "3" at bounding box center [493, 419] width 47 height 26
click at [532, 422] on div "4" at bounding box center [545, 419] width 47 height 26
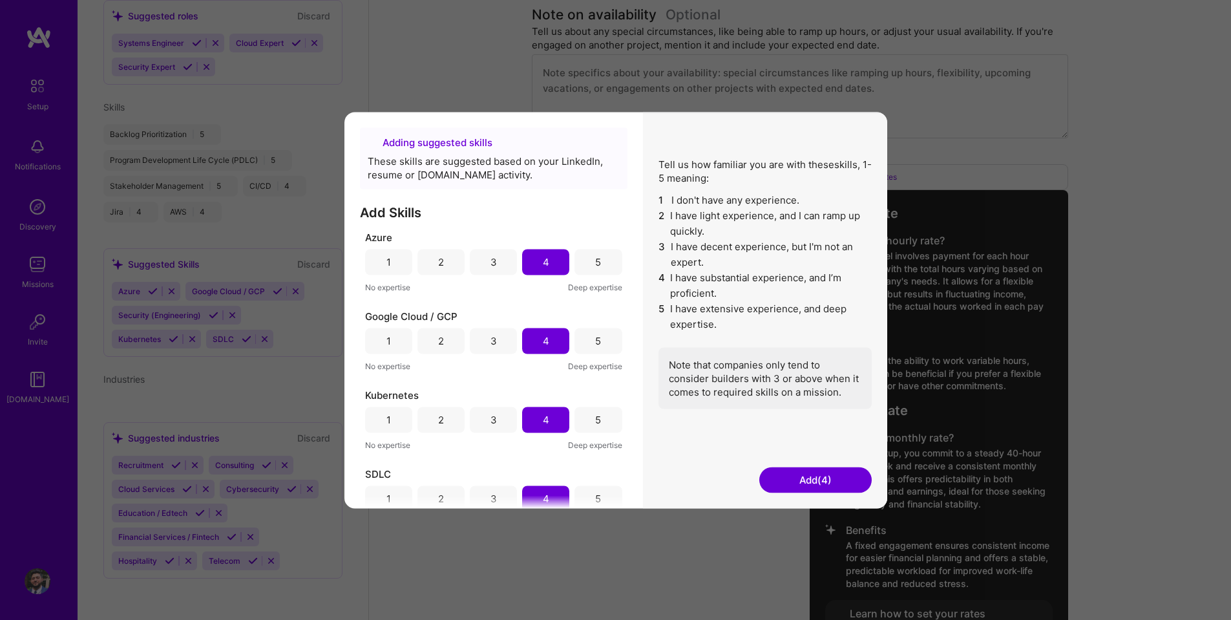
click at [490, 425] on div "3" at bounding box center [493, 420] width 6 height 14
click at [791, 476] on button "Add (4)" at bounding box center [815, 480] width 112 height 26
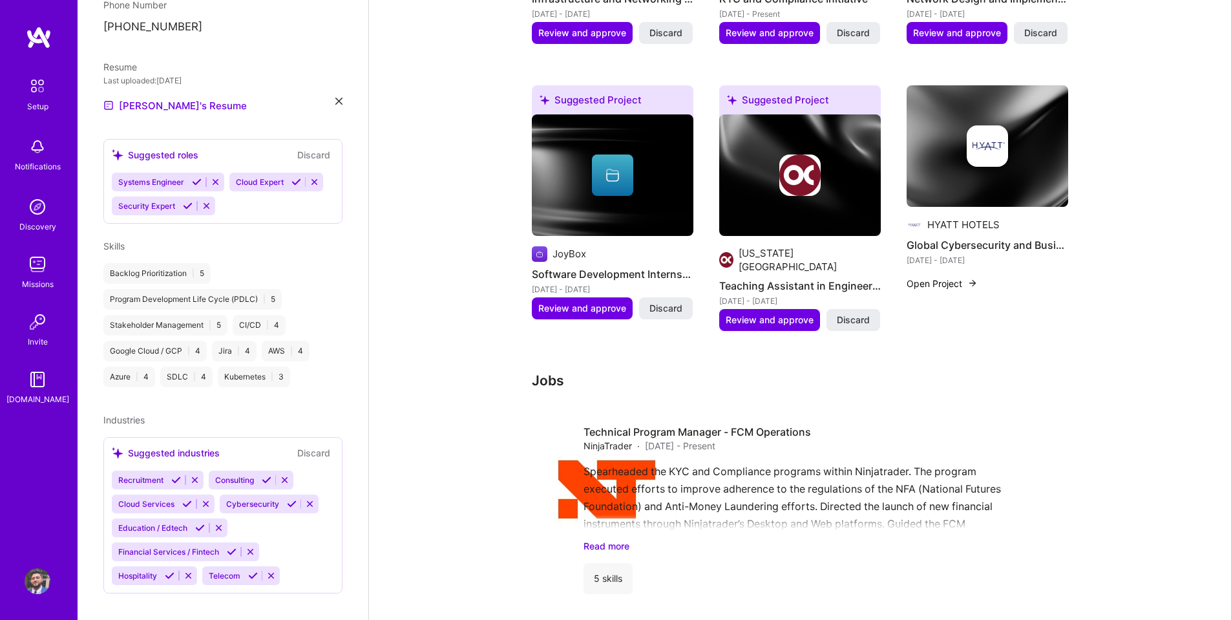
scroll to position [468, 0]
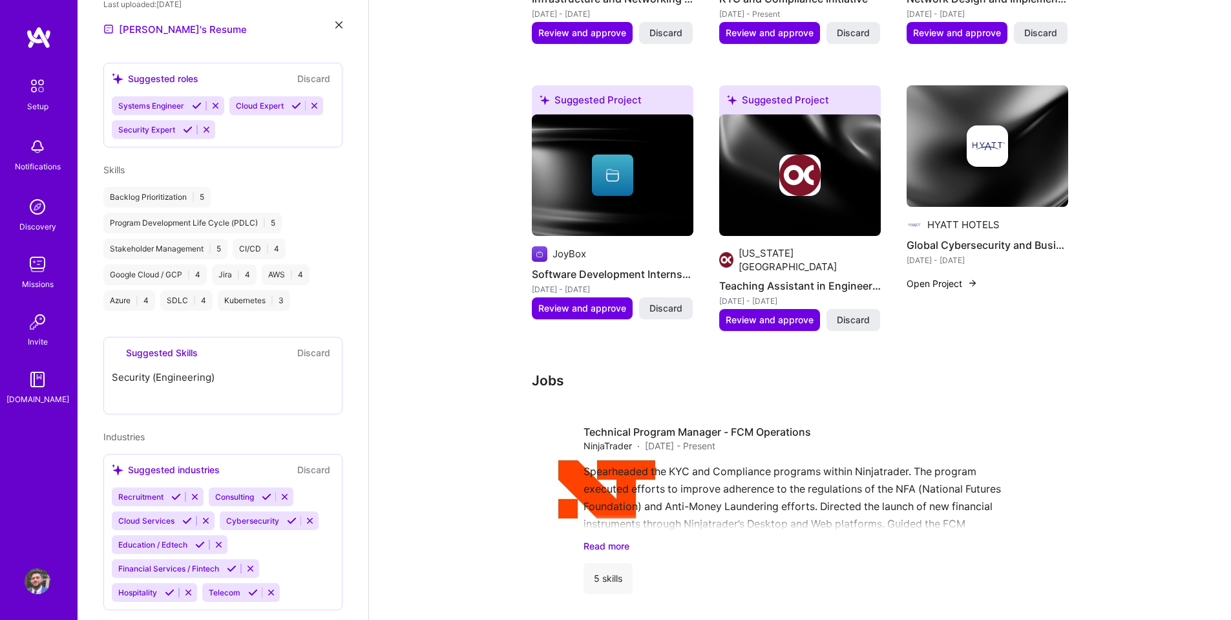
click at [265, 492] on icon at bounding box center [267, 497] width 10 height 10
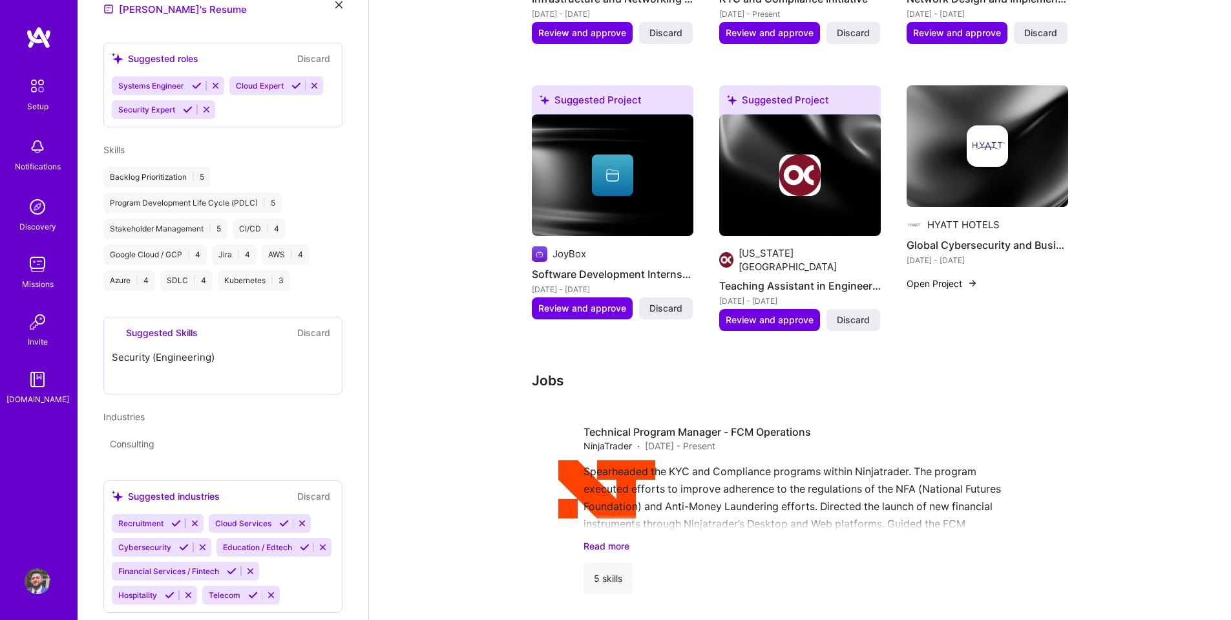
scroll to position [514, 0]
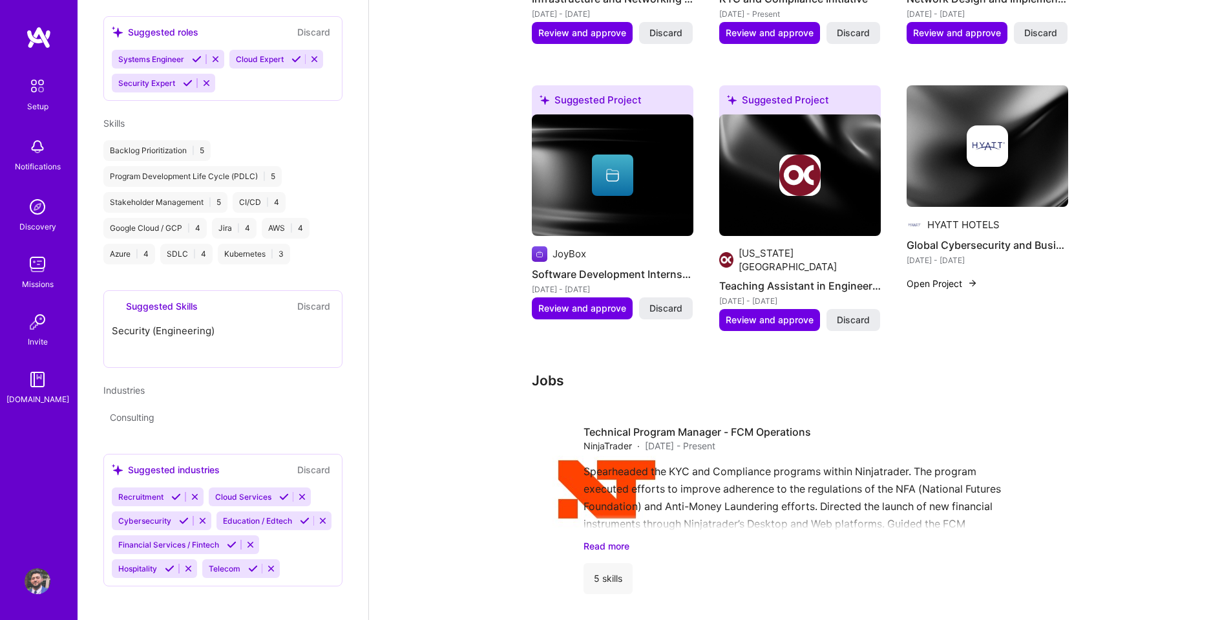
click at [184, 516] on icon at bounding box center [184, 521] width 10 height 10
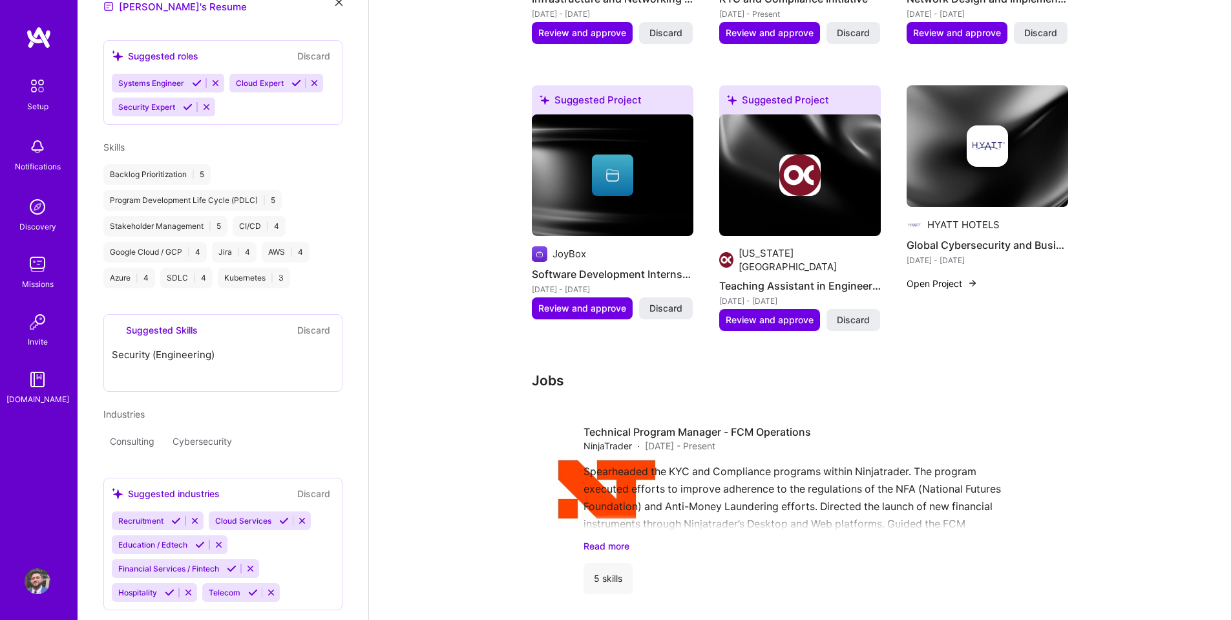
click at [279, 516] on icon at bounding box center [284, 521] width 10 height 10
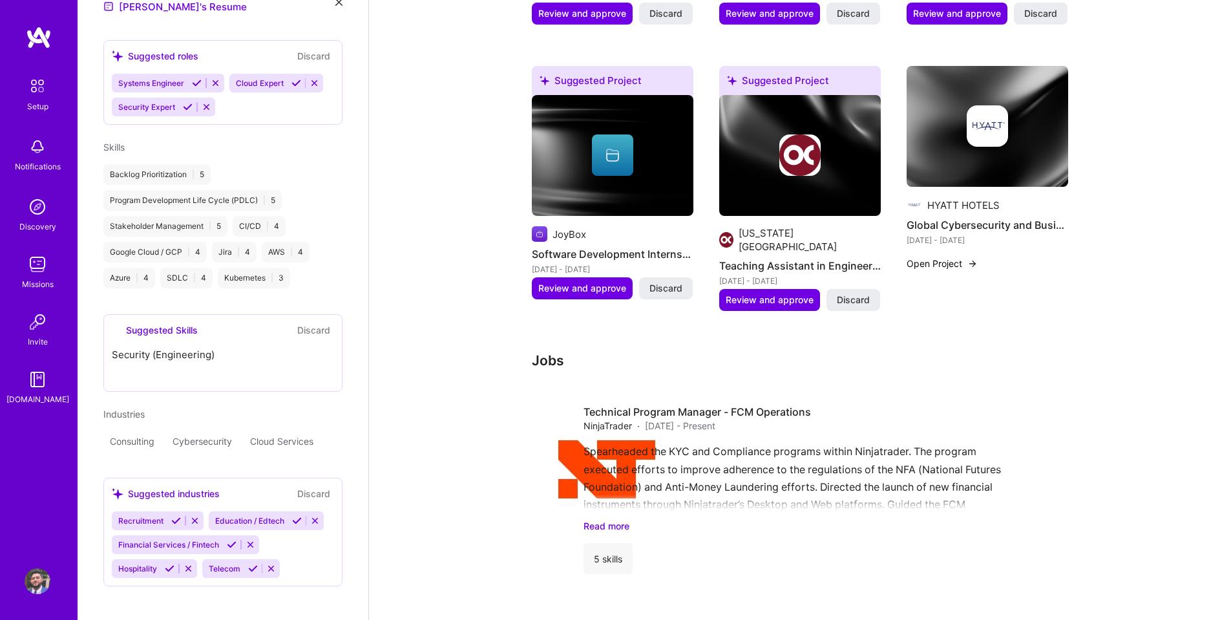
click at [233, 540] on icon at bounding box center [232, 545] width 10 height 10
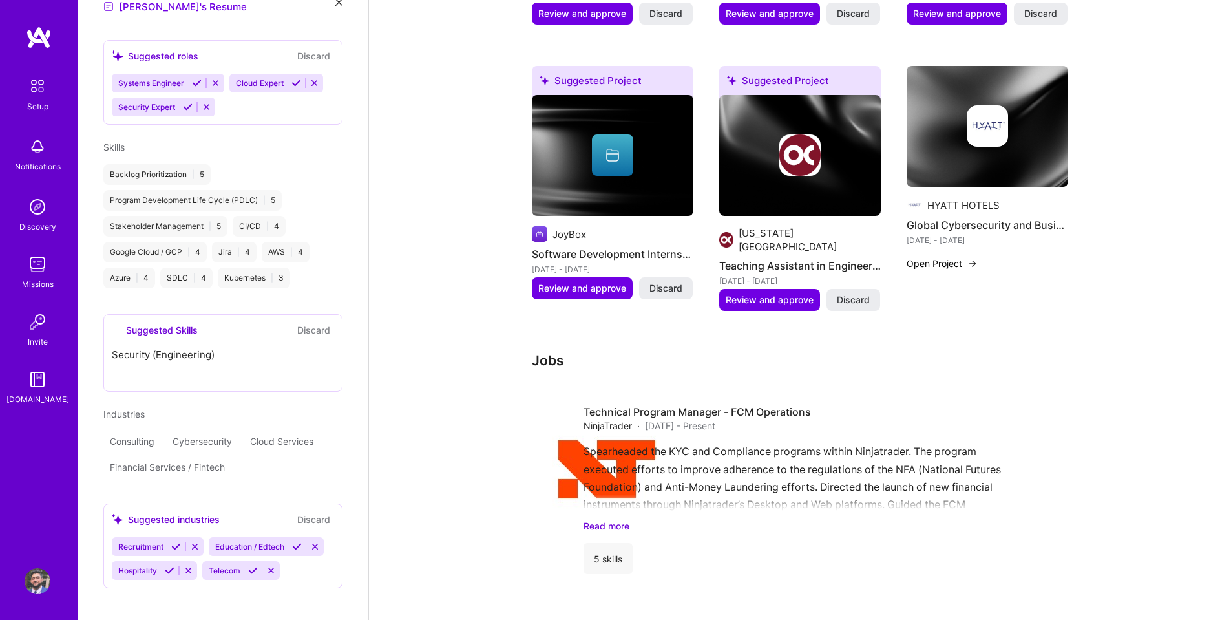
click at [300, 512] on button "Discard" at bounding box center [313, 519] width 41 height 15
click at [180, 512] on div "Suggested industries" at bounding box center [165, 519] width 106 height 14
click at [240, 436] on div "Consulting Cybersecurity Cloud Services Financial Services / Fintech" at bounding box center [222, 454] width 239 height 47
click at [237, 431] on div "Consulting Cybersecurity Cloud Services Financial Services / Fintech" at bounding box center [222, 454] width 239 height 47
click at [236, 560] on div "Recruitment Education / Edtech Hospitality Telecom" at bounding box center [223, 575] width 222 height 76
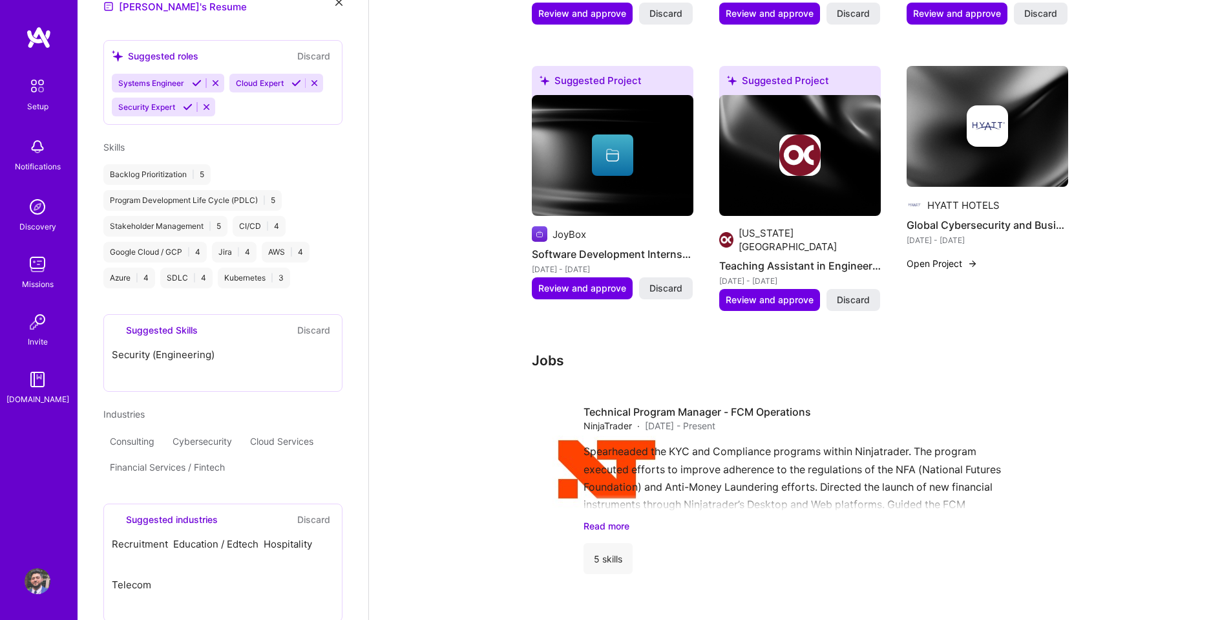
click at [125, 592] on icon at bounding box center [121, 597] width 10 height 10
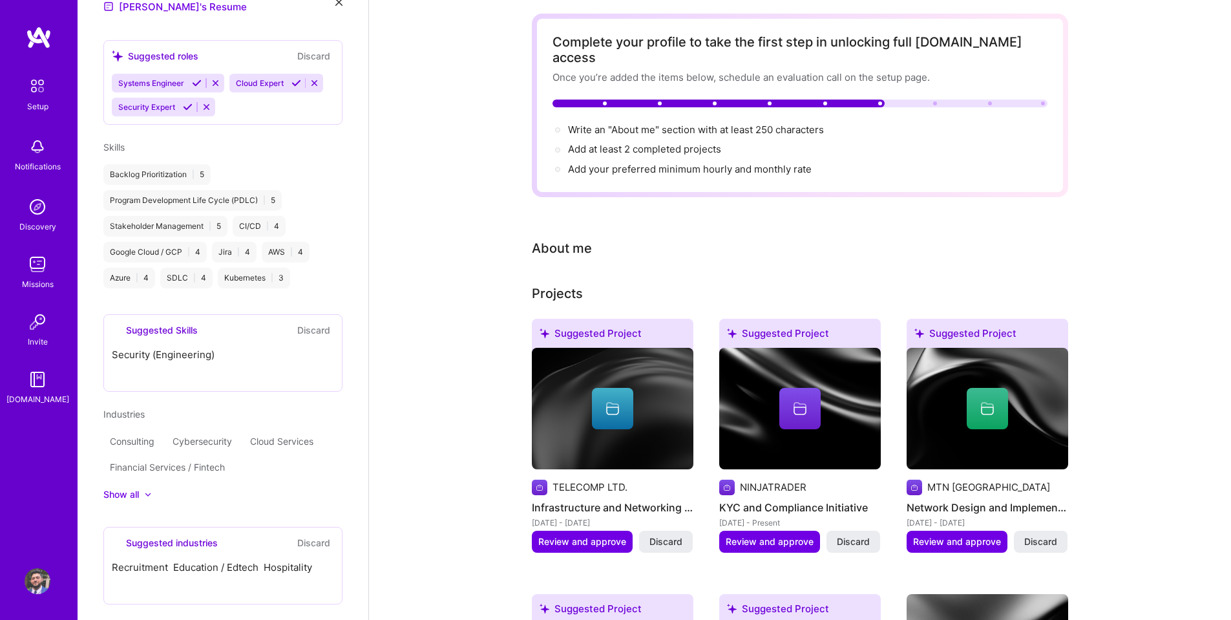
scroll to position [0, 0]
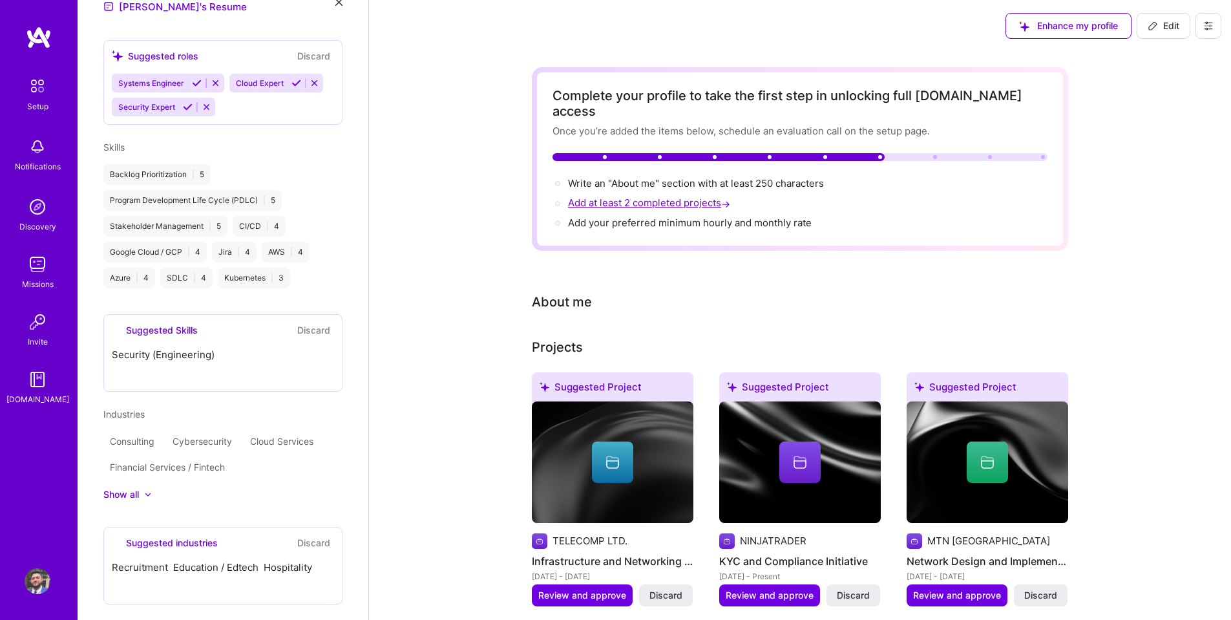
click at [626, 196] on span "Add at least 2 completed projects →" at bounding box center [650, 202] width 165 height 12
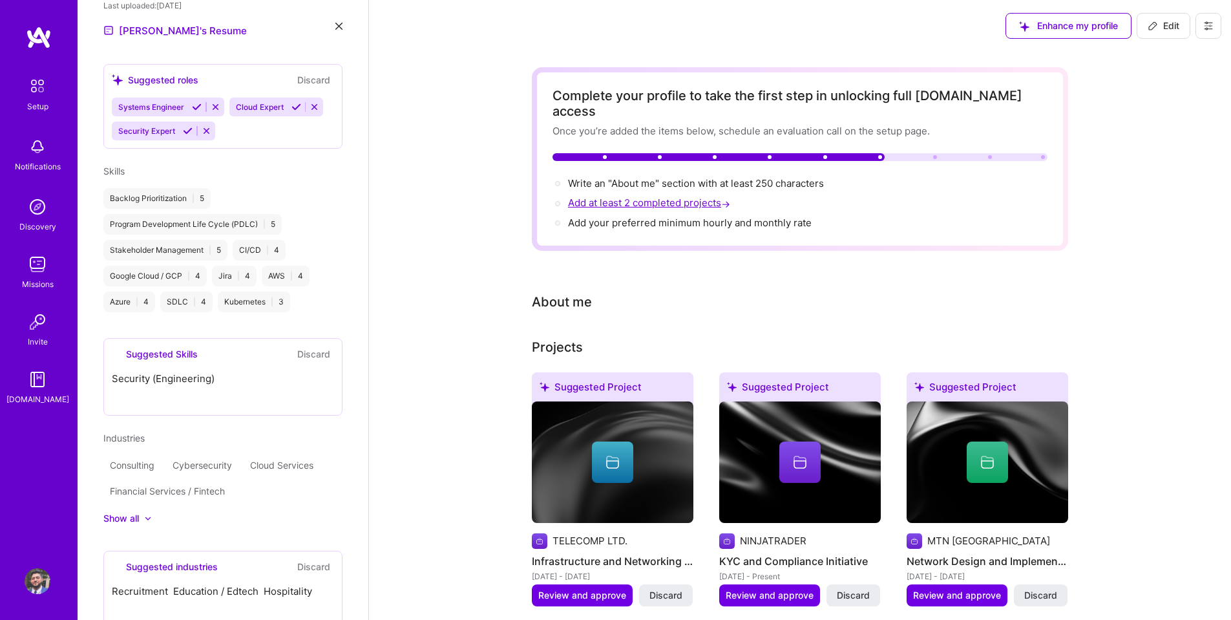
select select "US"
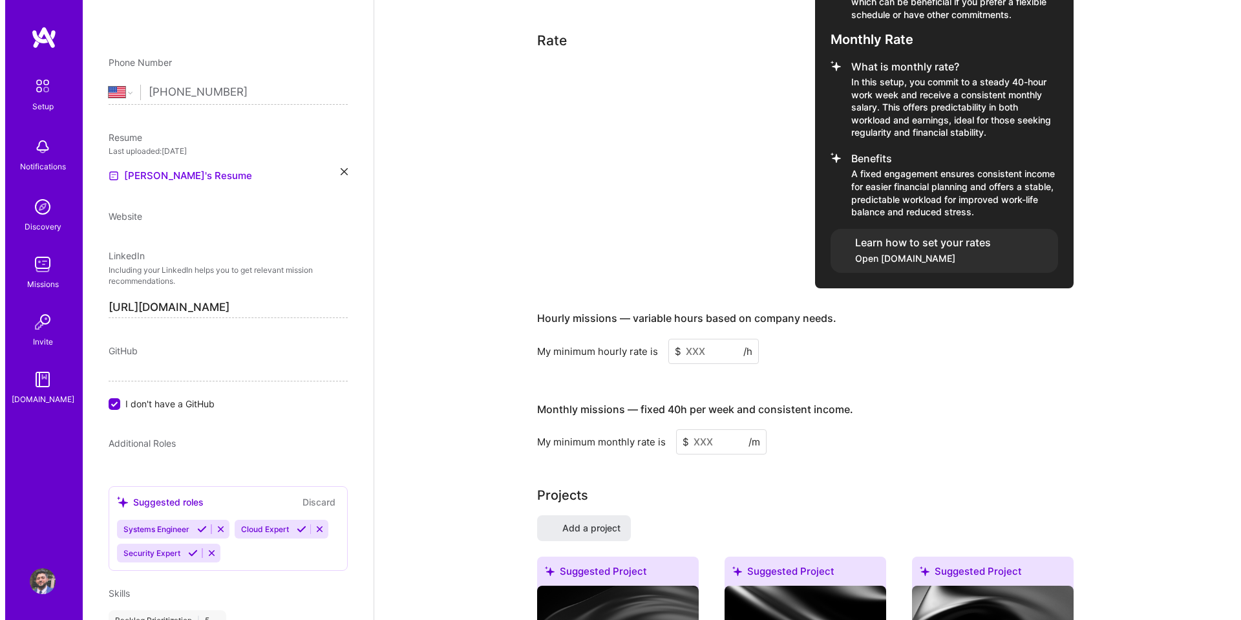
scroll to position [947, 0]
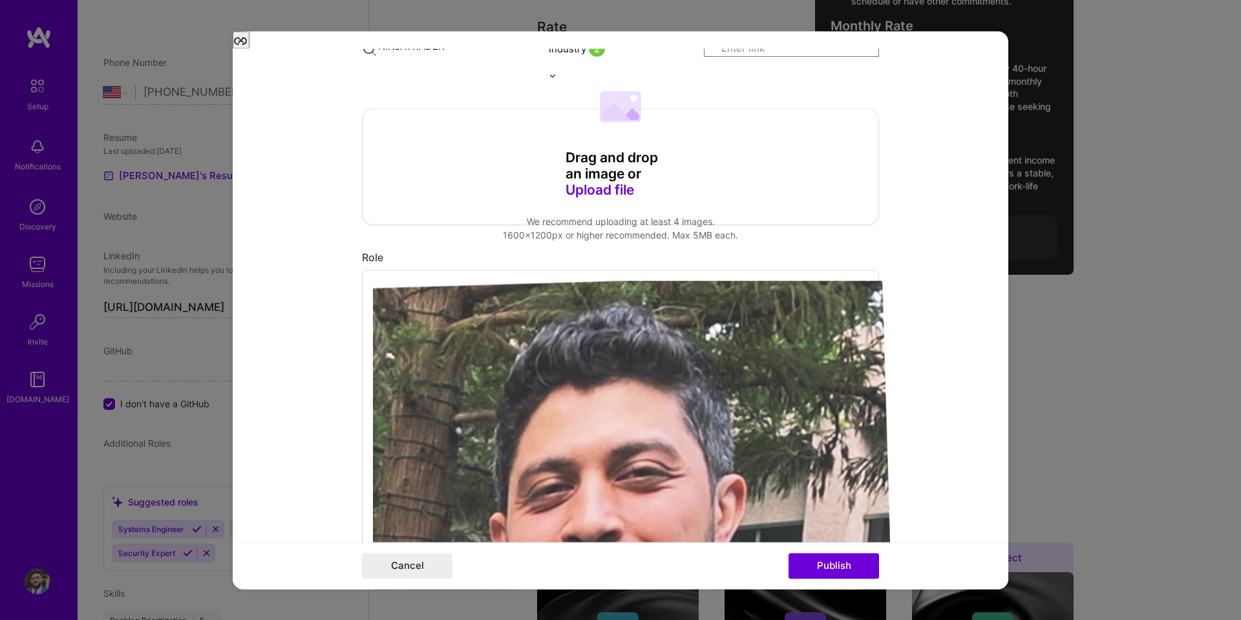
scroll to position [323, 0]
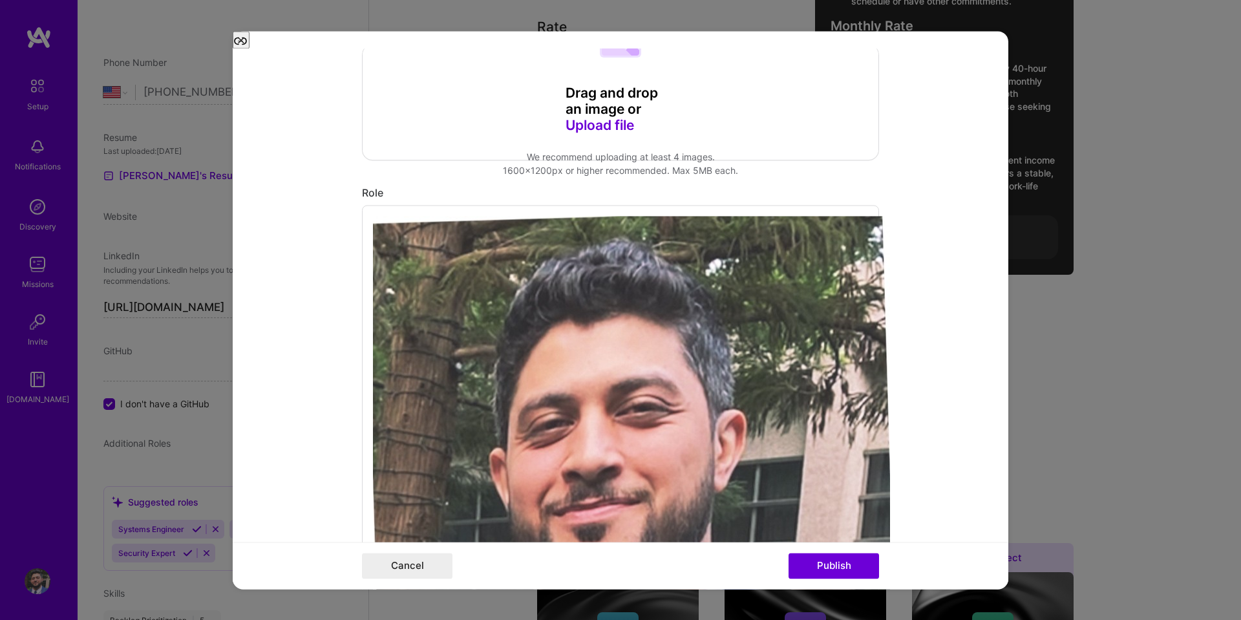
type input "prog"
click at [321, 304] on form "Editing suggested project This project is suggested based on your LinkedIn, res…" at bounding box center [620, 327] width 775 height 558
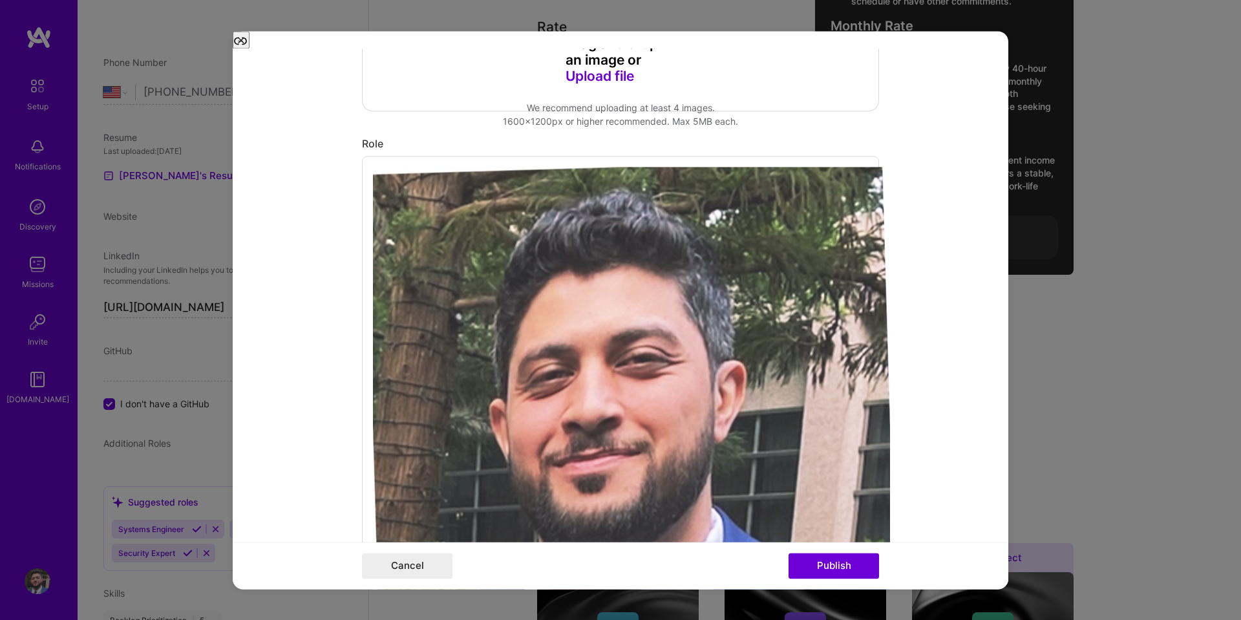
scroll to position [388, 0]
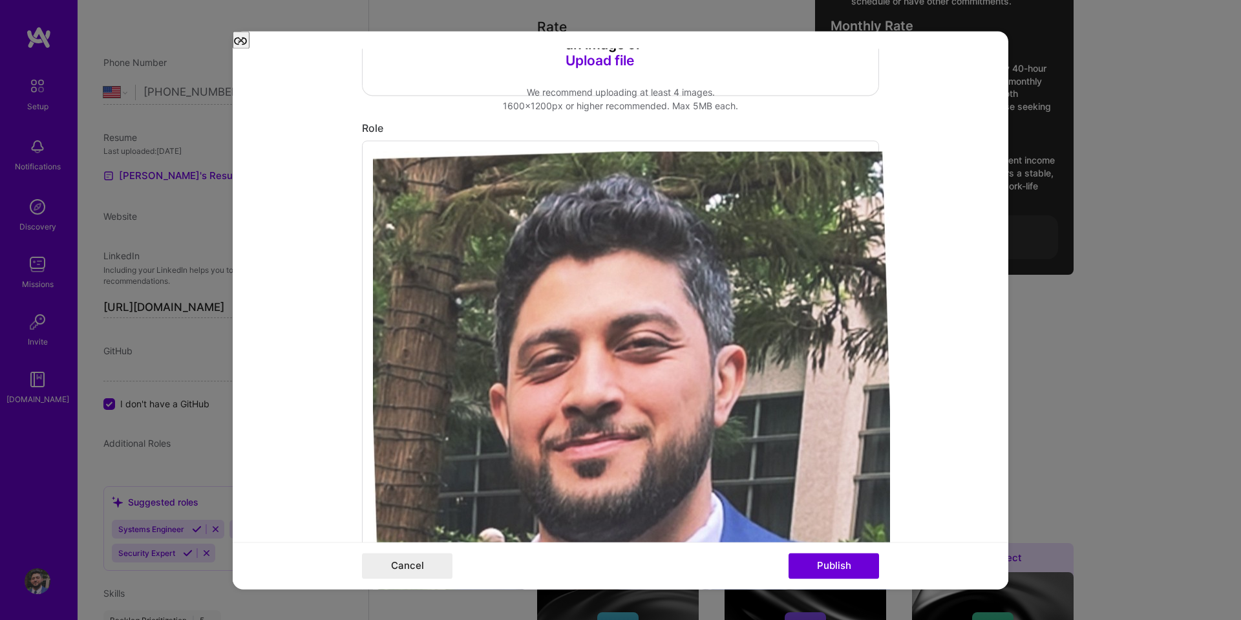
type input "[DATE]"
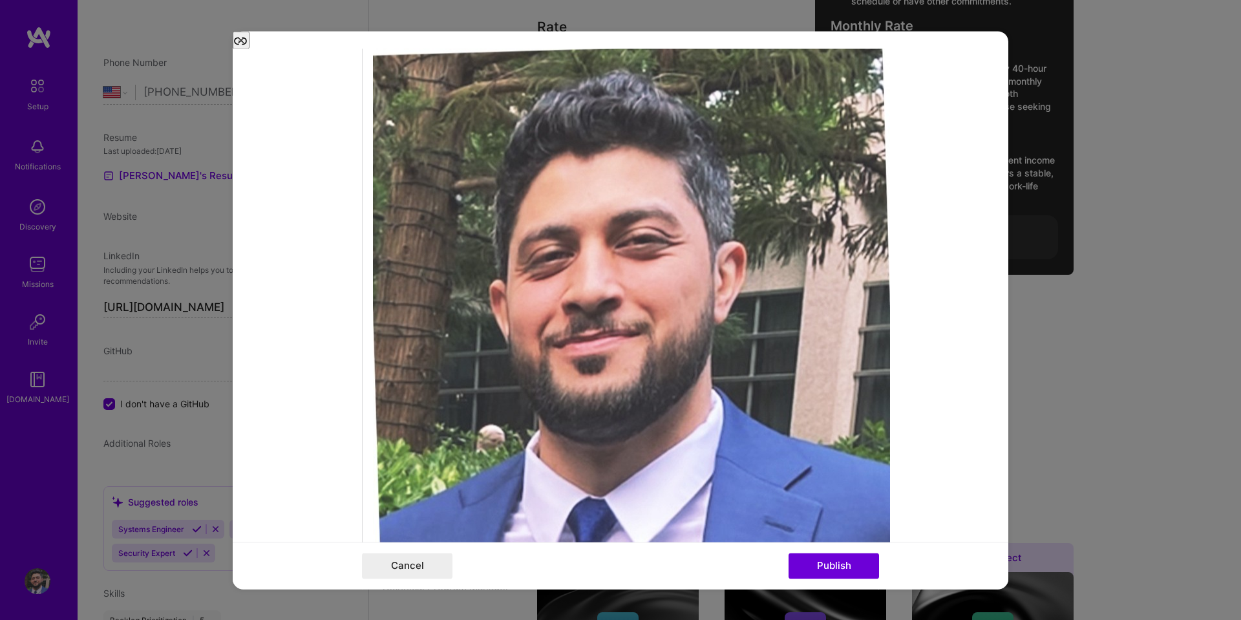
scroll to position [517, 0]
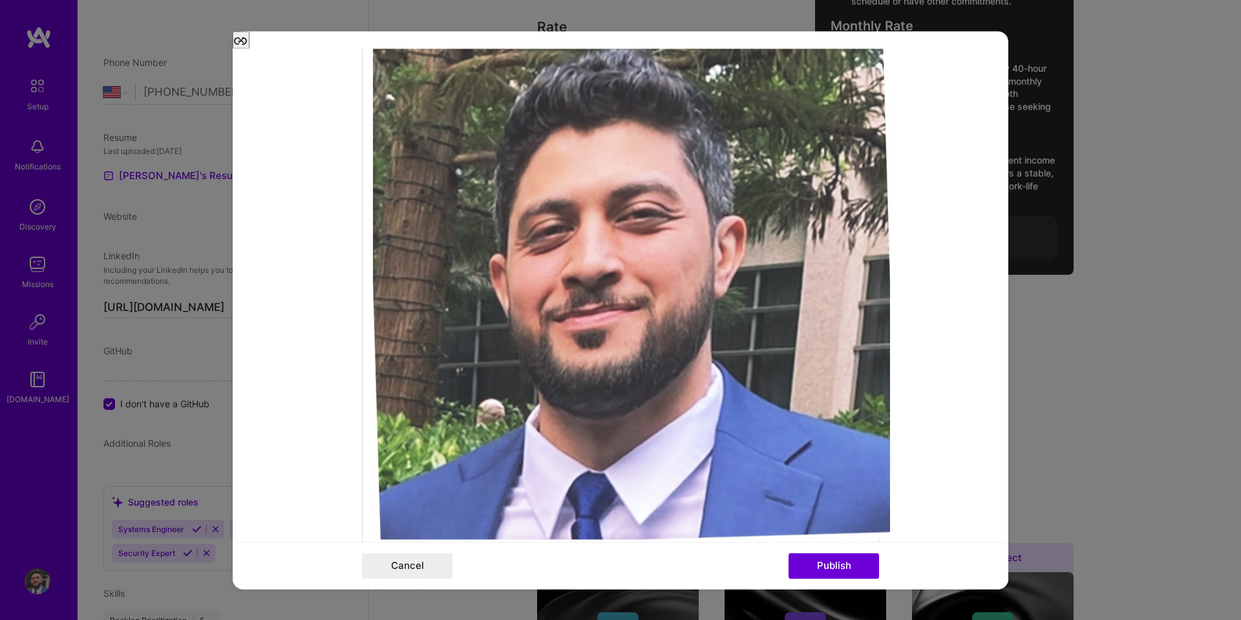
type input "i"
type input "sec"
click at [930, 425] on form "Editing suggested project This project is suggested based on your LinkedIn, res…" at bounding box center [620, 327] width 775 height 558
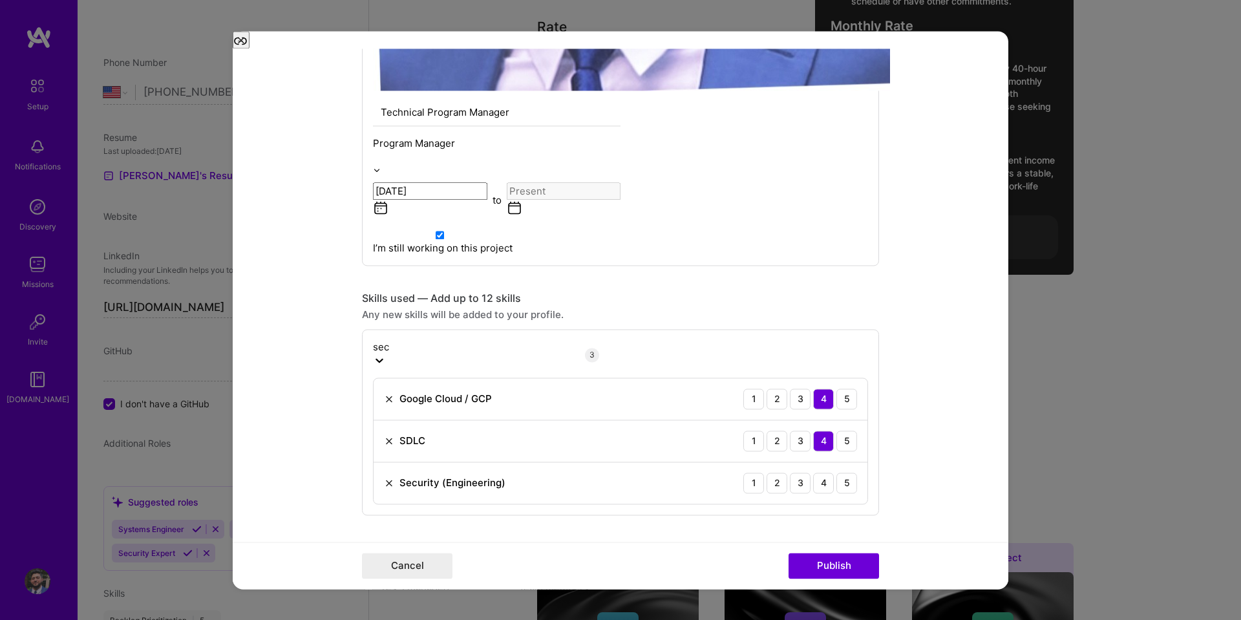
scroll to position [969, 0]
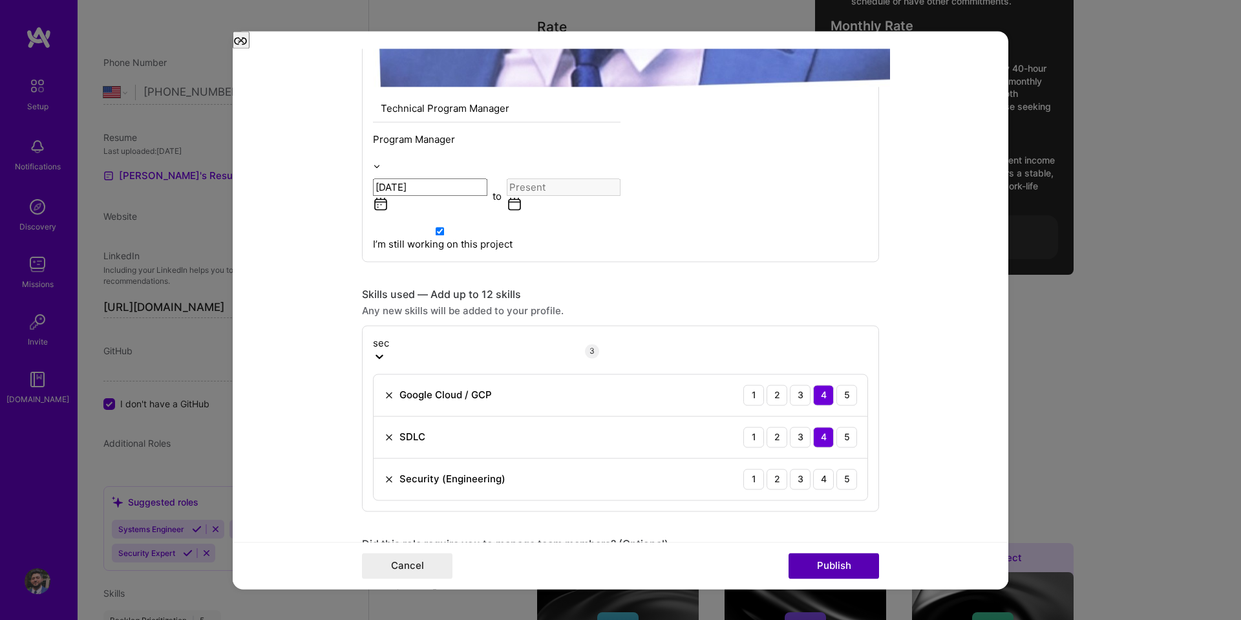
click at [832, 560] on button "Publish" at bounding box center [833, 565] width 90 height 26
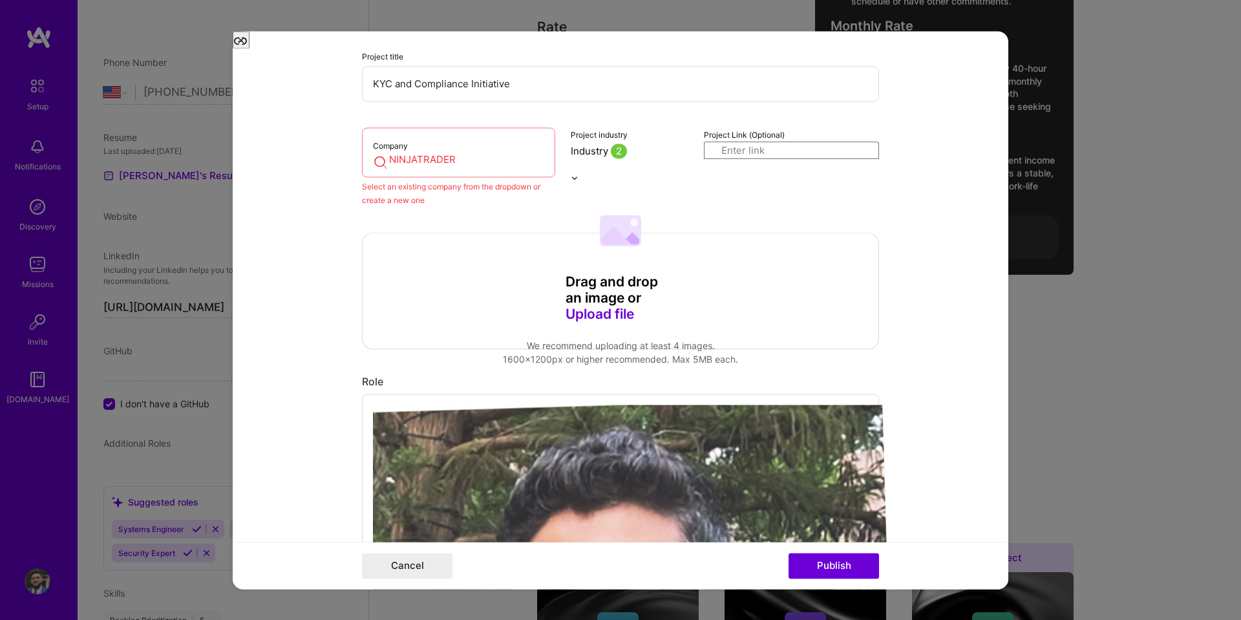
scroll to position [85, 0]
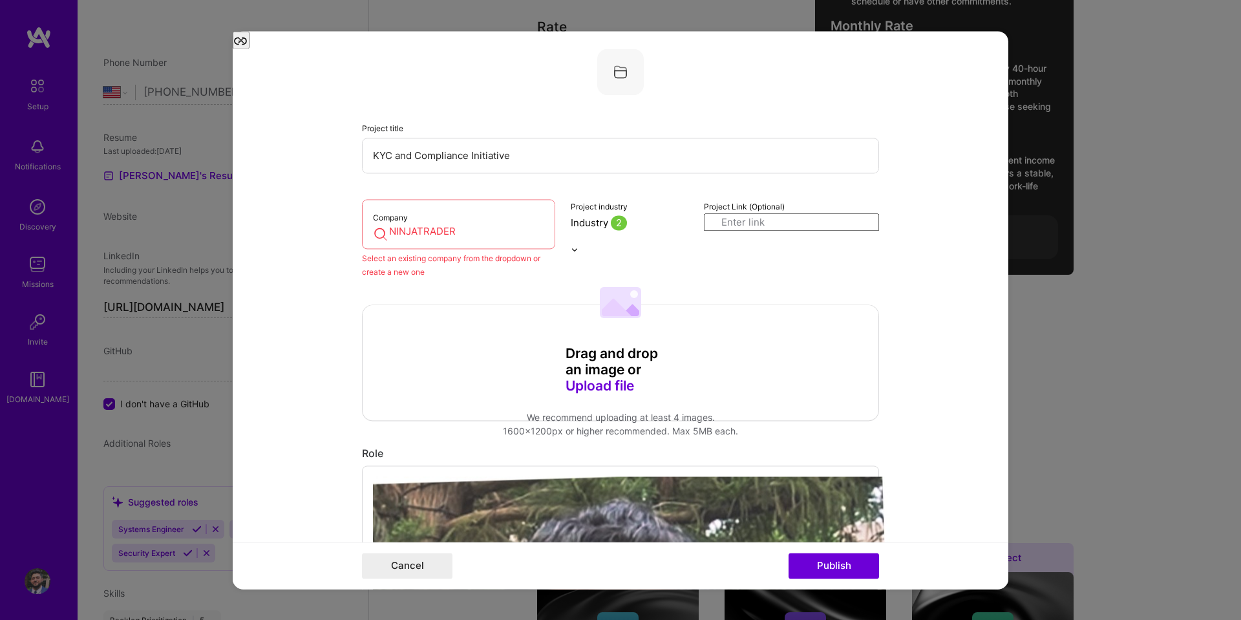
click at [412, 199] on div "Company NINJATRADER" at bounding box center [458, 224] width 193 height 50
click at [453, 224] on input "NINJATRADER" at bounding box center [458, 231] width 171 height 14
drag, startPoint x: 453, startPoint y: 214, endPoint x: 273, endPoint y: 216, distance: 180.3
click at [273, 216] on form "Editing suggested project This project is suggested based on your LinkedIn, res…" at bounding box center [620, 327] width 775 height 558
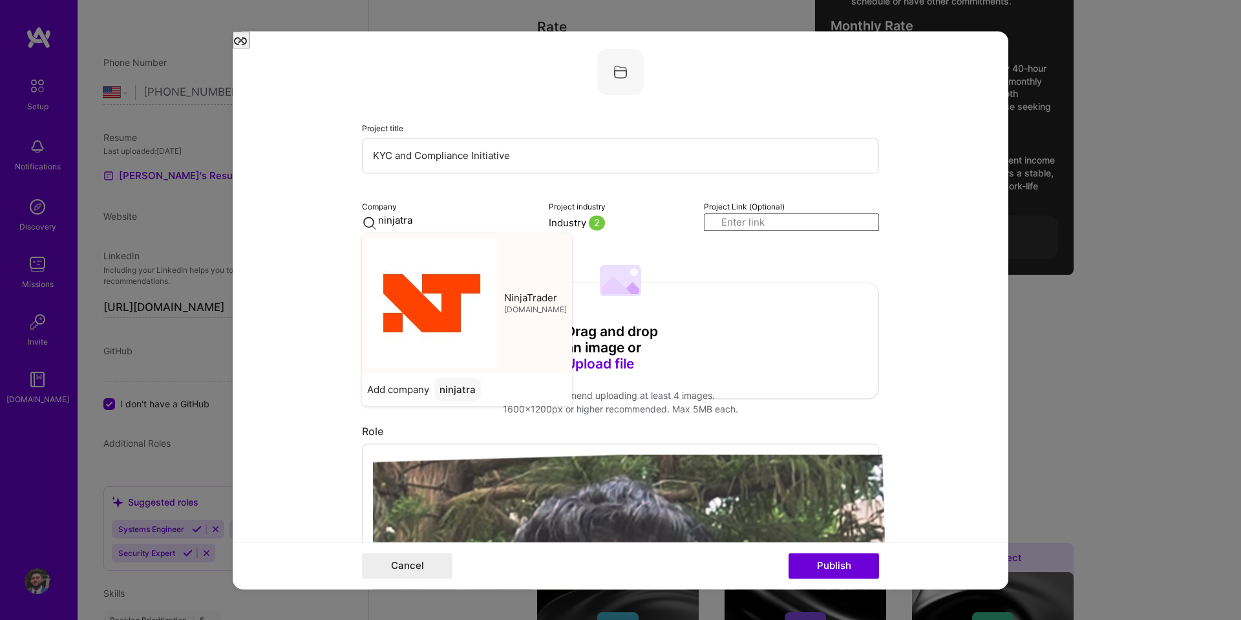
click at [504, 291] on span "NinjaTrader" at bounding box center [530, 298] width 53 height 14
type input "NinjaTrader"
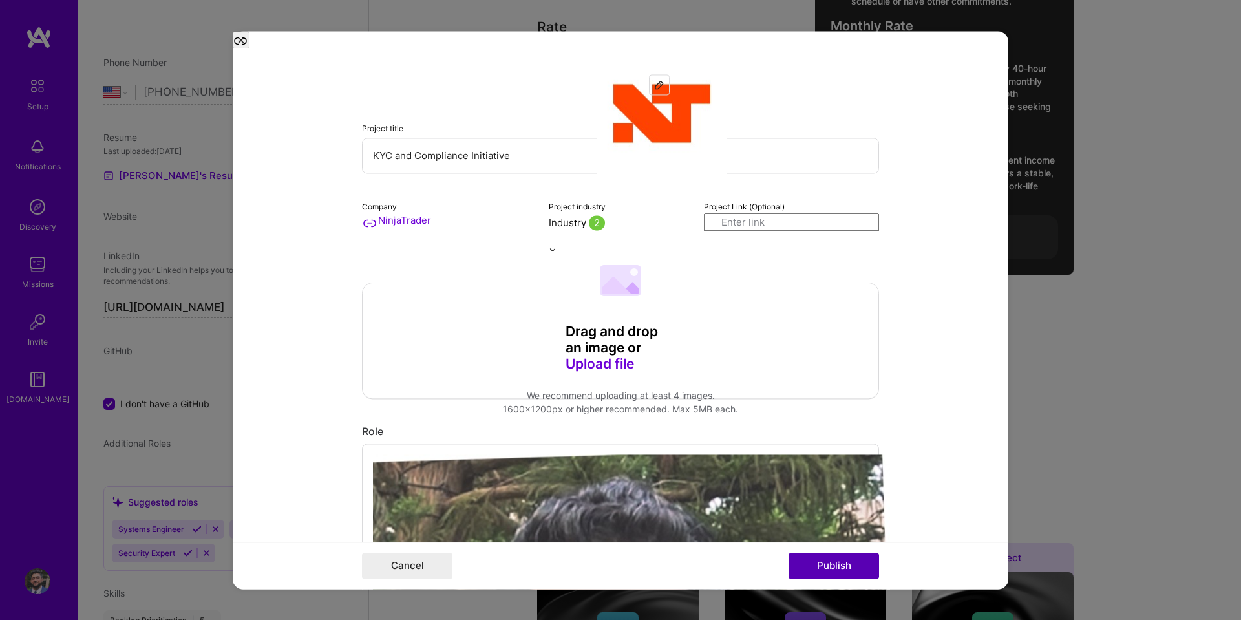
click at [846, 572] on button "Publish" at bounding box center [833, 565] width 90 height 26
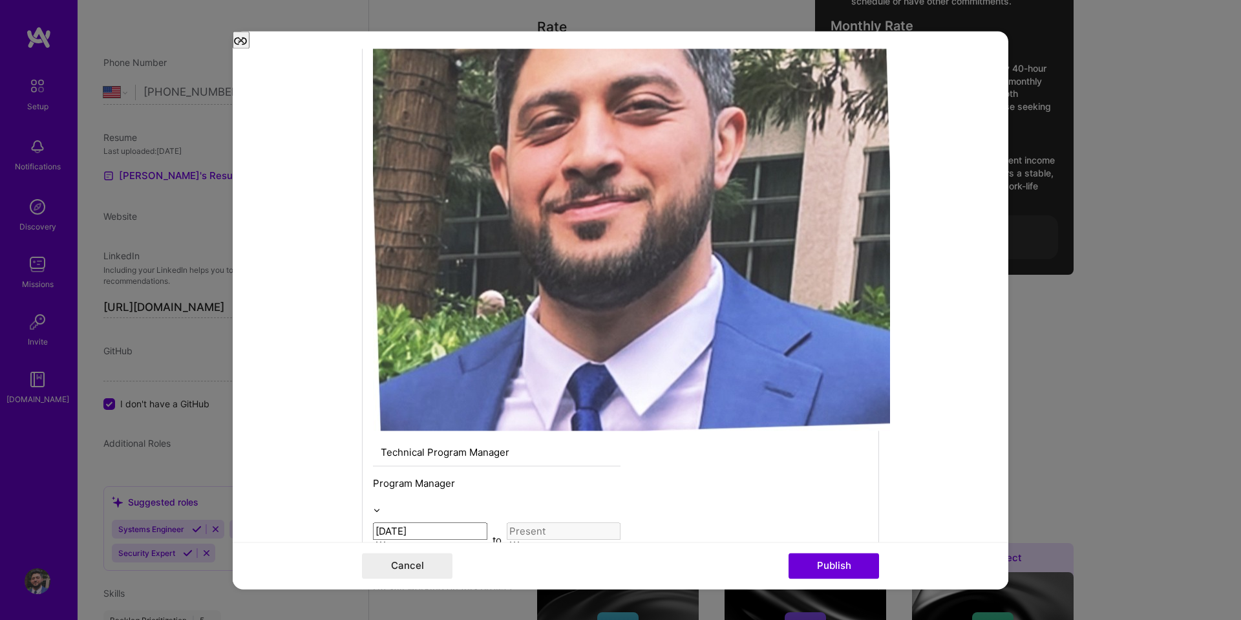
scroll to position [646, 0]
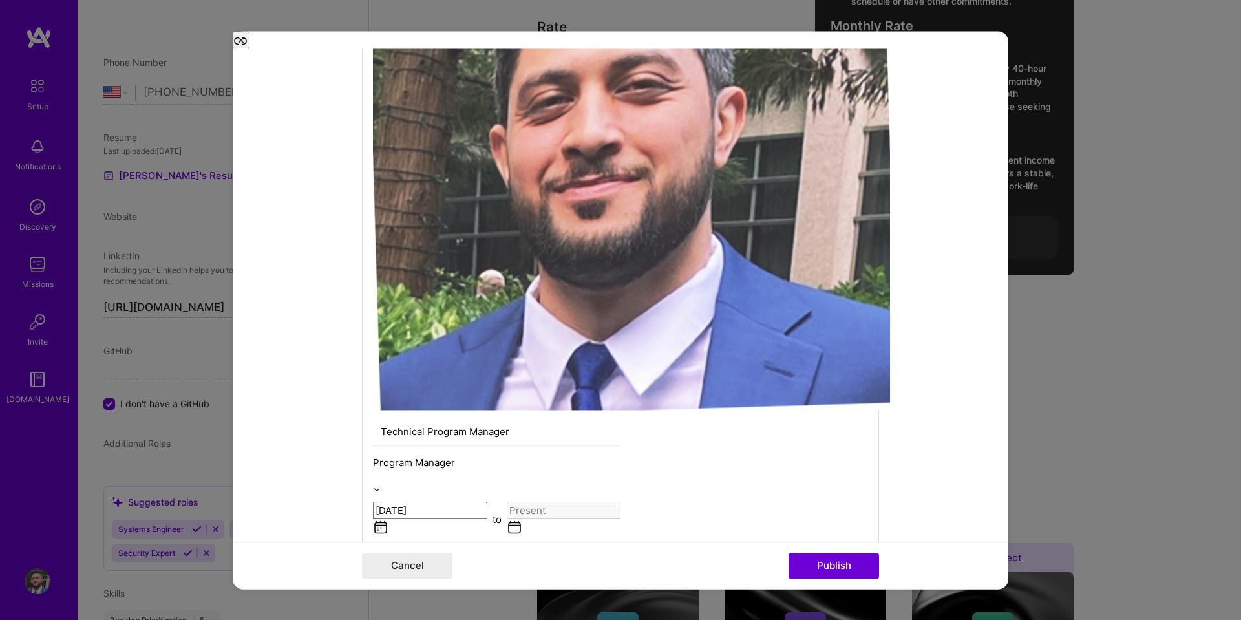
click at [464, 277] on div "Editing suggested project This project is suggested based on your LinkedIn, res…" at bounding box center [620, 548] width 517 height 2241
click at [833, 556] on button "Publish" at bounding box center [833, 565] width 90 height 26
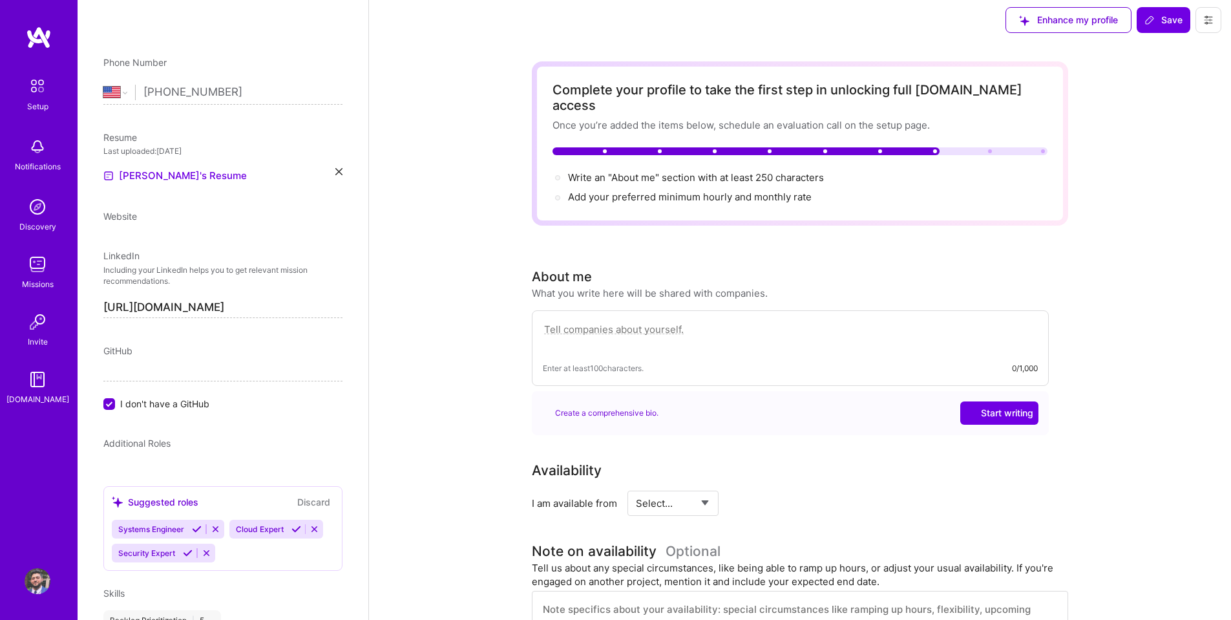
scroll to position [0, 0]
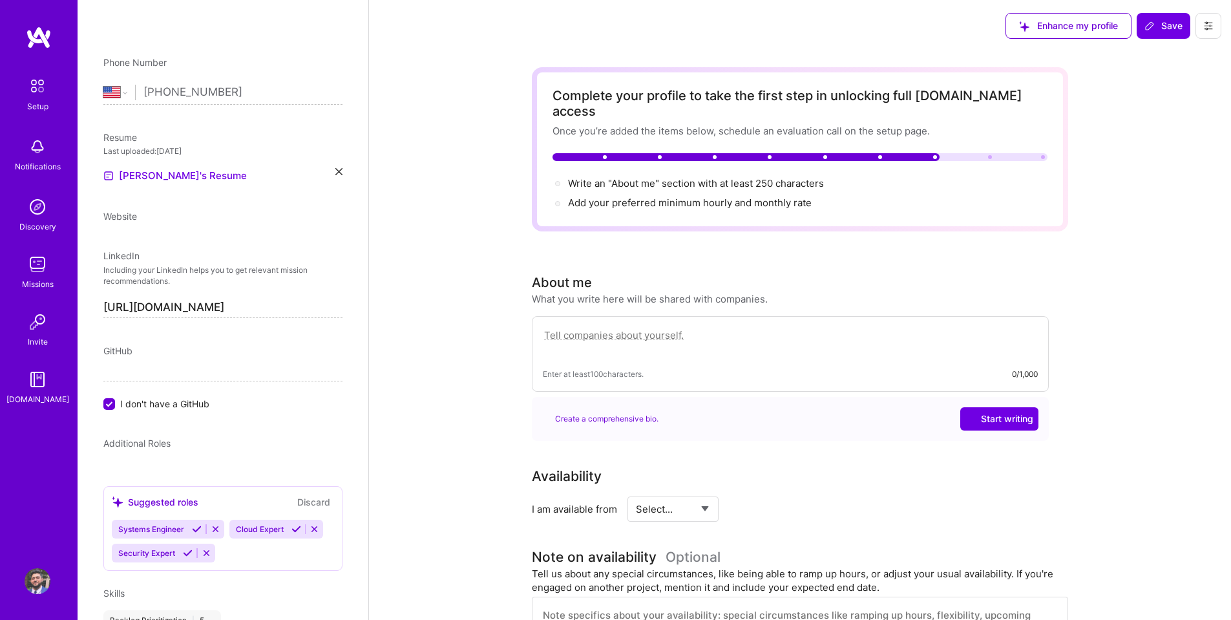
click at [594, 327] on textarea at bounding box center [790, 342] width 495 height 30
paste textarea "Senior Technical Program Manager with close to a decade of experience leading e…"
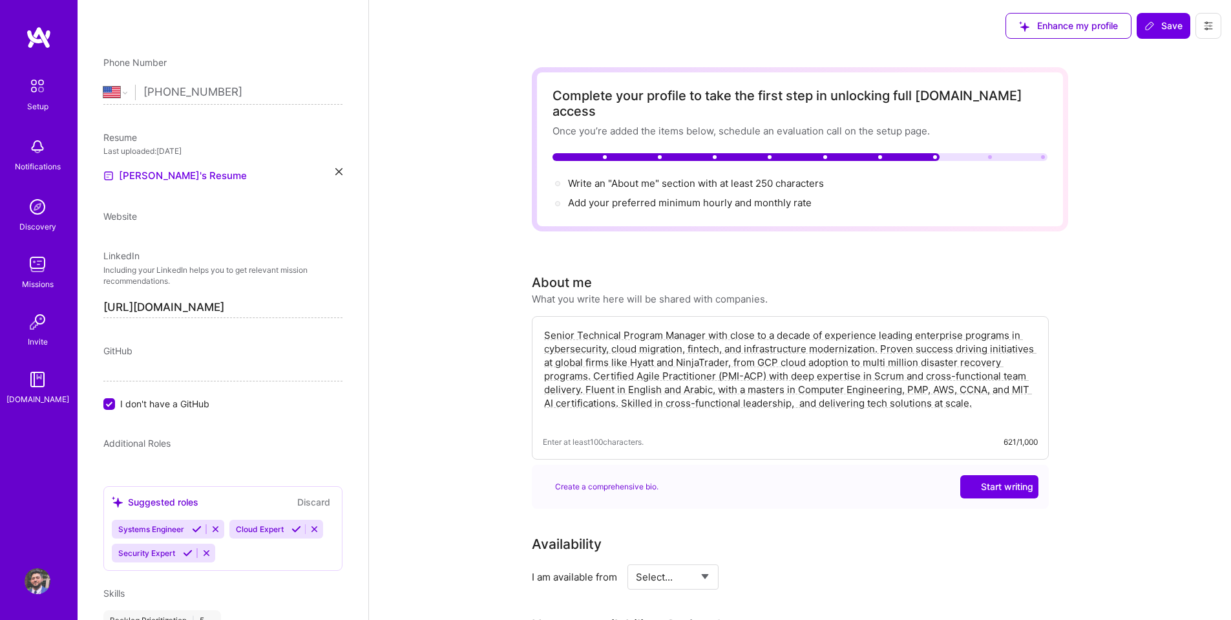
type textarea "Senior Technical Program Manager with close to a decade of experience leading e…"
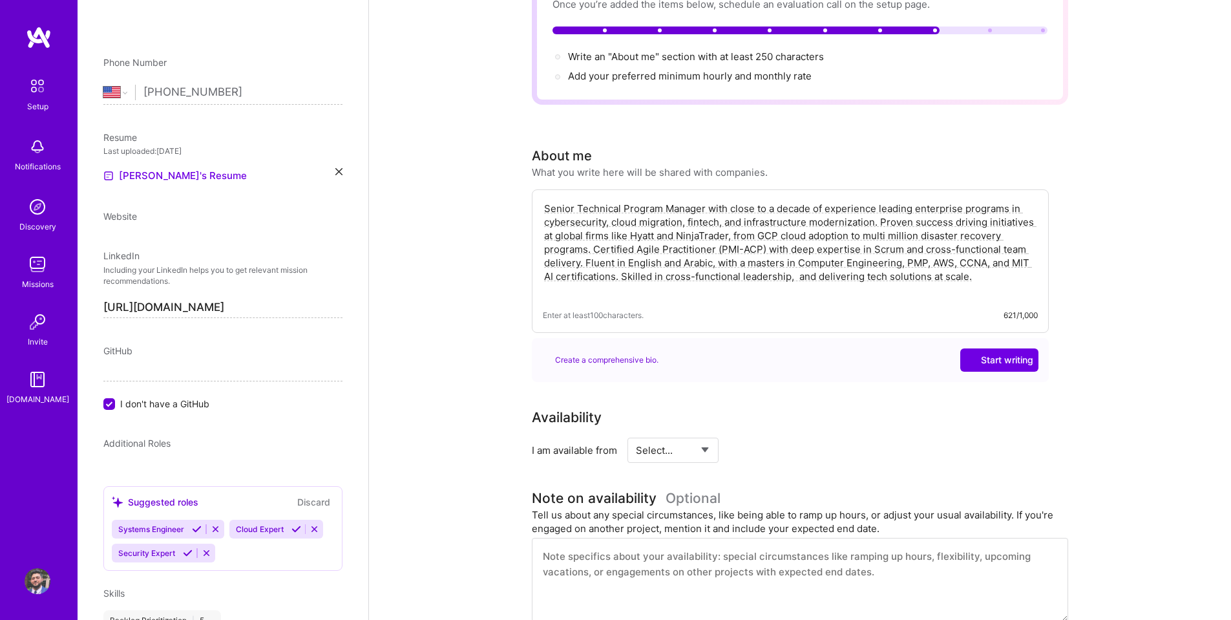
scroll to position [129, 0]
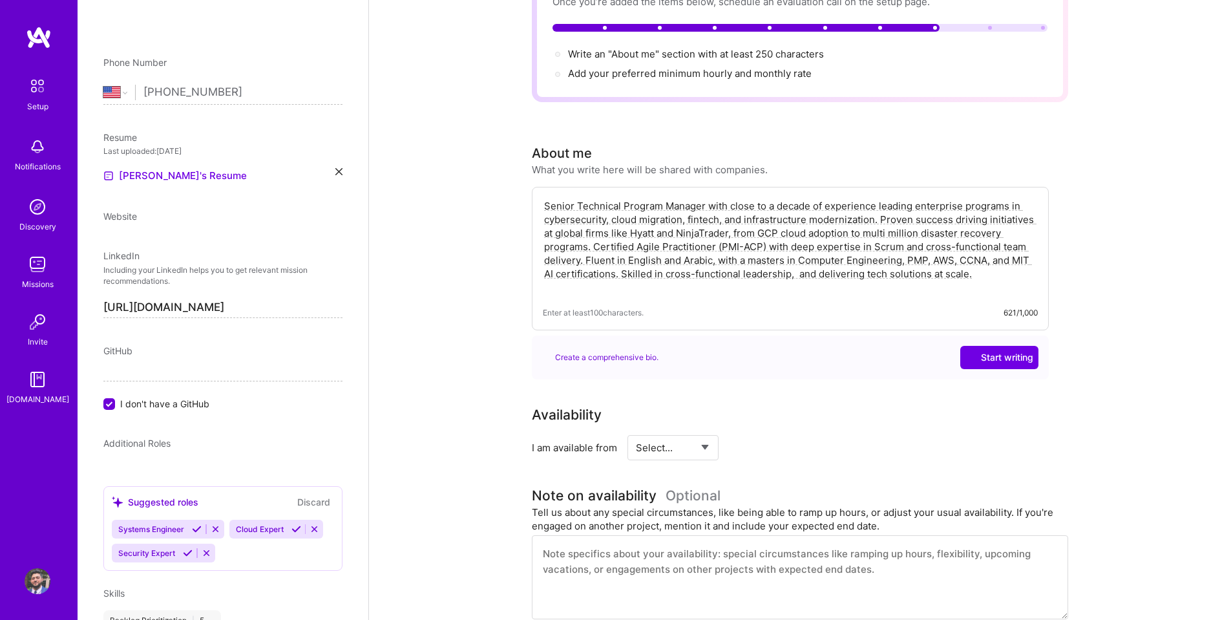
click at [703, 432] on select "Select... Right Now Future Date Not Available" at bounding box center [673, 447] width 74 height 33
select select "Right Now"
click at [636, 431] on select "Select... Right Now Future Date Not Available" at bounding box center [673, 447] width 74 height 33
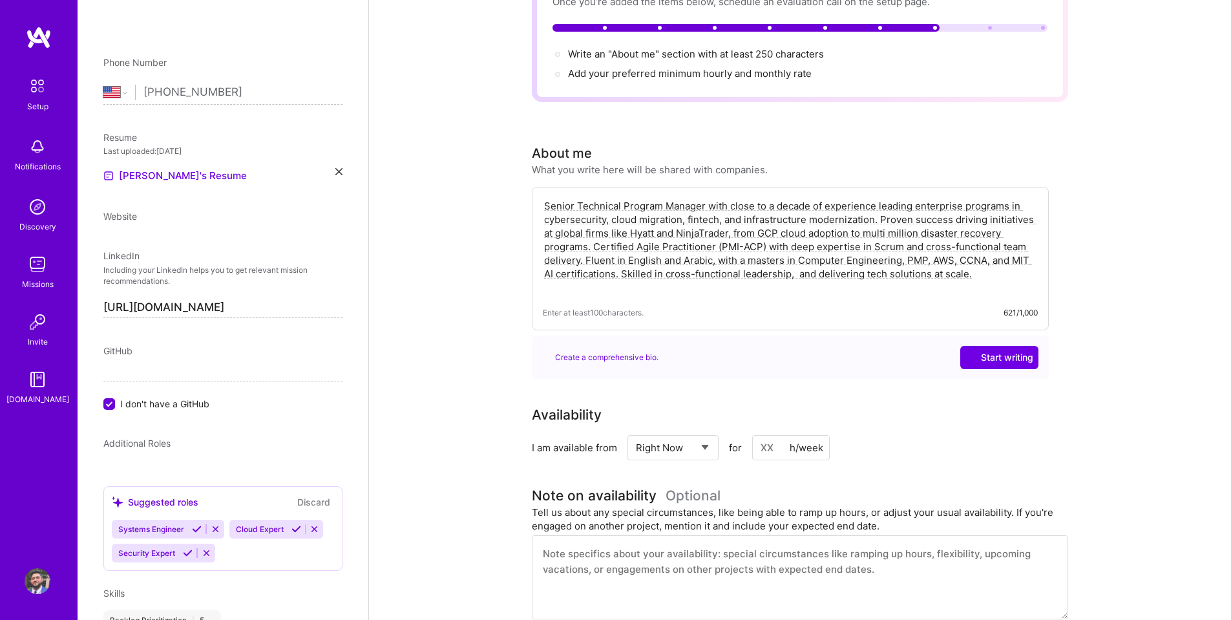
drag, startPoint x: 768, startPoint y: 430, endPoint x: 769, endPoint y: 419, distance: 11.7
click at [769, 435] on input at bounding box center [791, 447] width 78 height 25
type input "10"
click at [908, 435] on div "I am available from Select... Right Now Future Date Not Available for 10 h/week" at bounding box center [800, 447] width 536 height 25
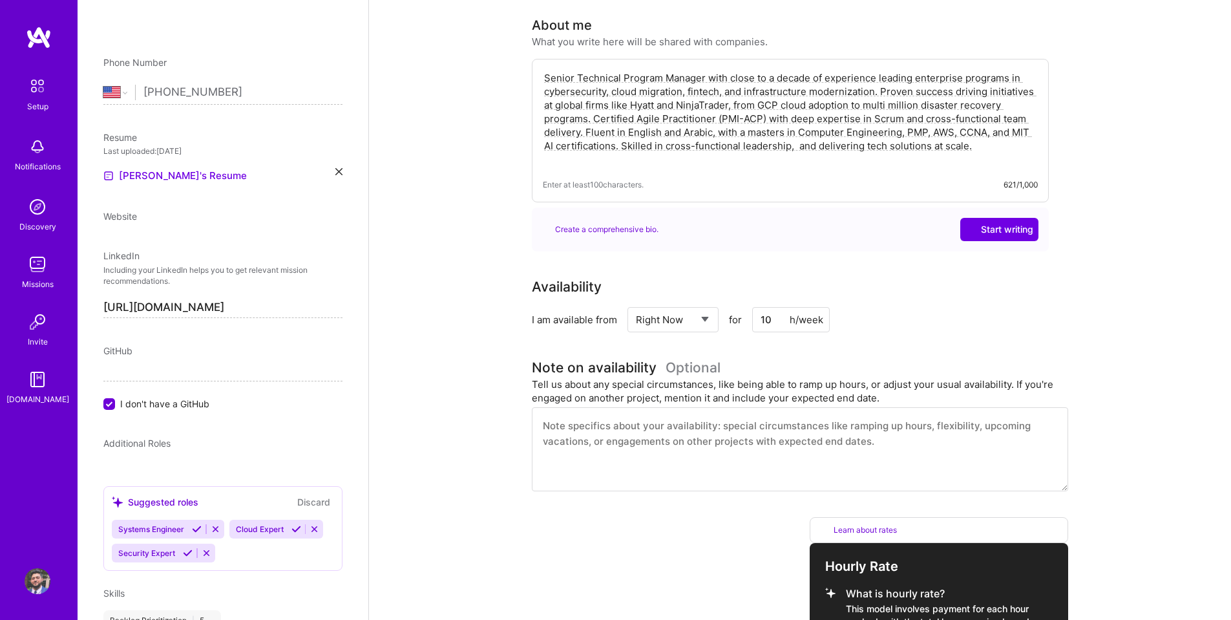
scroll to position [323, 0]
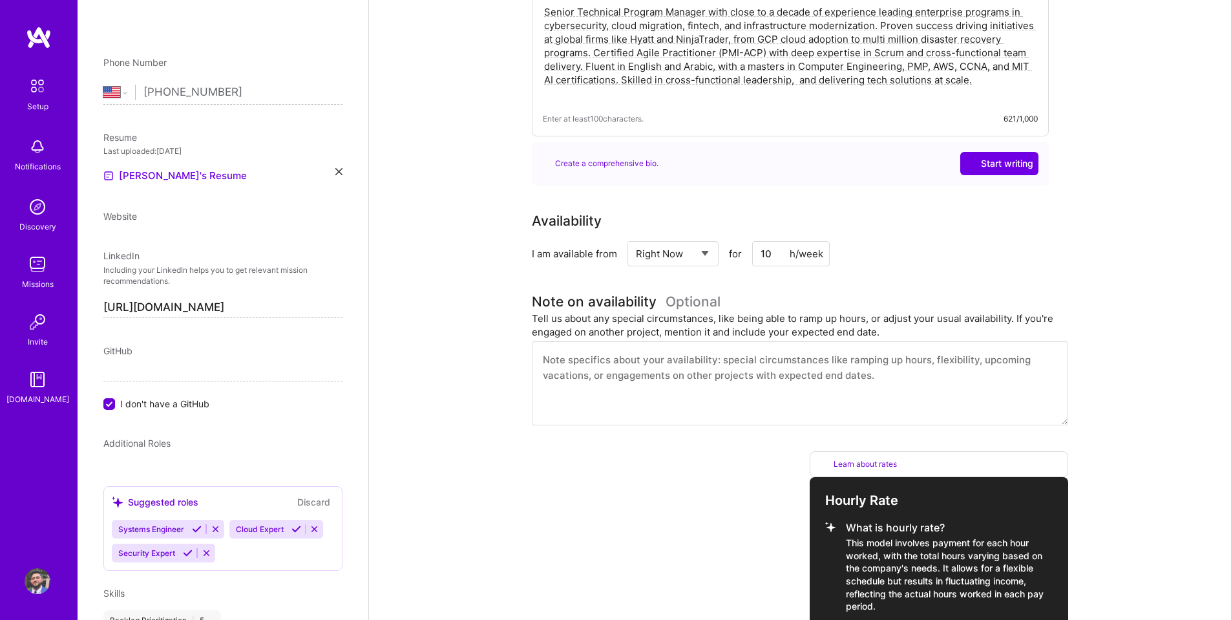
click at [753, 341] on textarea at bounding box center [800, 383] width 536 height 84
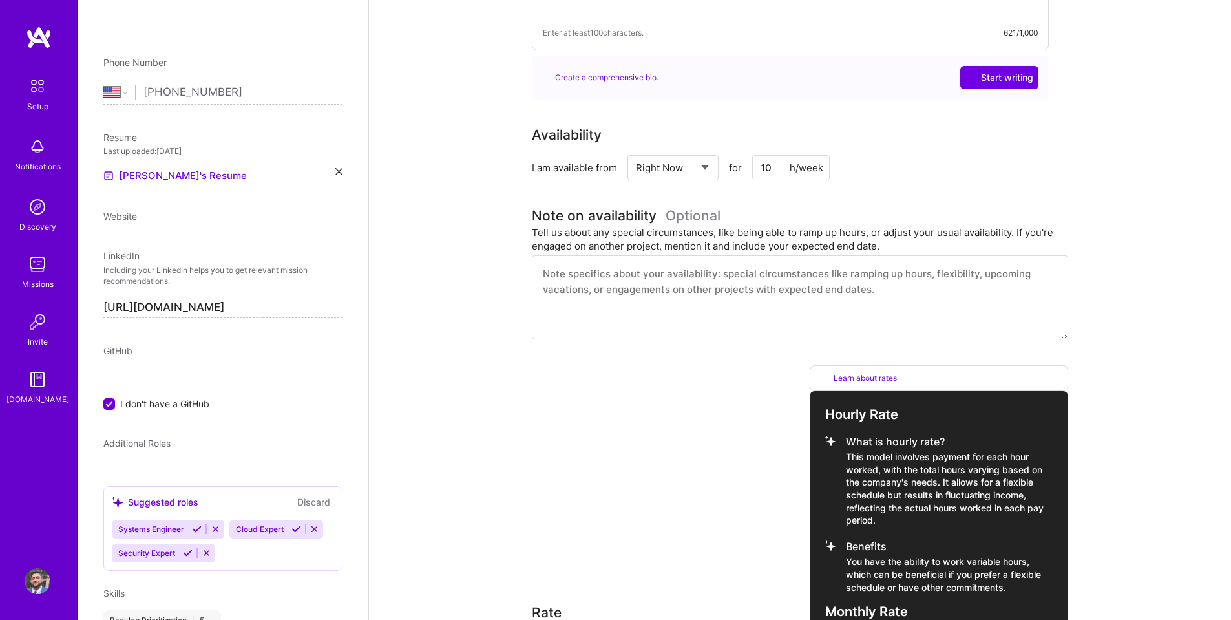
scroll to position [452, 0]
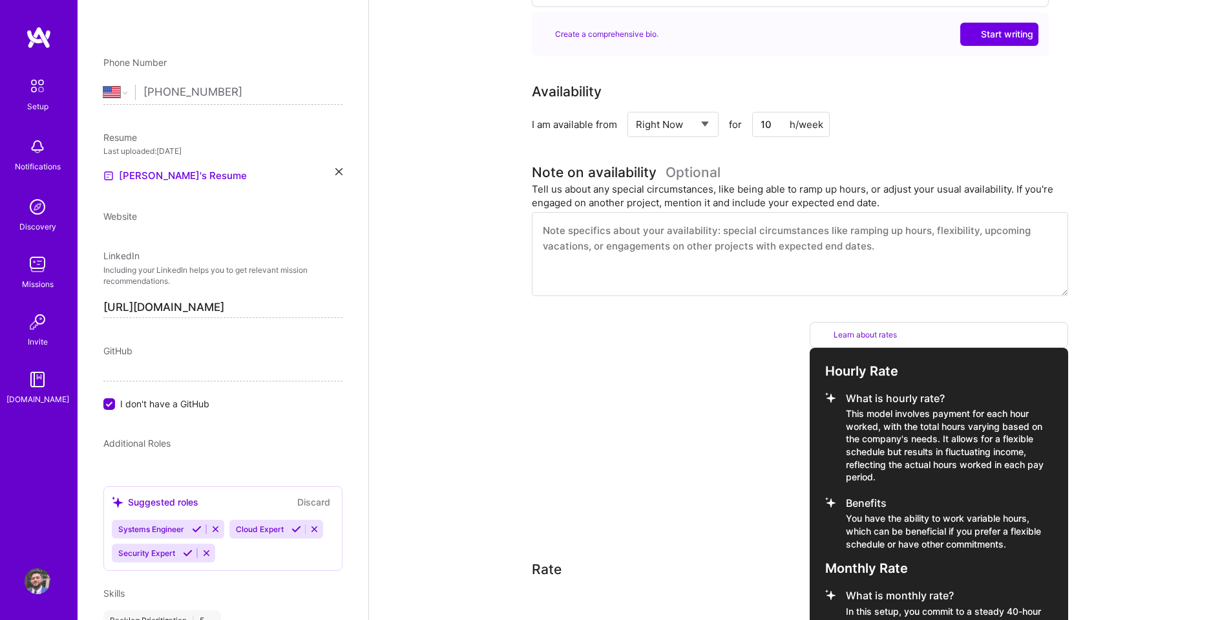
type input "75"
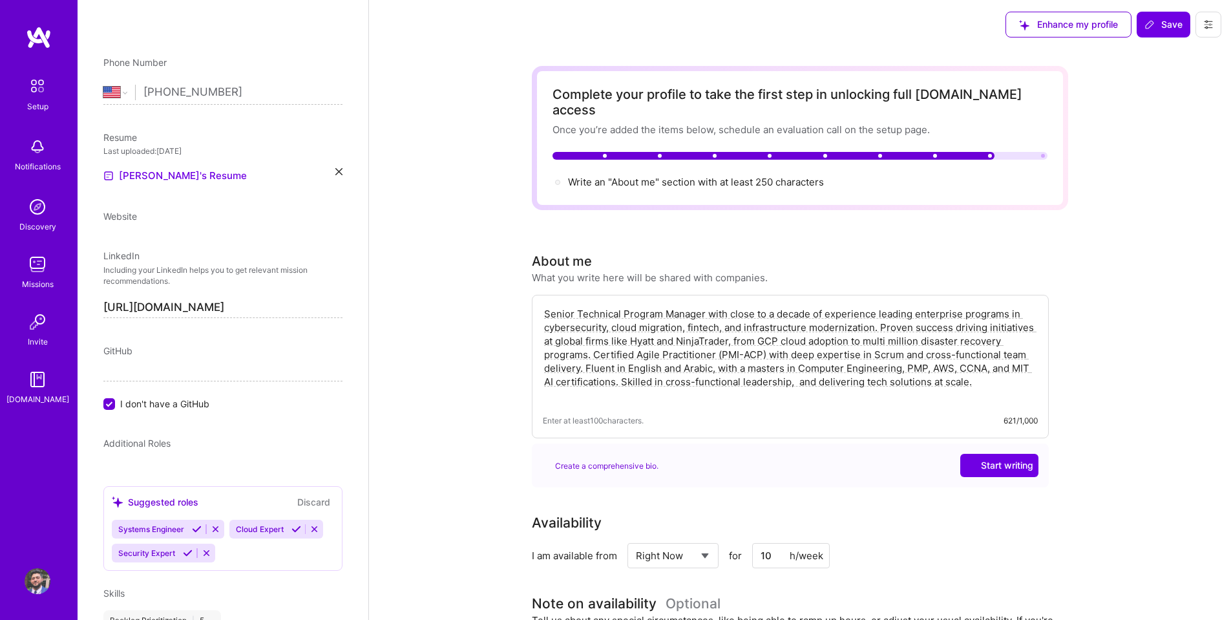
scroll to position [0, 0]
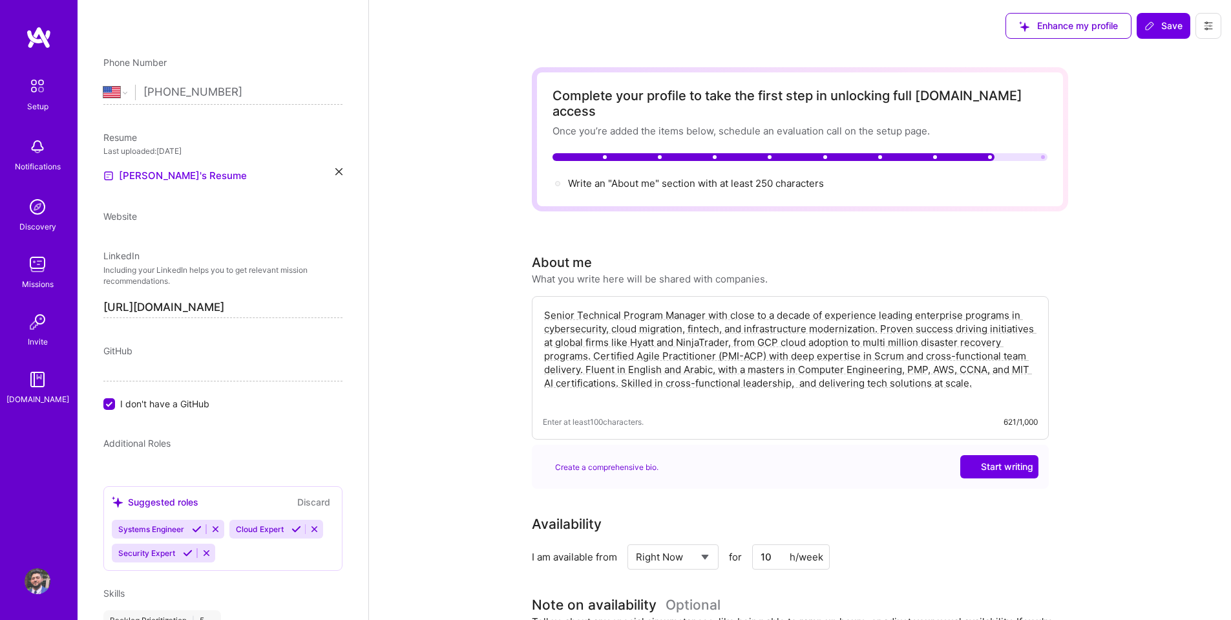
type input "9700"
click at [801, 178] on div "Complete your profile to take the first step in unlocking full [DOMAIN_NAME] ac…" at bounding box center [800, 139] width 536 height 144
click at [1025, 375] on textarea "Senior Technical Program Manager with close to a decade of experience leading e…" at bounding box center [790, 356] width 495 height 98
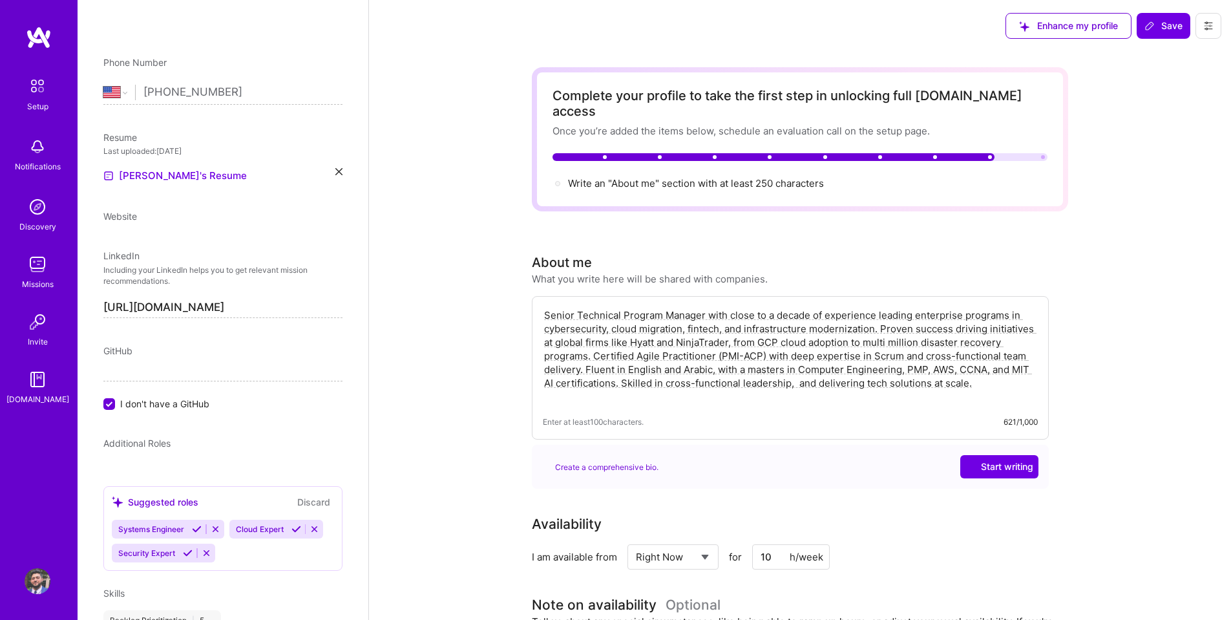
click at [995, 372] on textarea "Senior Technical Program Manager with close to a decade of experience leading e…" at bounding box center [790, 356] width 495 height 98
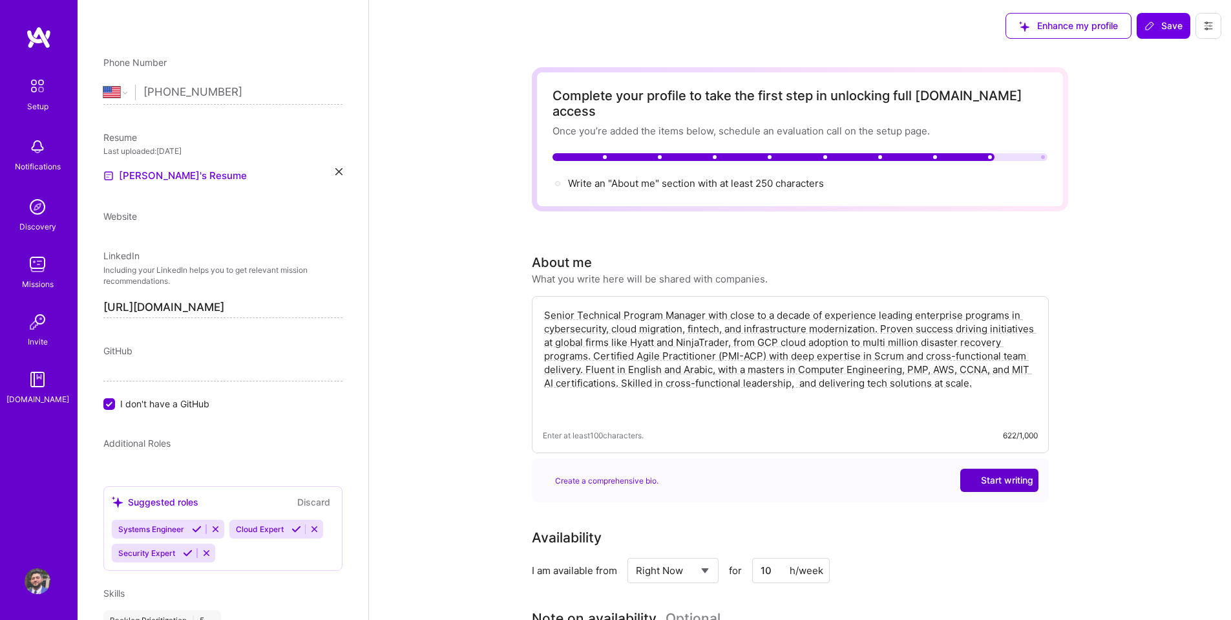
click at [999, 474] on span "Start writing" at bounding box center [999, 480] width 68 height 13
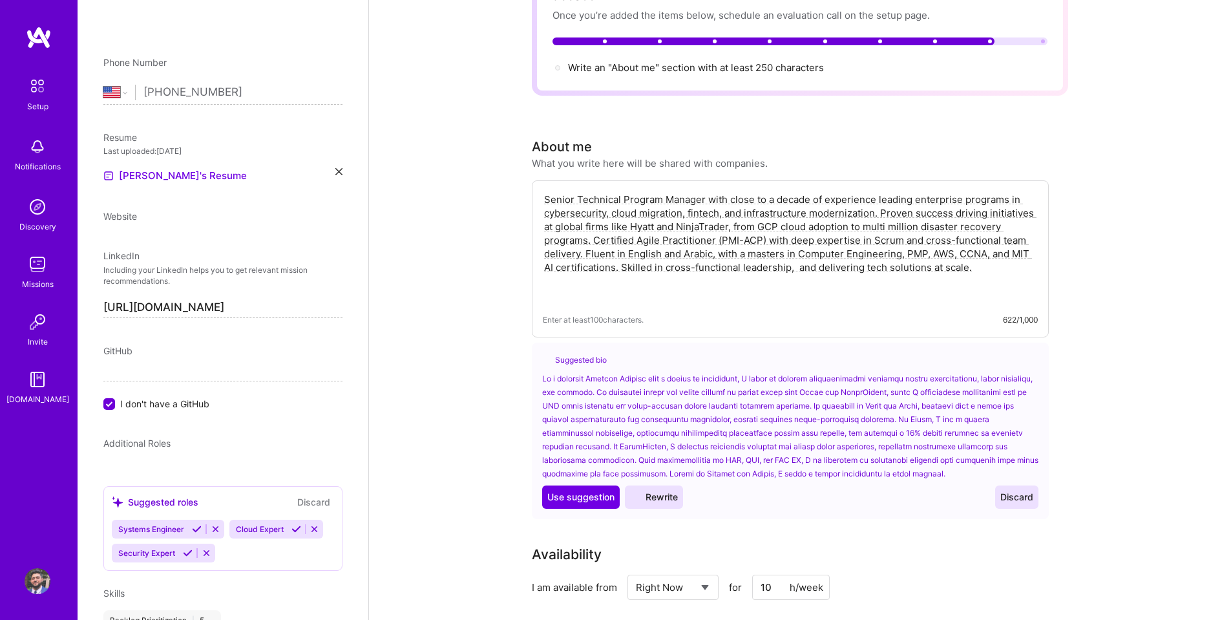
scroll to position [129, 0]
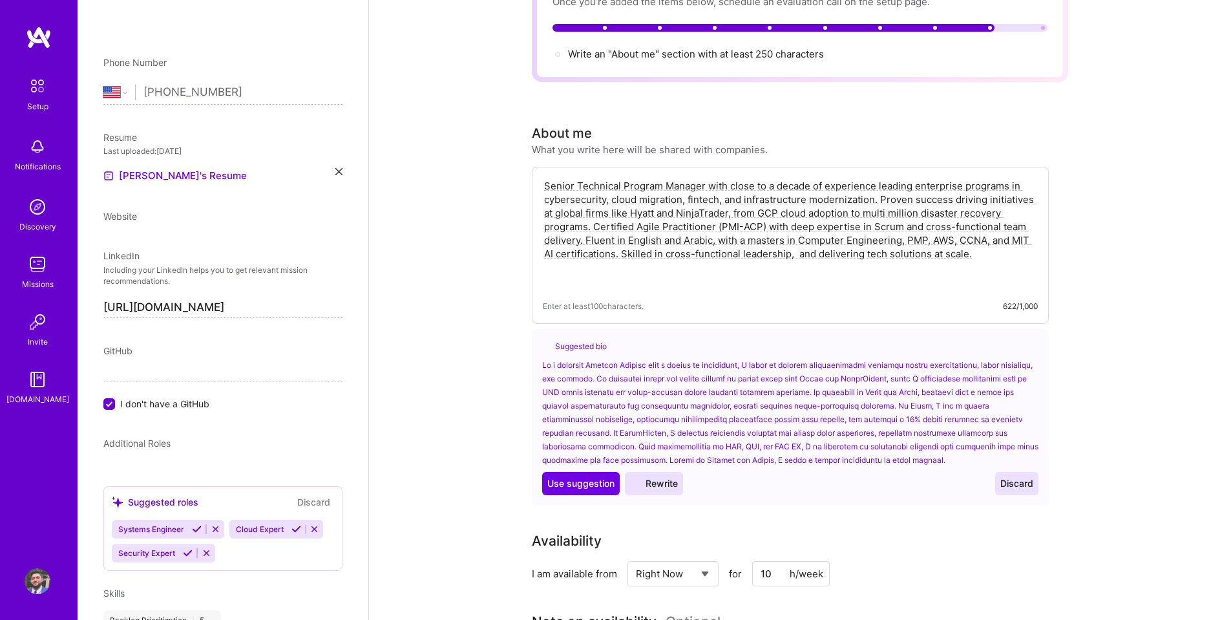
click at [1009, 477] on span "Discard" at bounding box center [1016, 483] width 33 height 13
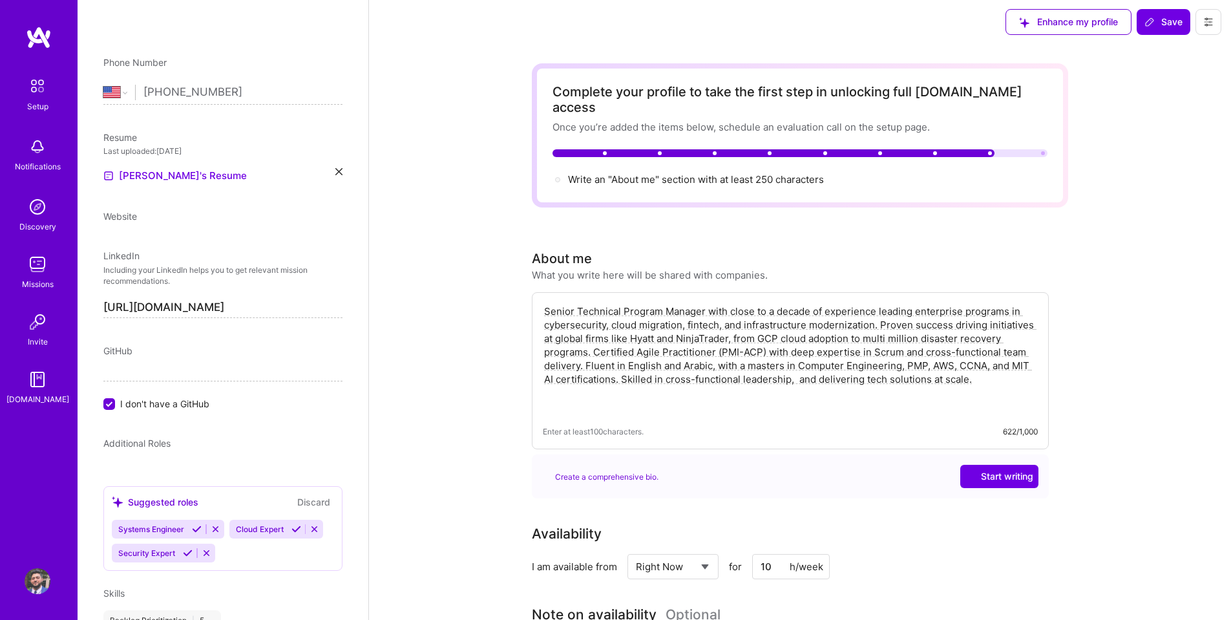
scroll to position [0, 0]
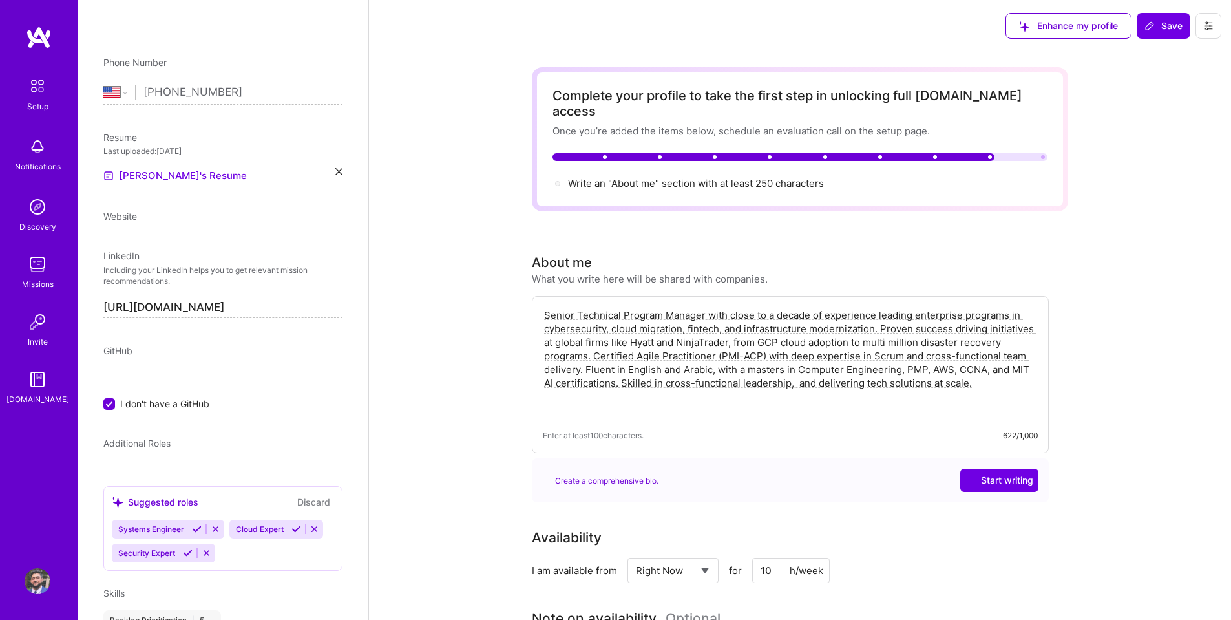
click at [915, 157] on div "Complete your profile to take the first step in unlocking full [DOMAIN_NAME] ac…" at bounding box center [799, 139] width 495 height 103
click at [564, 176] on div "Write an "About me" section with at least 250 characters →" at bounding box center [799, 183] width 495 height 14
click at [335, 173] on icon at bounding box center [338, 171] width 7 height 7
click at [170, 165] on div "Upload your Resume PDF file format" at bounding box center [173, 167] width 89 height 27
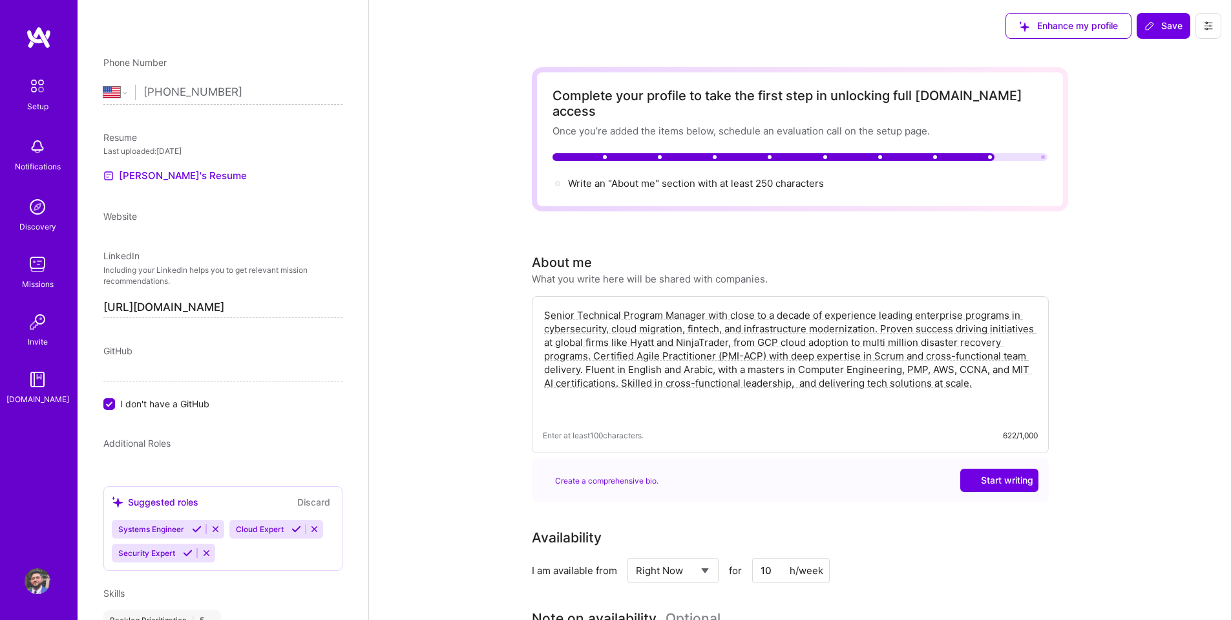
click at [1023, 182] on div "Complete your profile to take the first step in unlocking full [DOMAIN_NAME] ac…" at bounding box center [800, 139] width 536 height 144
click at [1043, 155] on div at bounding box center [1043, 157] width 4 height 4
click at [790, 177] on span "Write an "About me" section with at least 250 characters →" at bounding box center [703, 183] width 270 height 12
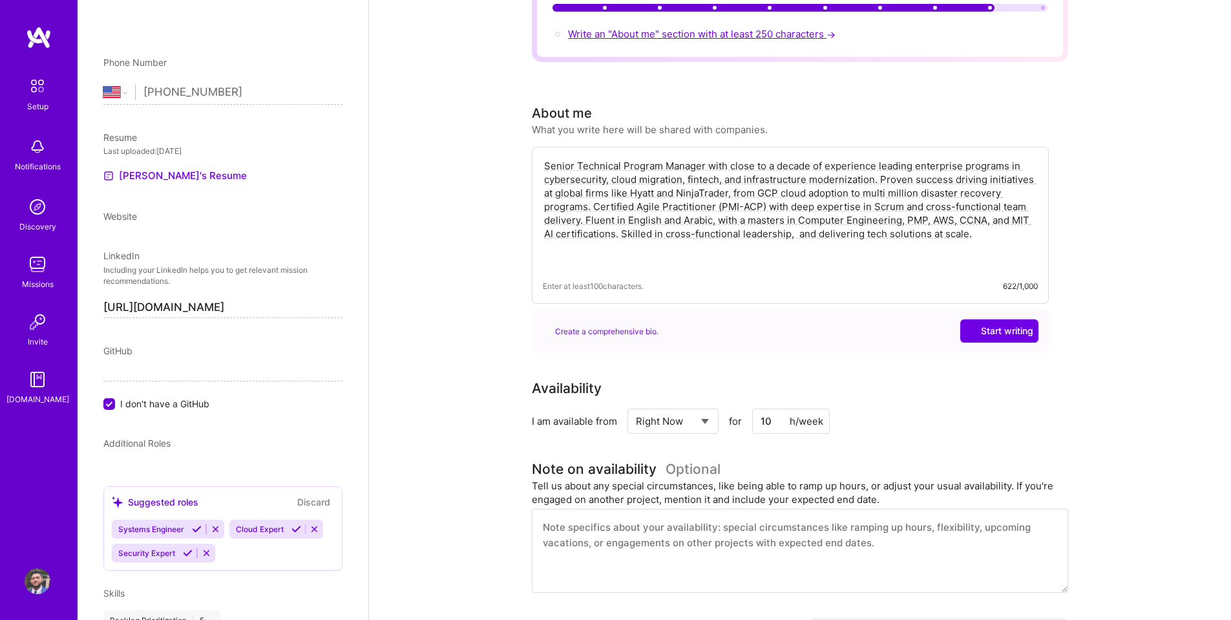
scroll to position [237, 0]
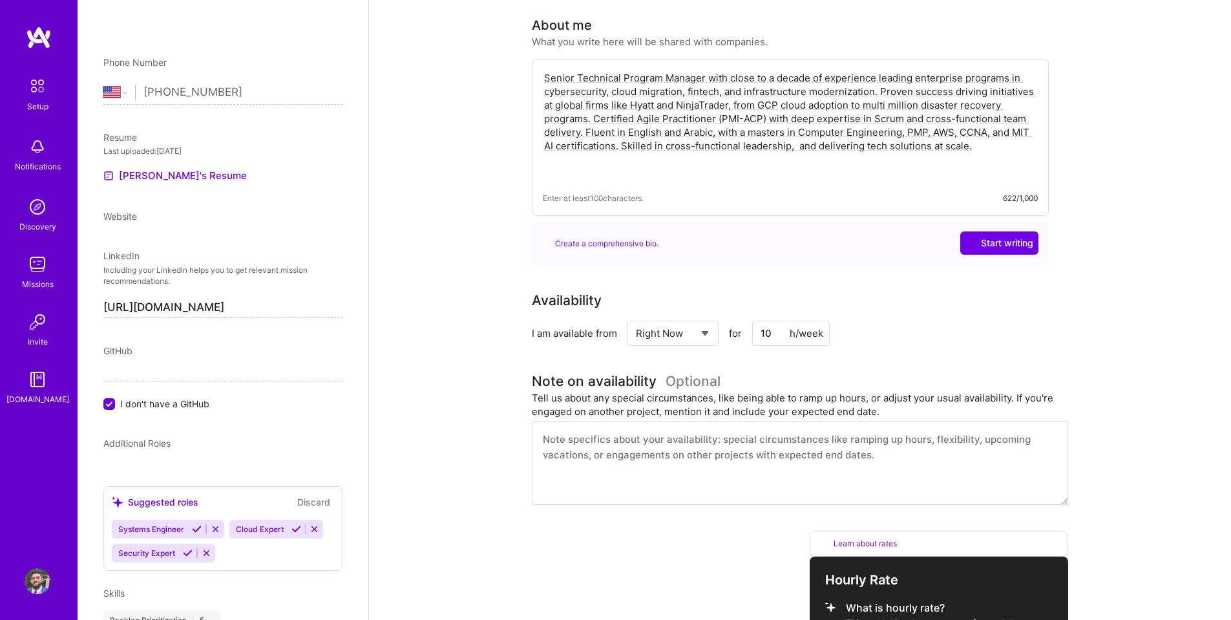
click at [1007, 191] on div "622/1,000" at bounding box center [1020, 198] width 35 height 14
click at [1012, 140] on textarea "Senior Technical Program Manager with close to a decade of experience leading e…" at bounding box center [790, 125] width 495 height 111
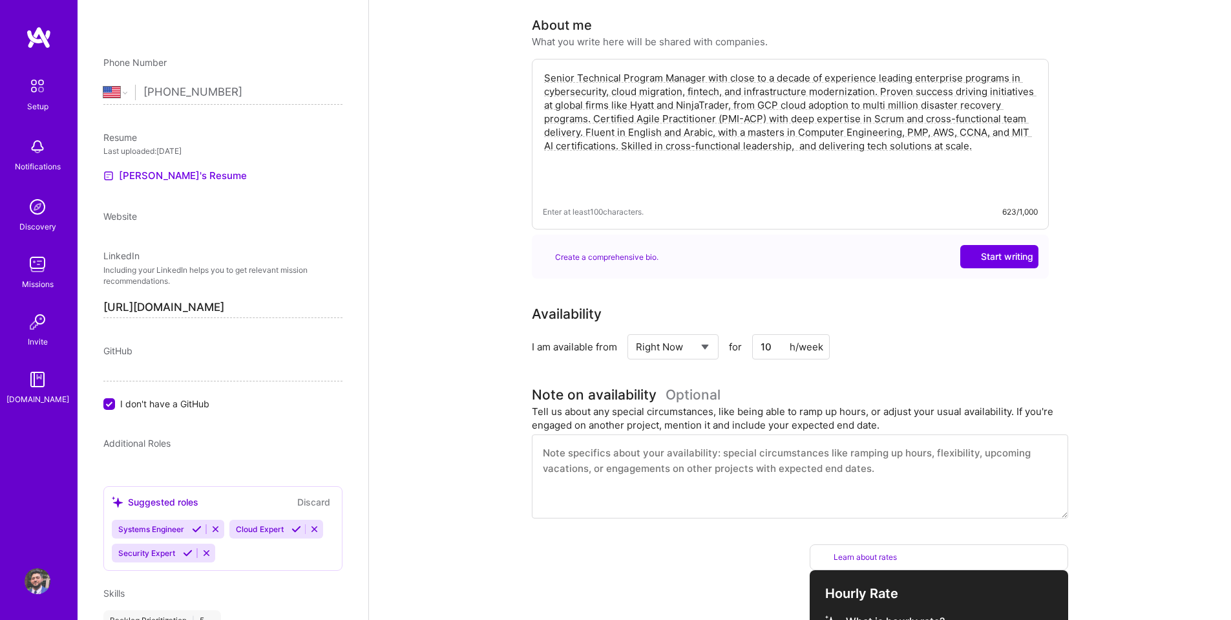
type textarea "Senior Technical Program Manager with close to a decade of experience leading e…"
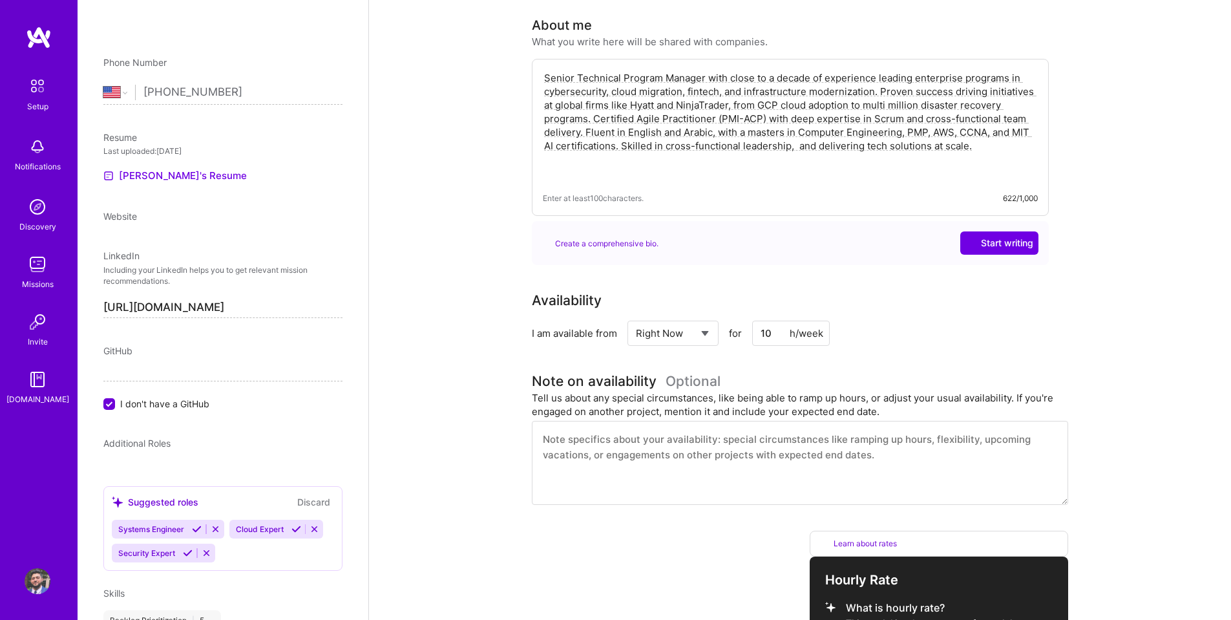
click at [1009, 193] on div "Senior Technical Program Manager with close to a decade of experience leading e…" at bounding box center [790, 137] width 517 height 157
click at [1017, 191] on div "622/1,000" at bounding box center [1020, 198] width 35 height 14
drag, startPoint x: 971, startPoint y: 180, endPoint x: 560, endPoint y: 176, distance: 411.0
click at [560, 191] on div "Enter at least 100 characters. 622/1,000" at bounding box center [790, 198] width 495 height 14
click at [581, 191] on span "Enter at least 100 characters." at bounding box center [593, 198] width 101 height 14
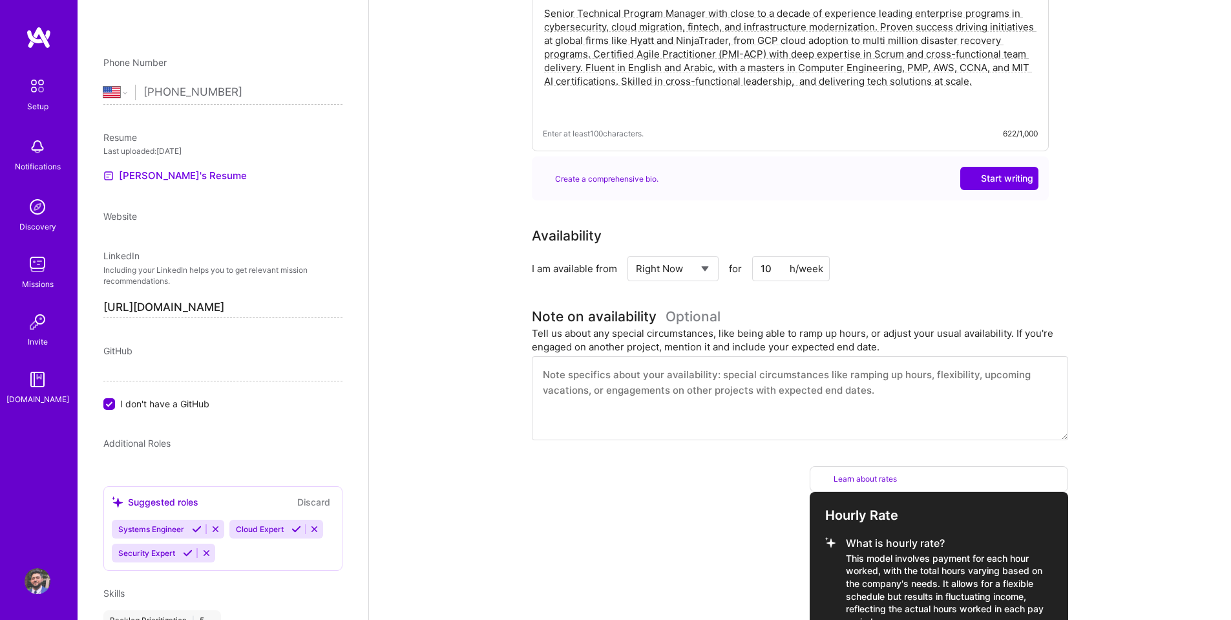
scroll to position [0, 0]
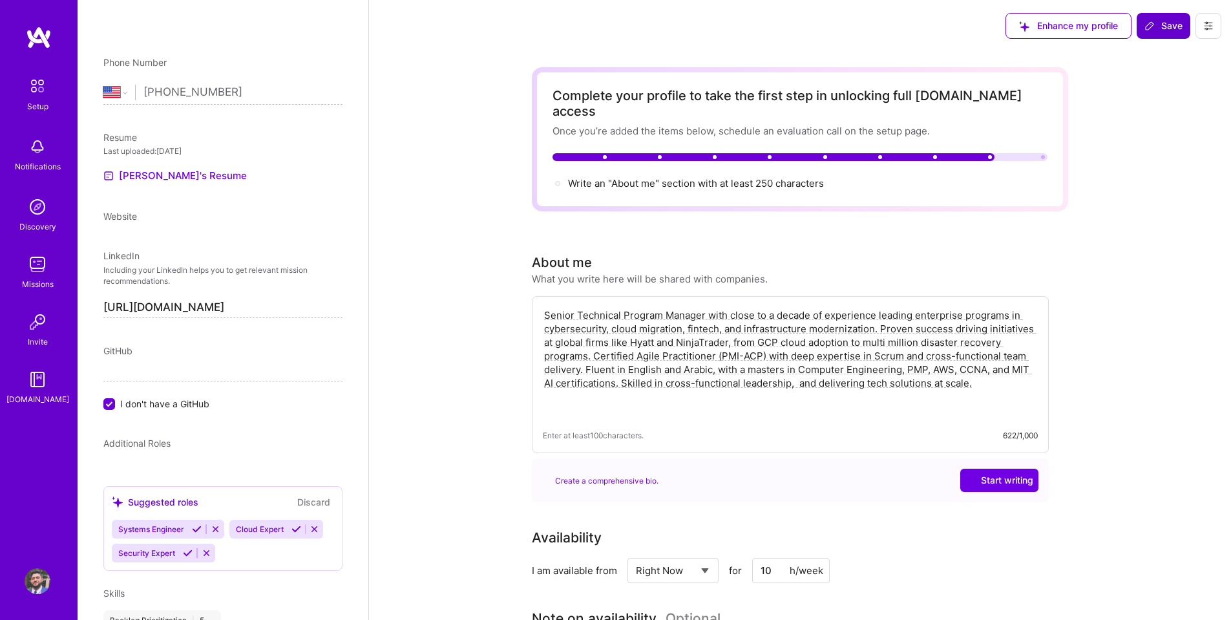
click at [1153, 36] on button "Save" at bounding box center [1164, 26] width 54 height 26
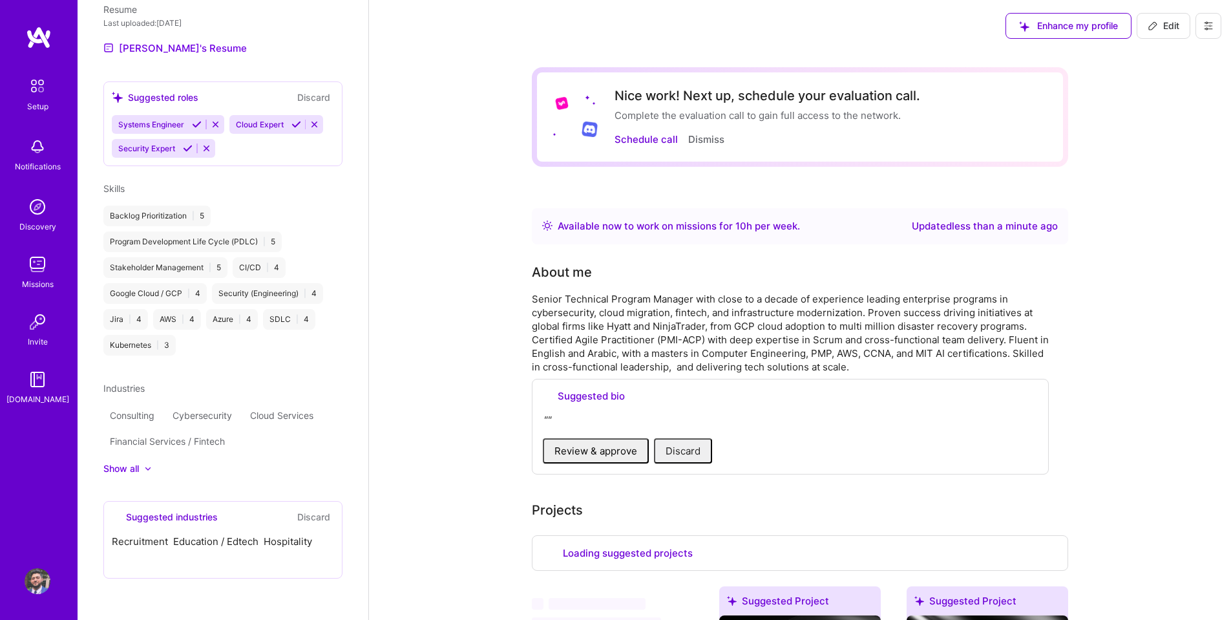
scroll to position [331, 0]
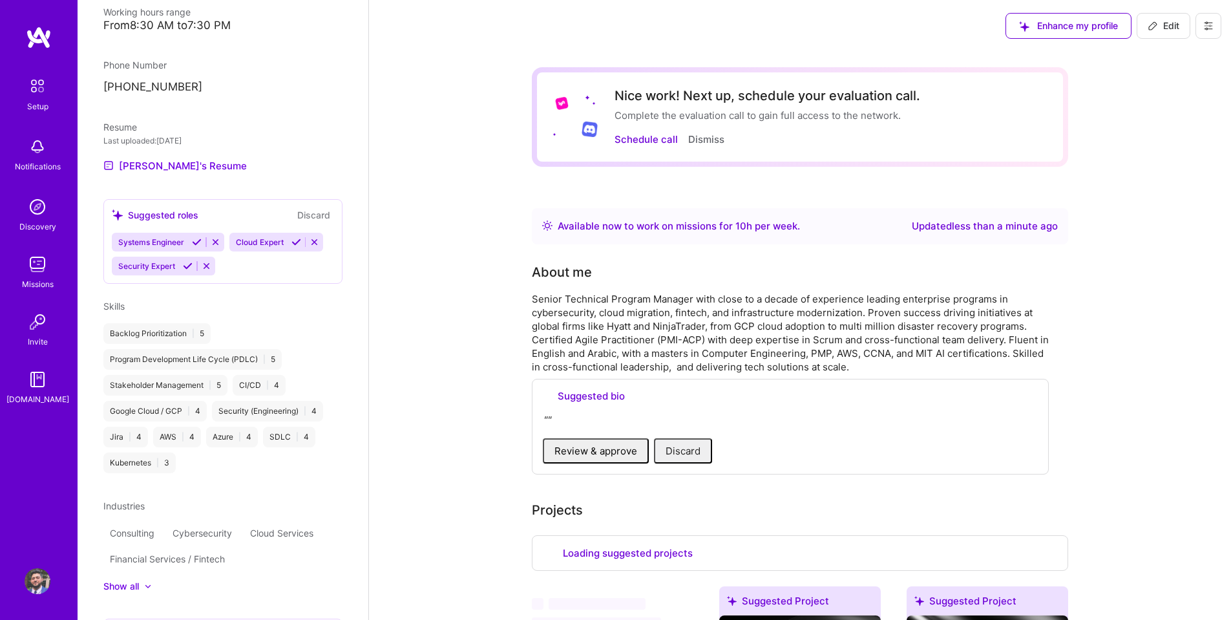
click at [549, 426] on div "" "" at bounding box center [790, 420] width 495 height 15
click at [550, 421] on div "" "" at bounding box center [790, 420] width 495 height 15
click at [583, 447] on span "Review & approve" at bounding box center [595, 451] width 83 height 12
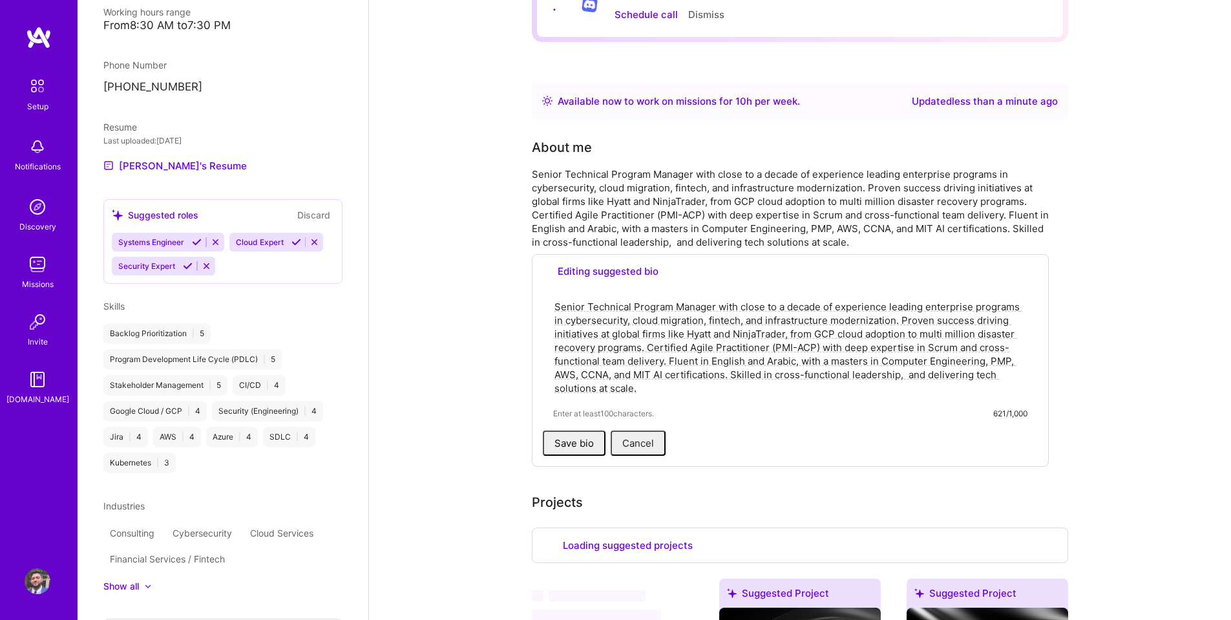
scroll to position [129, 0]
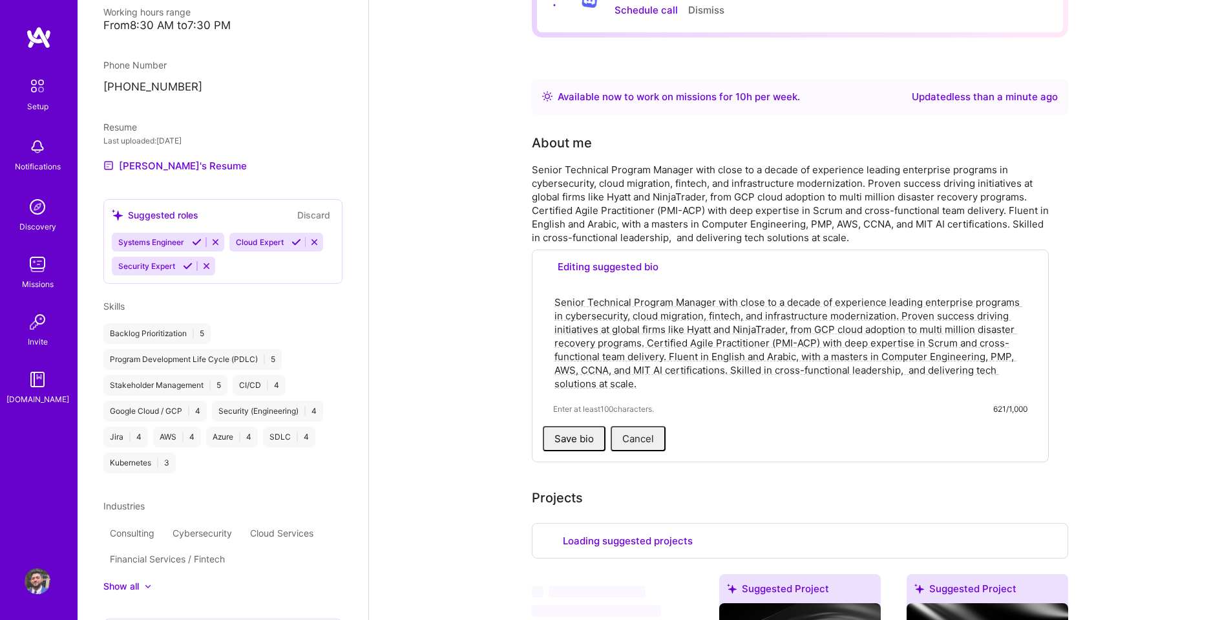
type textarea "Senior Technical Program Manager with close to a decade of experience leading e…"
click at [582, 442] on button "Save bio" at bounding box center [574, 438] width 63 height 25
click at [633, 439] on span "Cancel" at bounding box center [638, 438] width 32 height 12
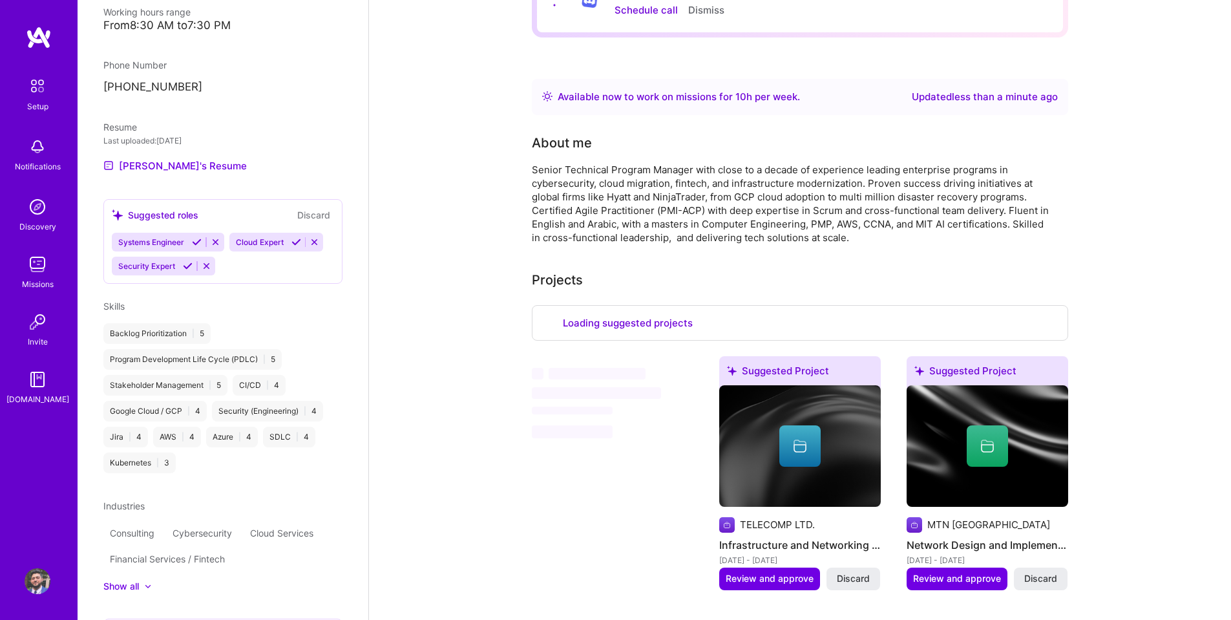
click at [788, 313] on div "Loading suggested projects" at bounding box center [800, 323] width 536 height 36
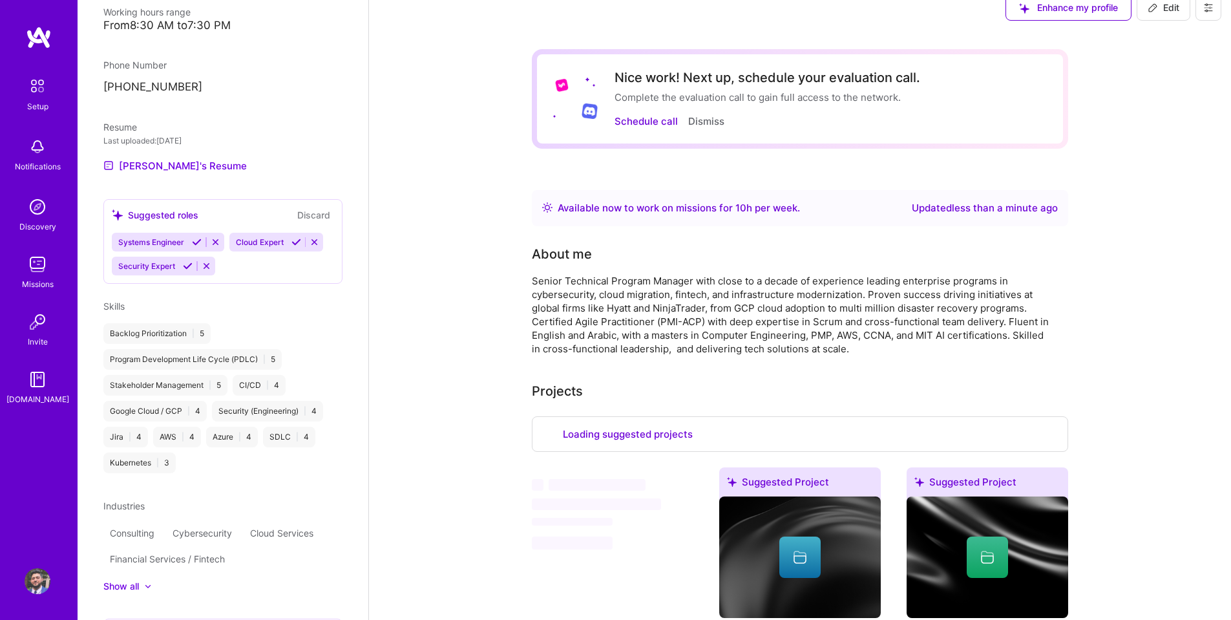
scroll to position [0, 0]
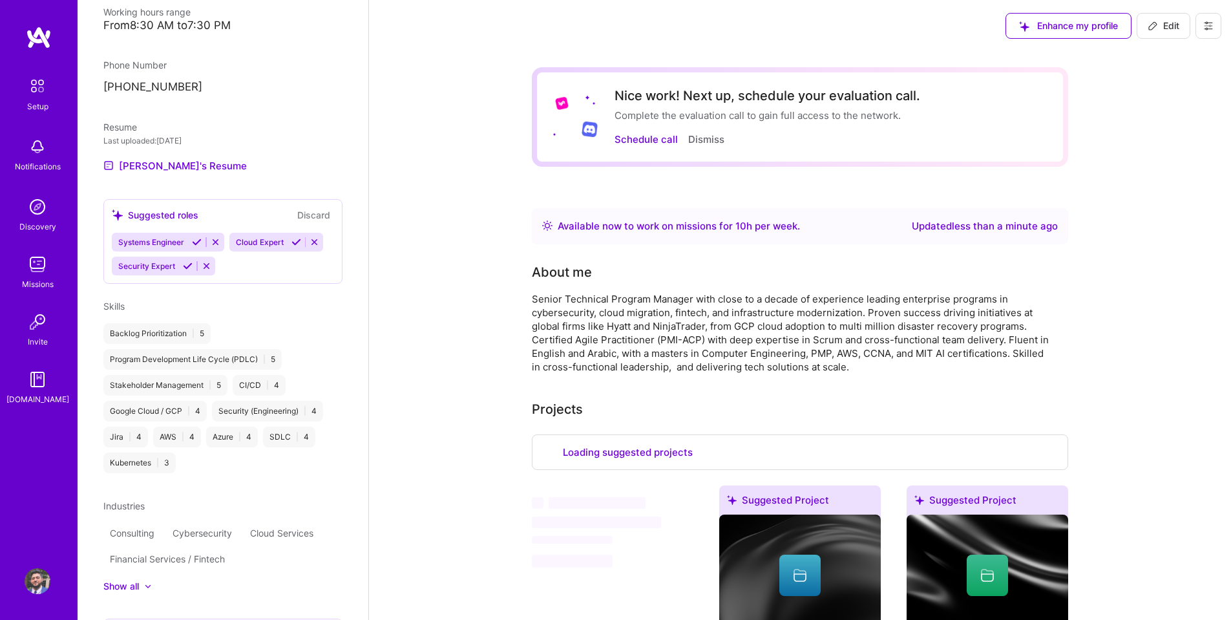
click at [42, 262] on img at bounding box center [38, 264] width 26 height 26
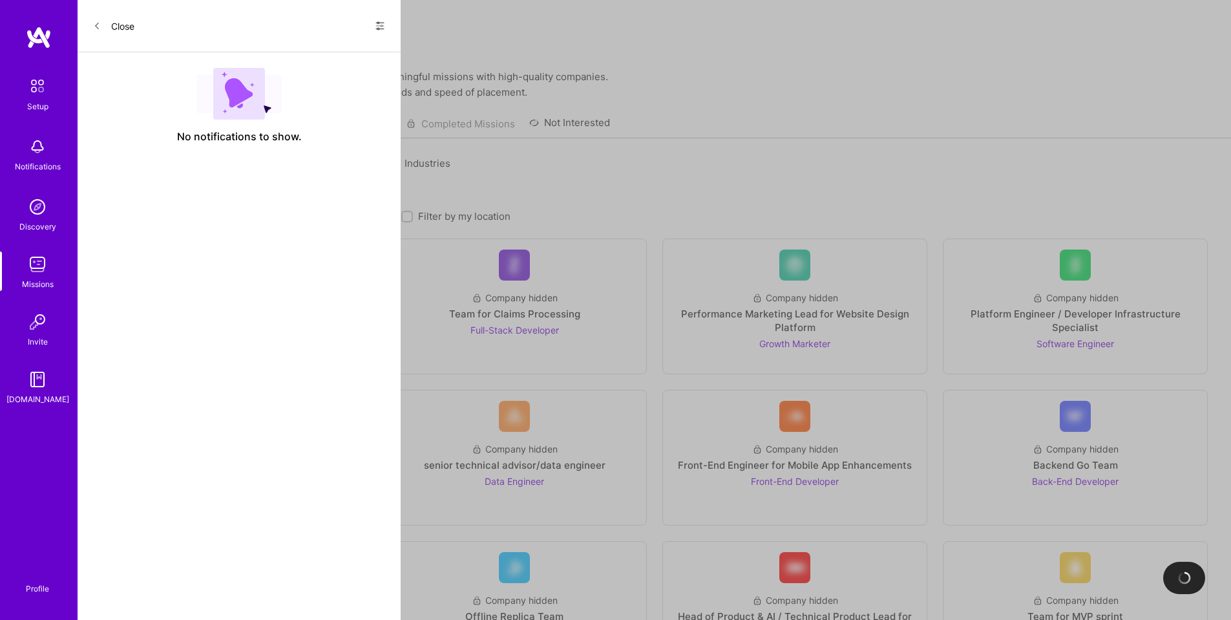
click at [338, 203] on div "Looking for builders Filter by my availability Filter by my location" at bounding box center [654, 213] width 1106 height 20
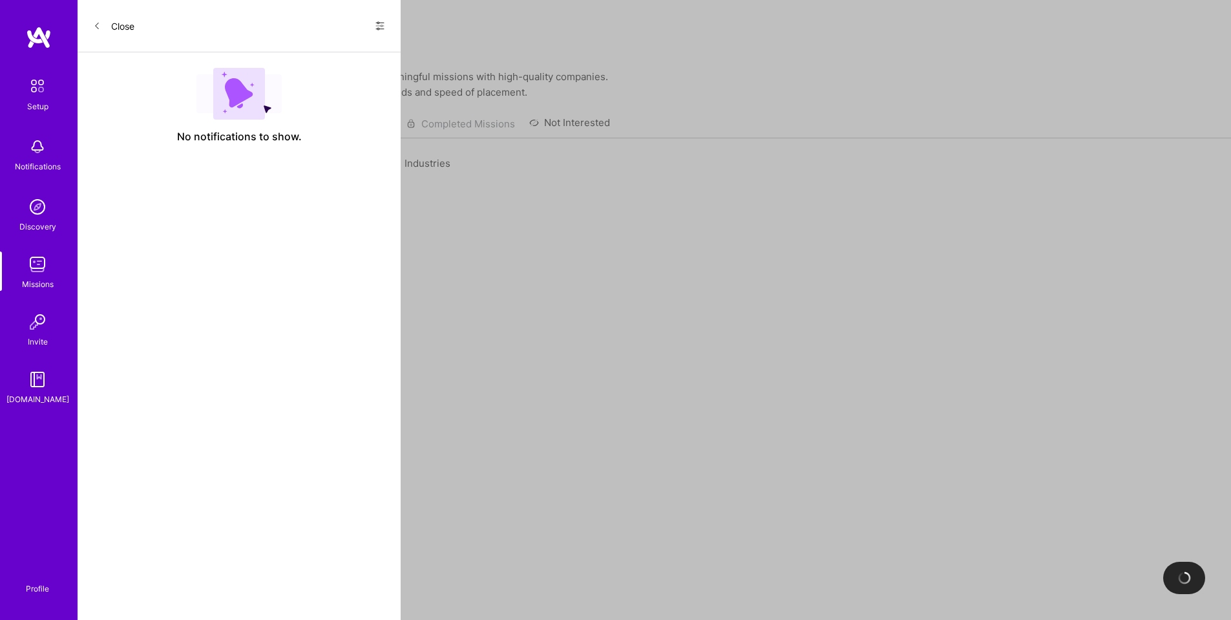
click at [333, 262] on div "Roles" at bounding box center [322, 278] width 142 height 32
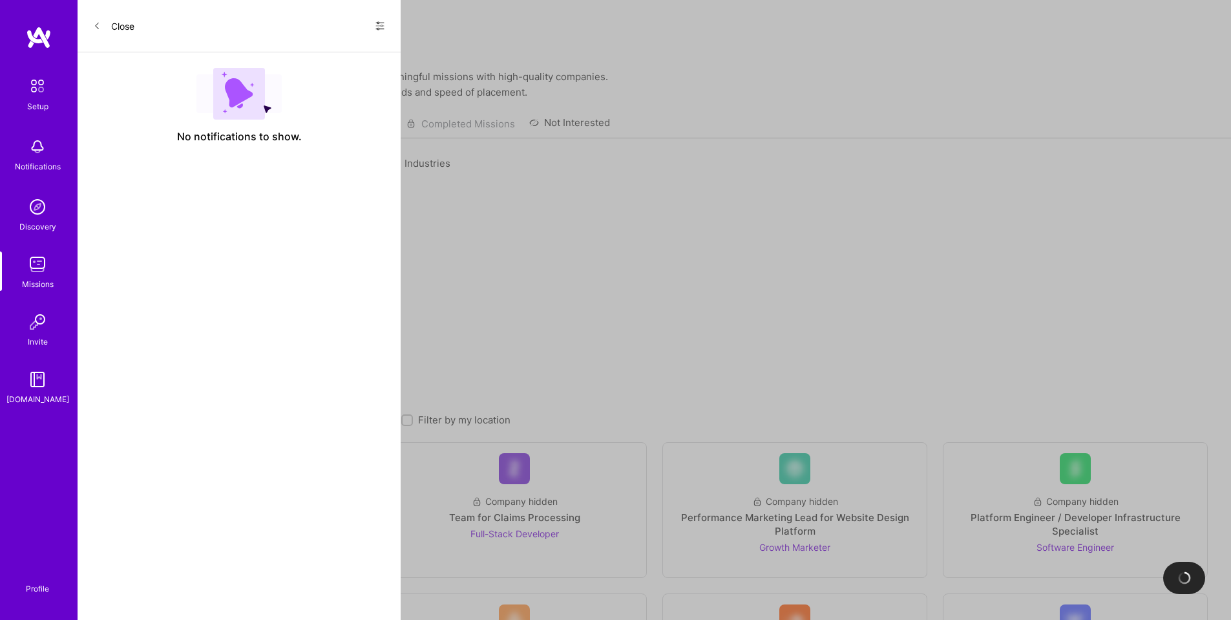
type input "prod"
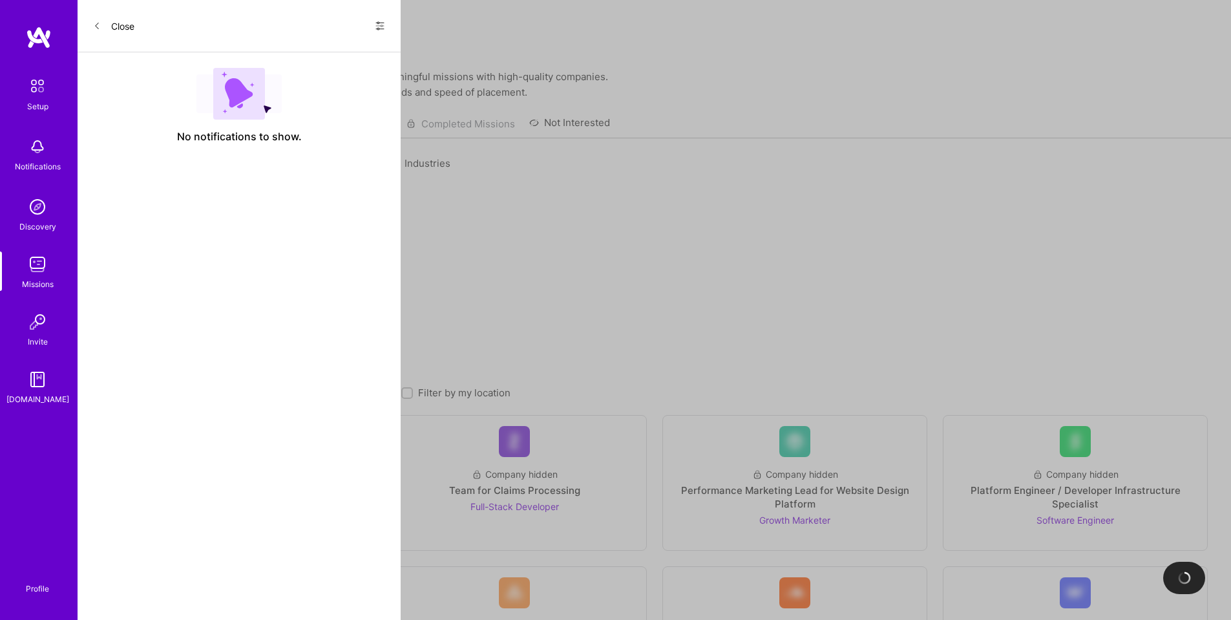
click at [263, 352] on input "checkbox" at bounding box center [258, 356] width 9 height 9
checkbox input "true"
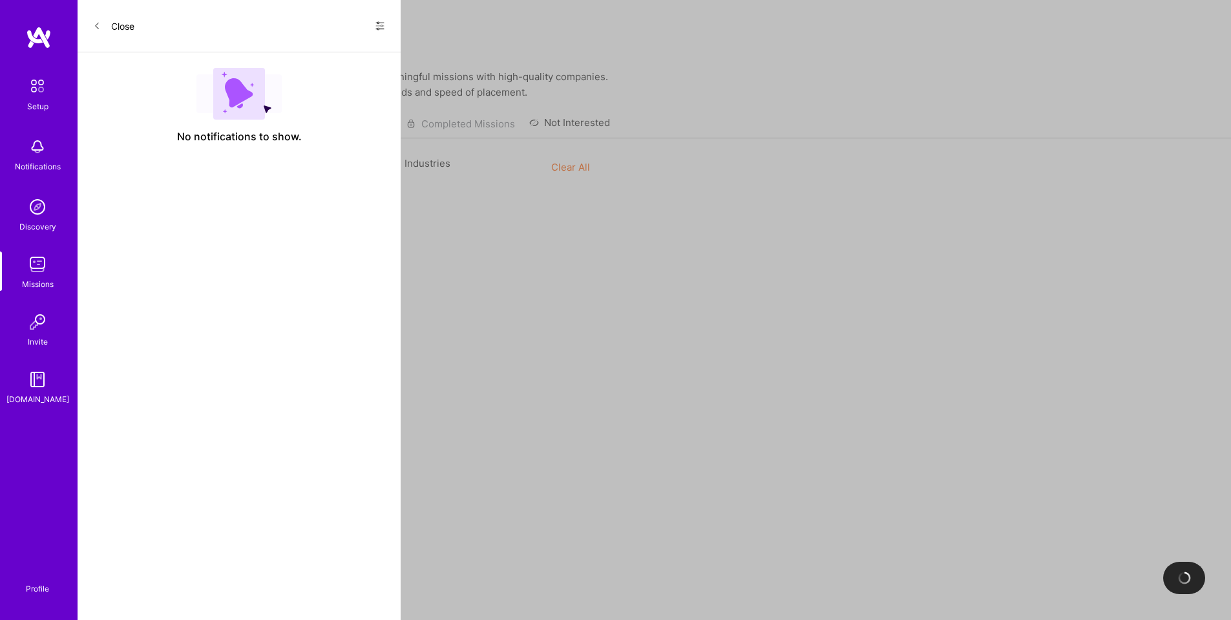
click at [651, 117] on div "Recommended Missions All Missions Applied Missions Completed Missions Not Inter…" at bounding box center [654, 124] width 1106 height 28
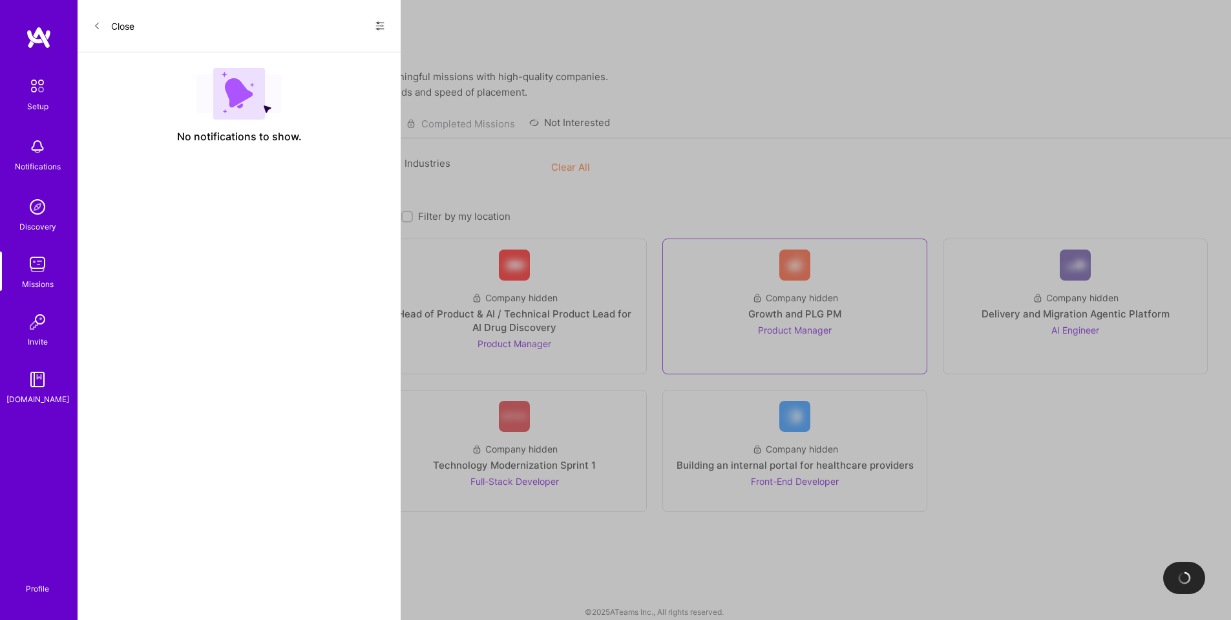
click at [817, 324] on span "Product Manager" at bounding box center [795, 329] width 74 height 11
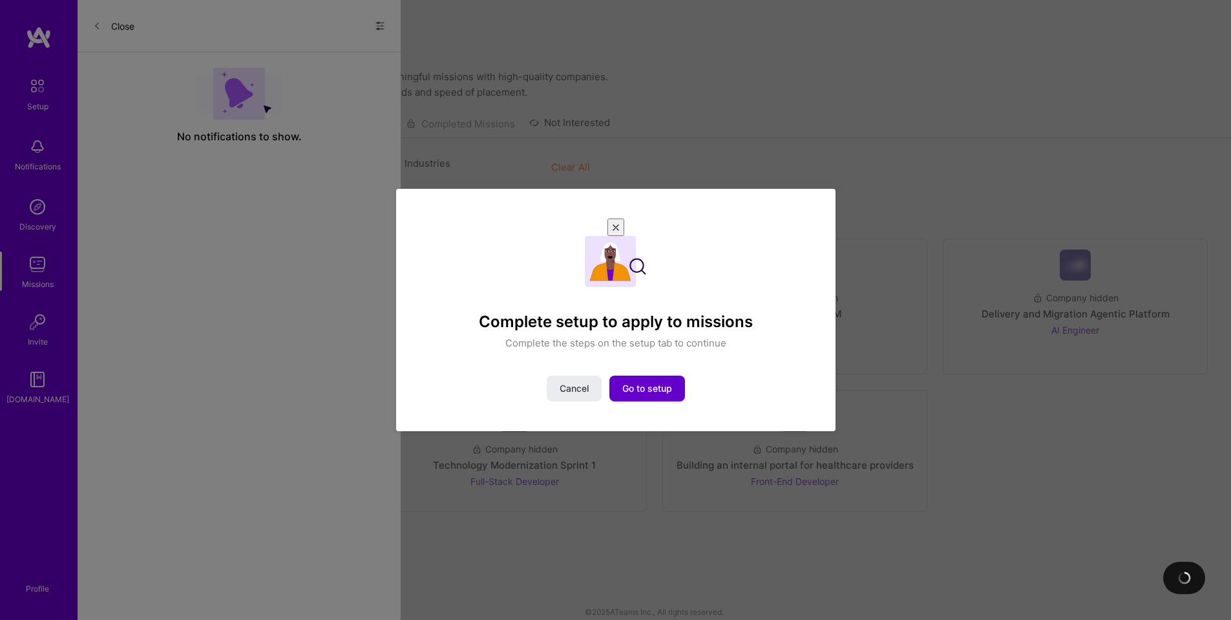
click at [648, 382] on span "Go to setup" at bounding box center [647, 388] width 50 height 13
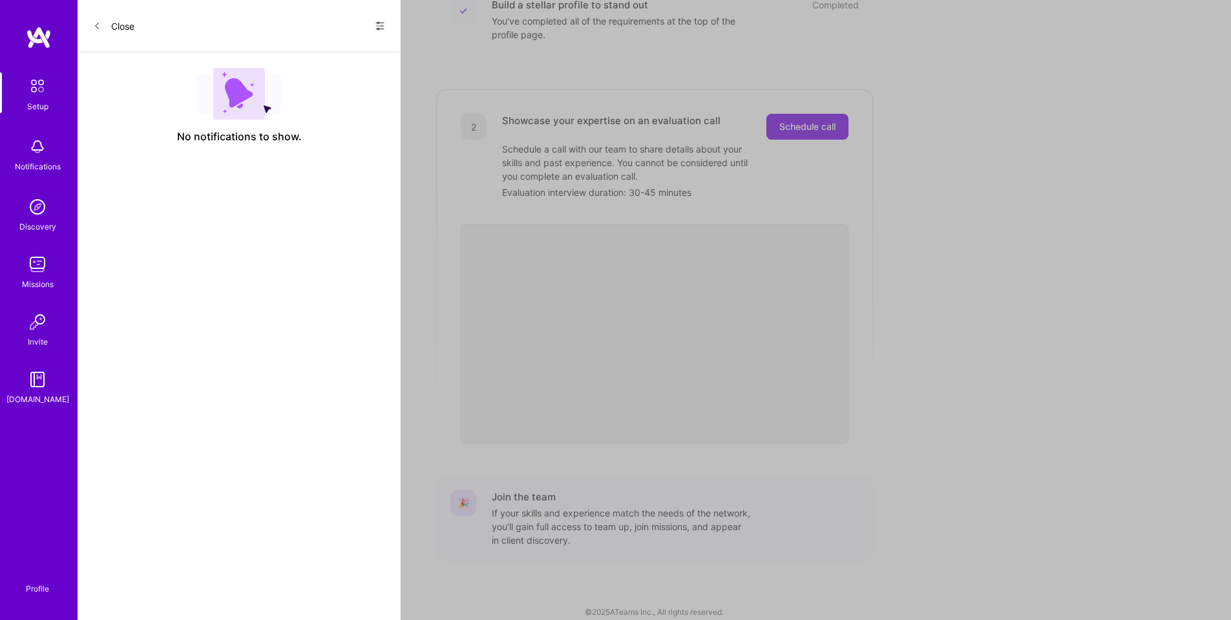
scroll to position [211, 0]
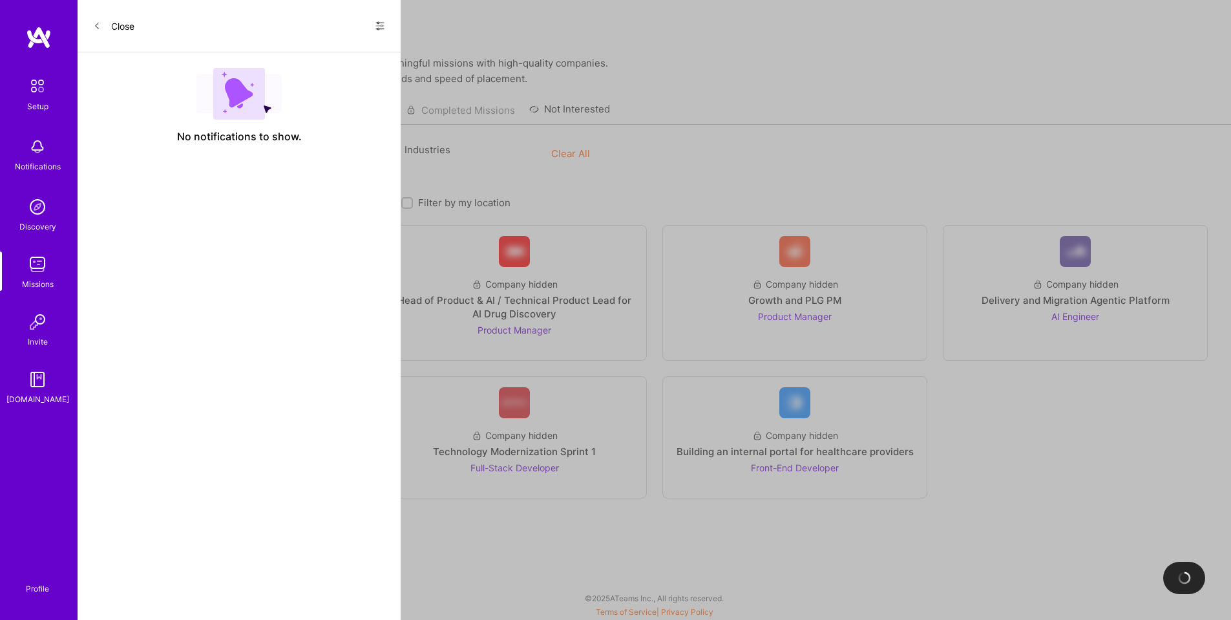
click at [372, 152] on div "Roles 1" at bounding box center [322, 156] width 142 height 32
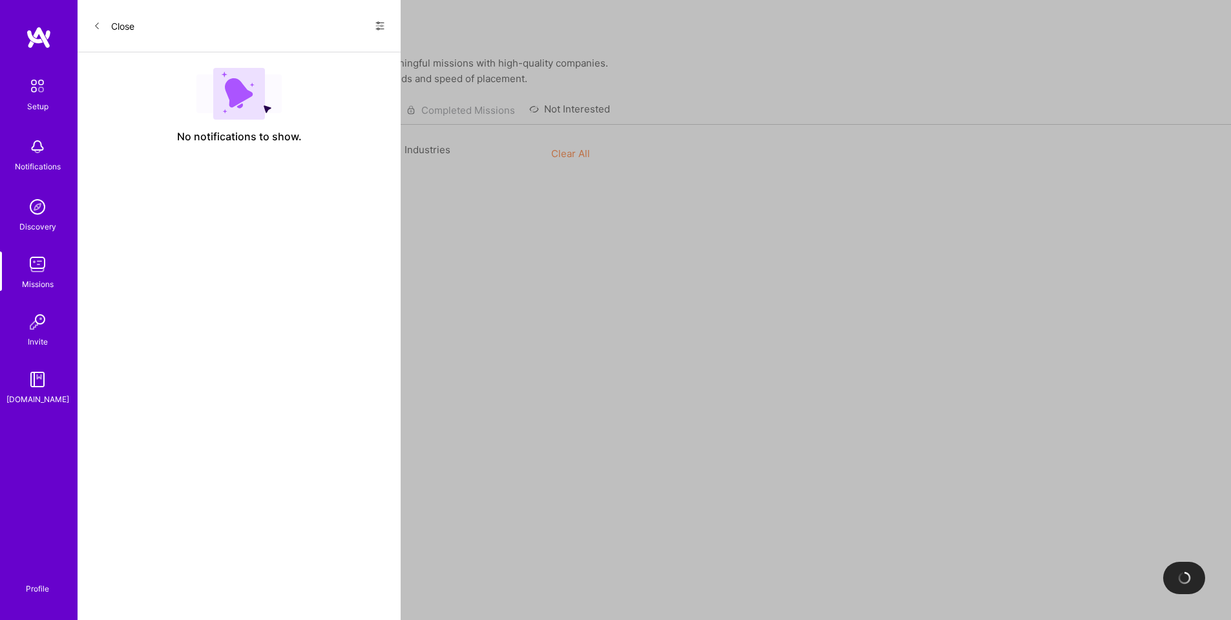
click at [293, 250] on span "1" at bounding box center [292, 258] width 18 height 16
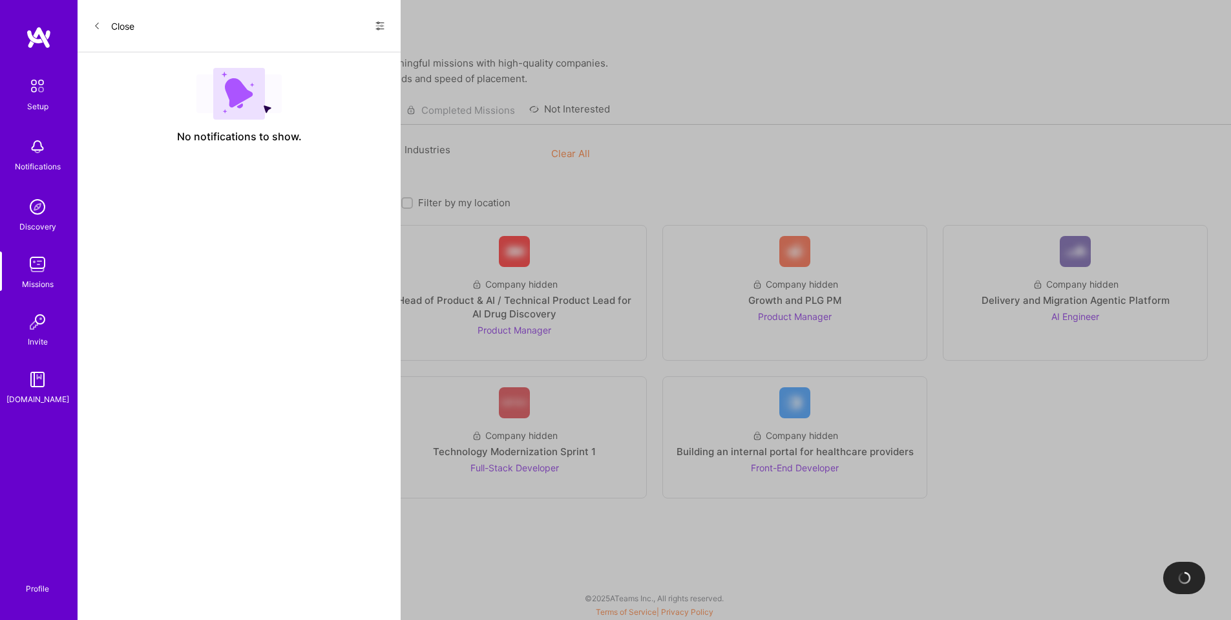
click at [564, 150] on button "Clear All" at bounding box center [570, 154] width 39 height 14
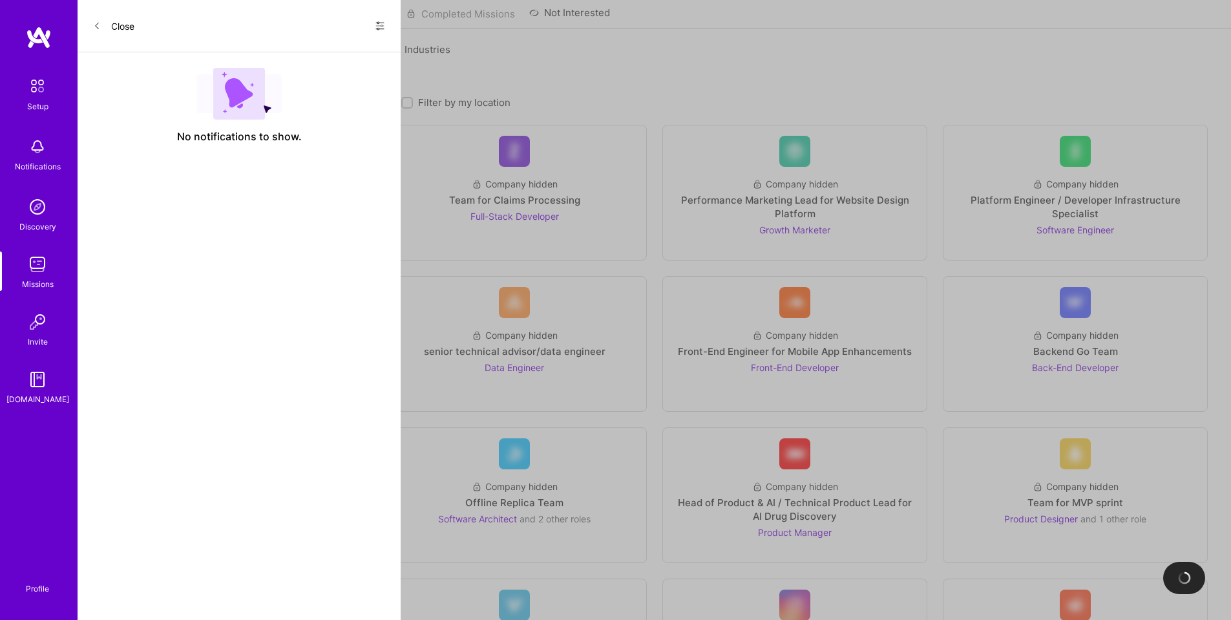
scroll to position [129, 0]
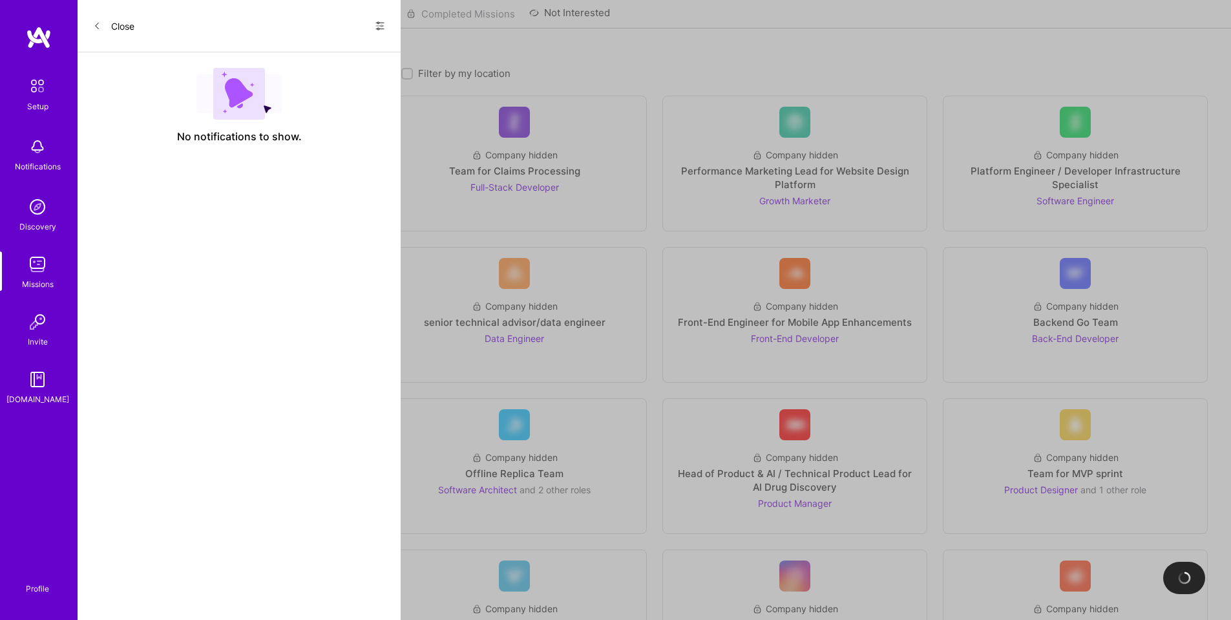
click at [309, 323] on div "Implementation Expert for Custom Recruitment Agent Development" at bounding box center [233, 328] width 243 height 27
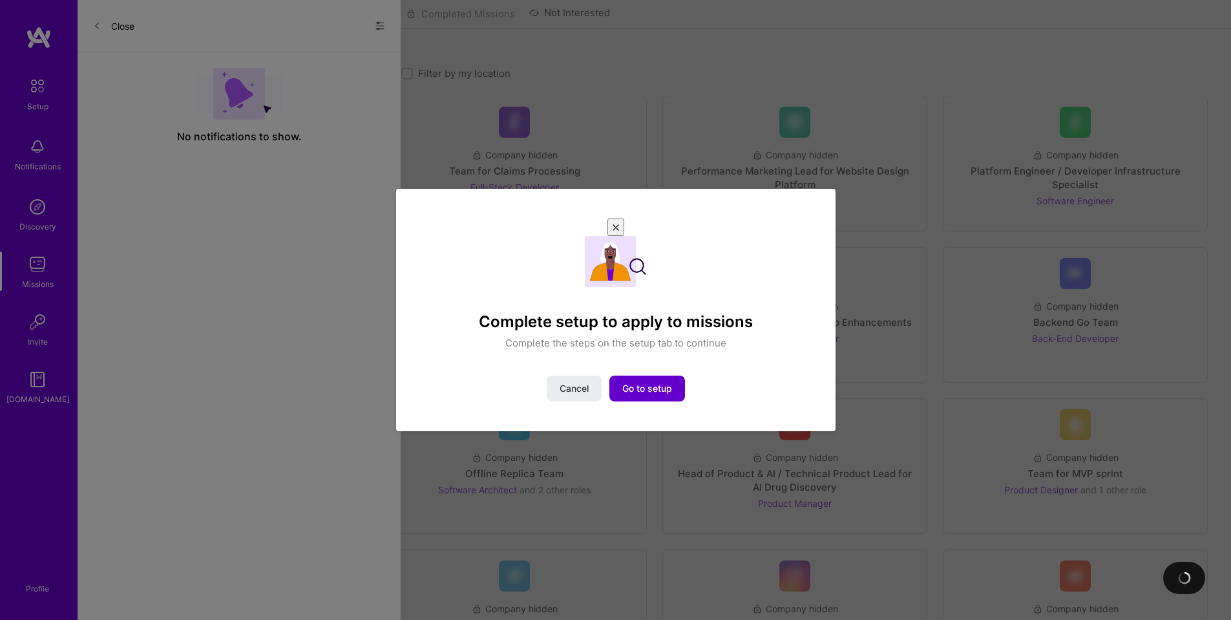
click at [656, 382] on span "Go to setup" at bounding box center [647, 388] width 50 height 13
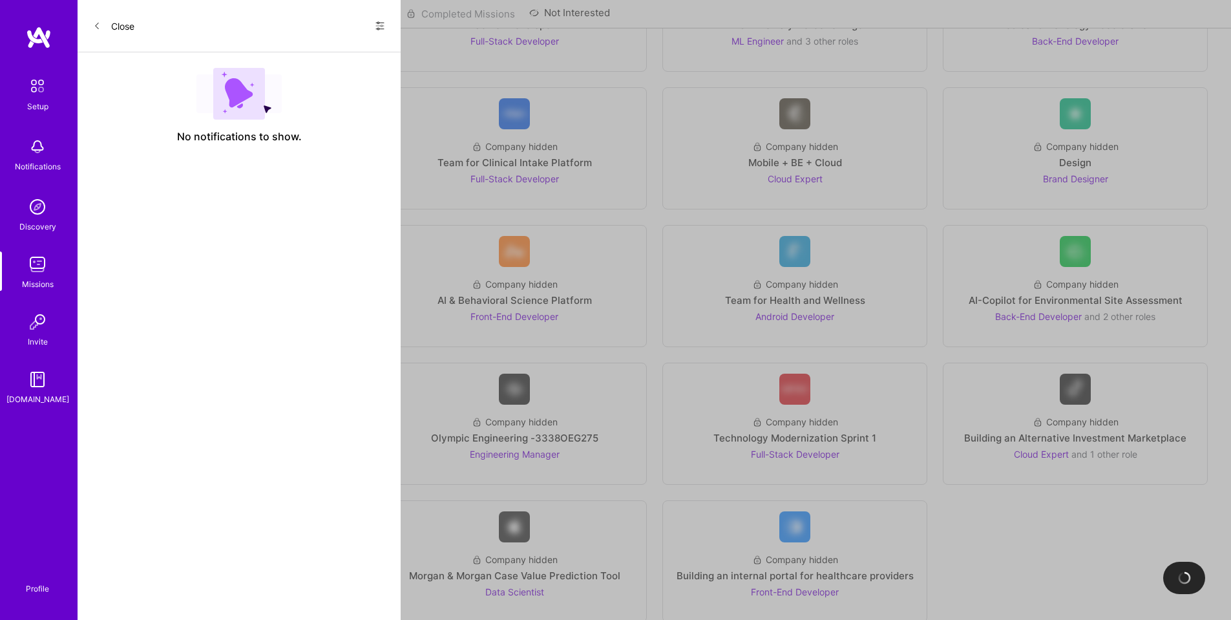
scroll to position [1651, 0]
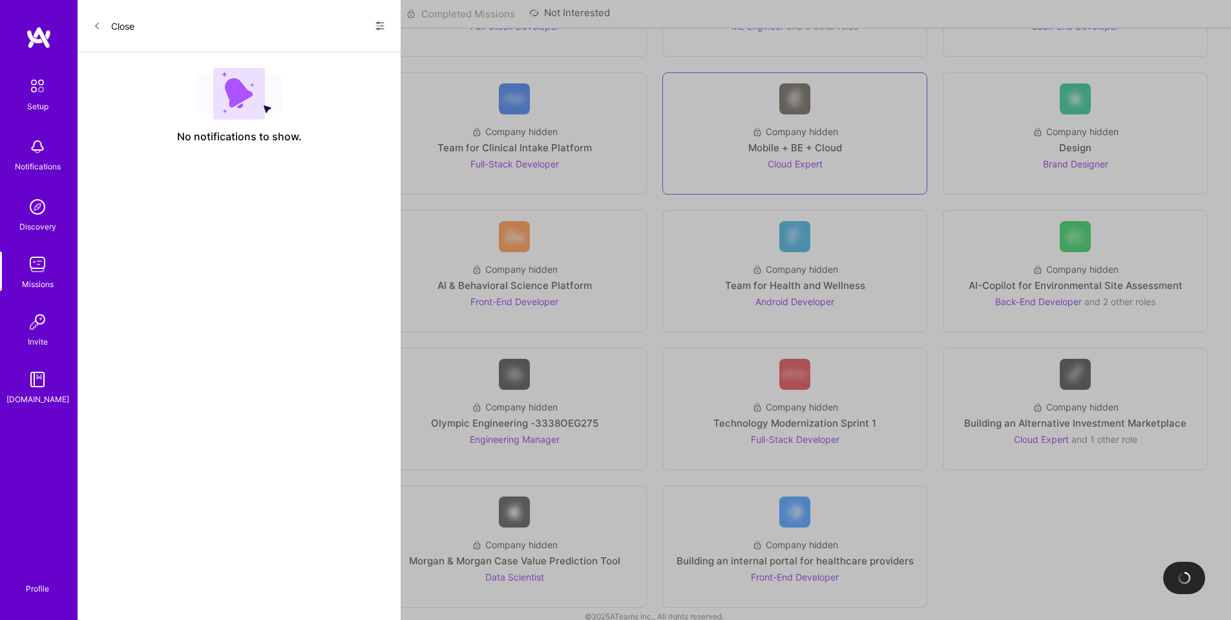
click at [807, 158] on span "Cloud Expert" at bounding box center [795, 163] width 55 height 11
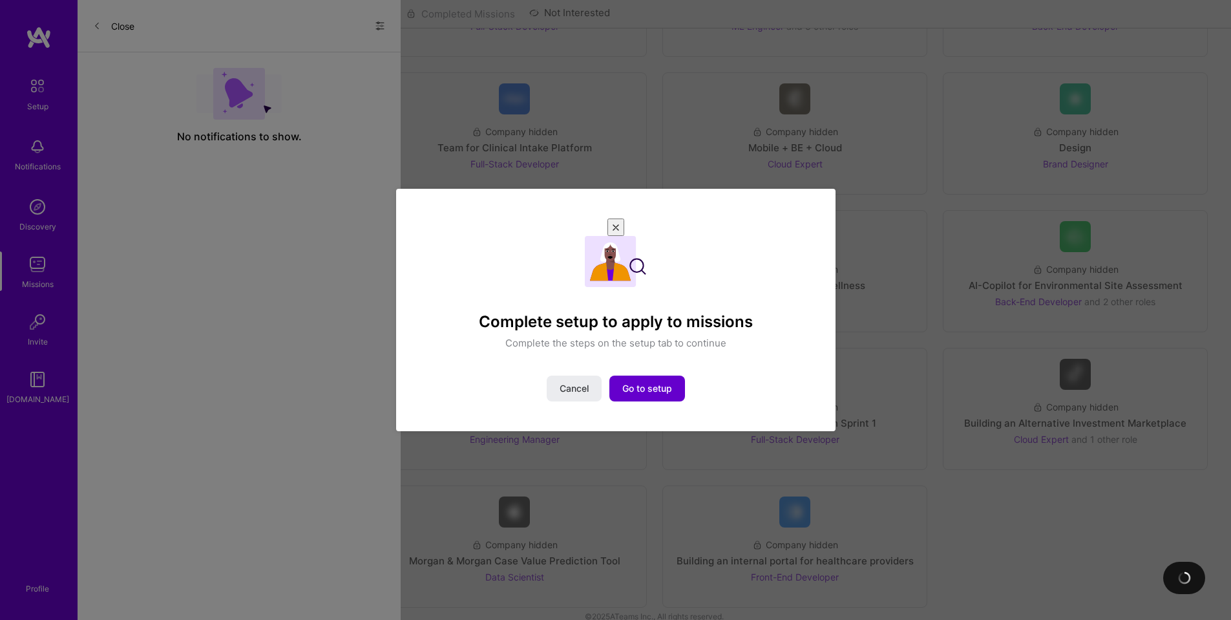
click at [674, 375] on button "Go to setup" at bounding box center [647, 388] width 76 height 26
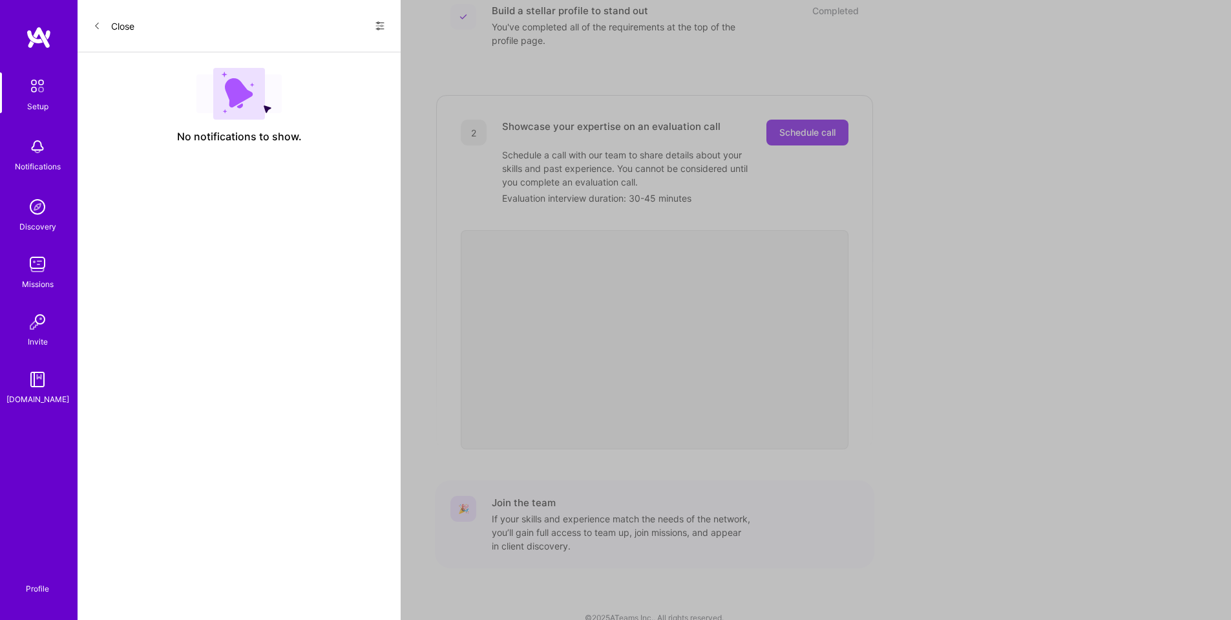
scroll to position [211, 0]
click at [36, 326] on img at bounding box center [38, 322] width 26 height 26
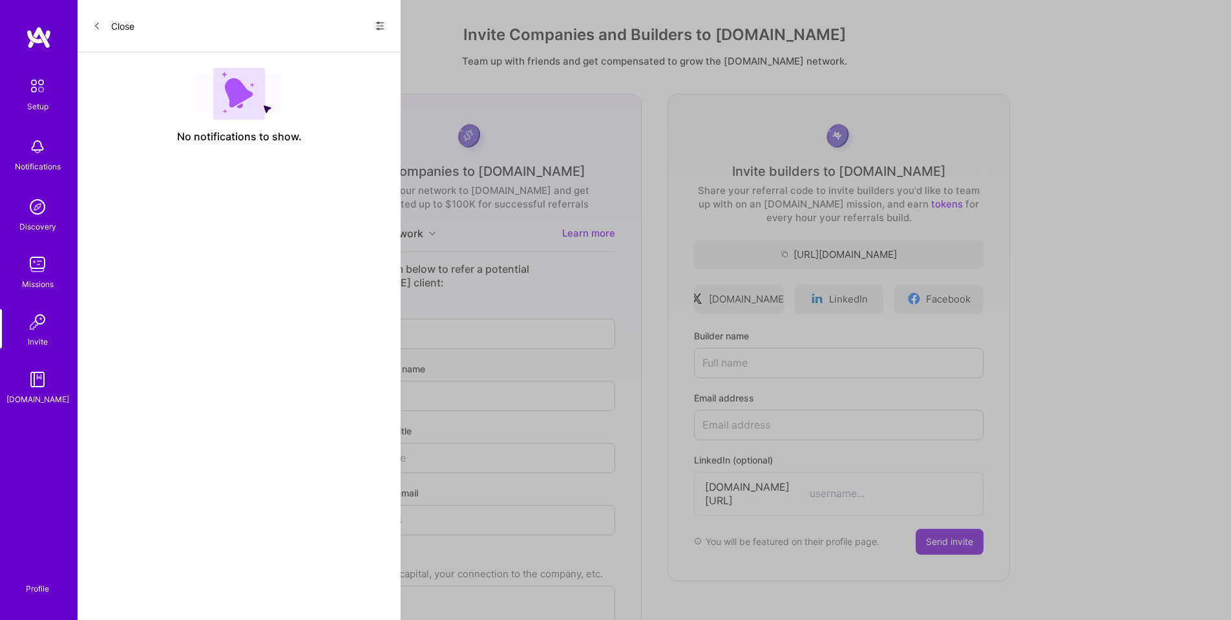
click at [36, 87] on img at bounding box center [37, 85] width 27 height 27
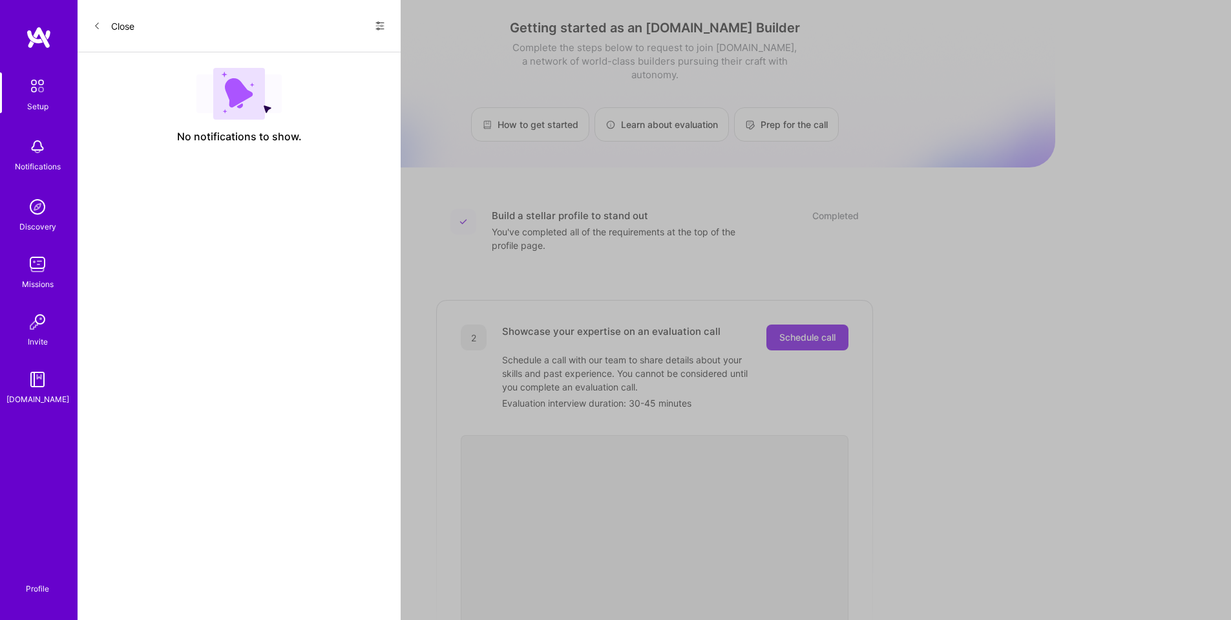
click at [38, 147] on img at bounding box center [38, 147] width 26 height 26
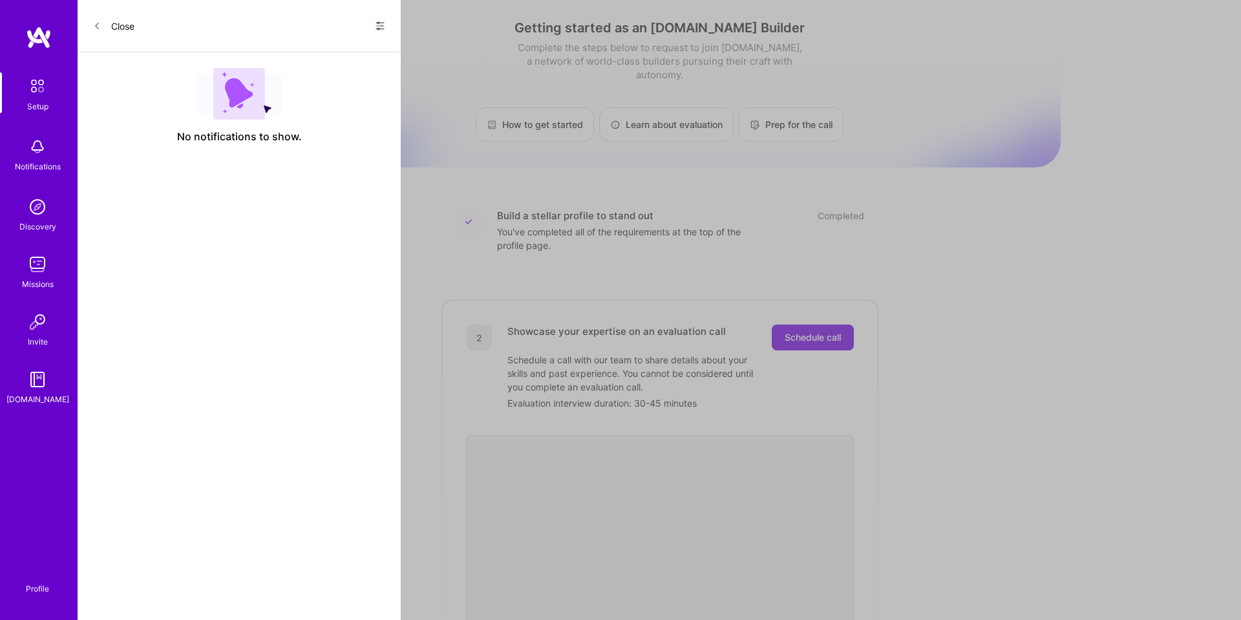
drag, startPoint x: 56, startPoint y: 171, endPoint x: 50, endPoint y: 185, distance: 15.1
click at [54, 174] on div "Setup Notifications Discovery Missions Invite [DOMAIN_NAME]" at bounding box center [39, 238] width 78 height 333
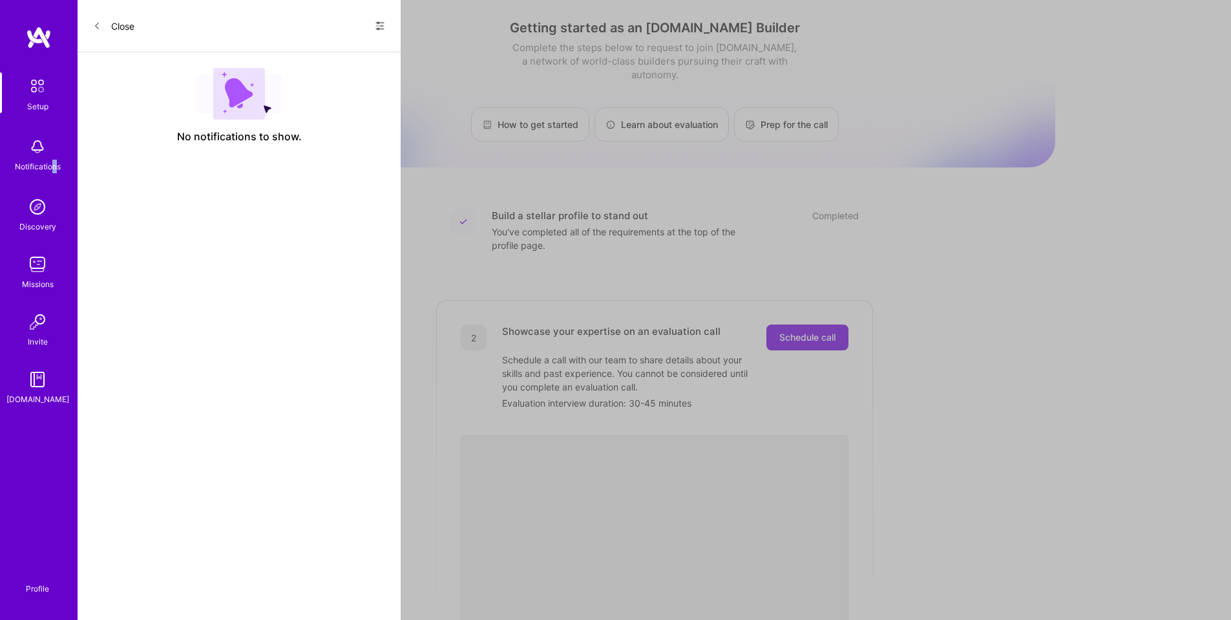
click at [46, 198] on img at bounding box center [38, 207] width 26 height 26
